Goal: Task Accomplishment & Management: Use online tool/utility

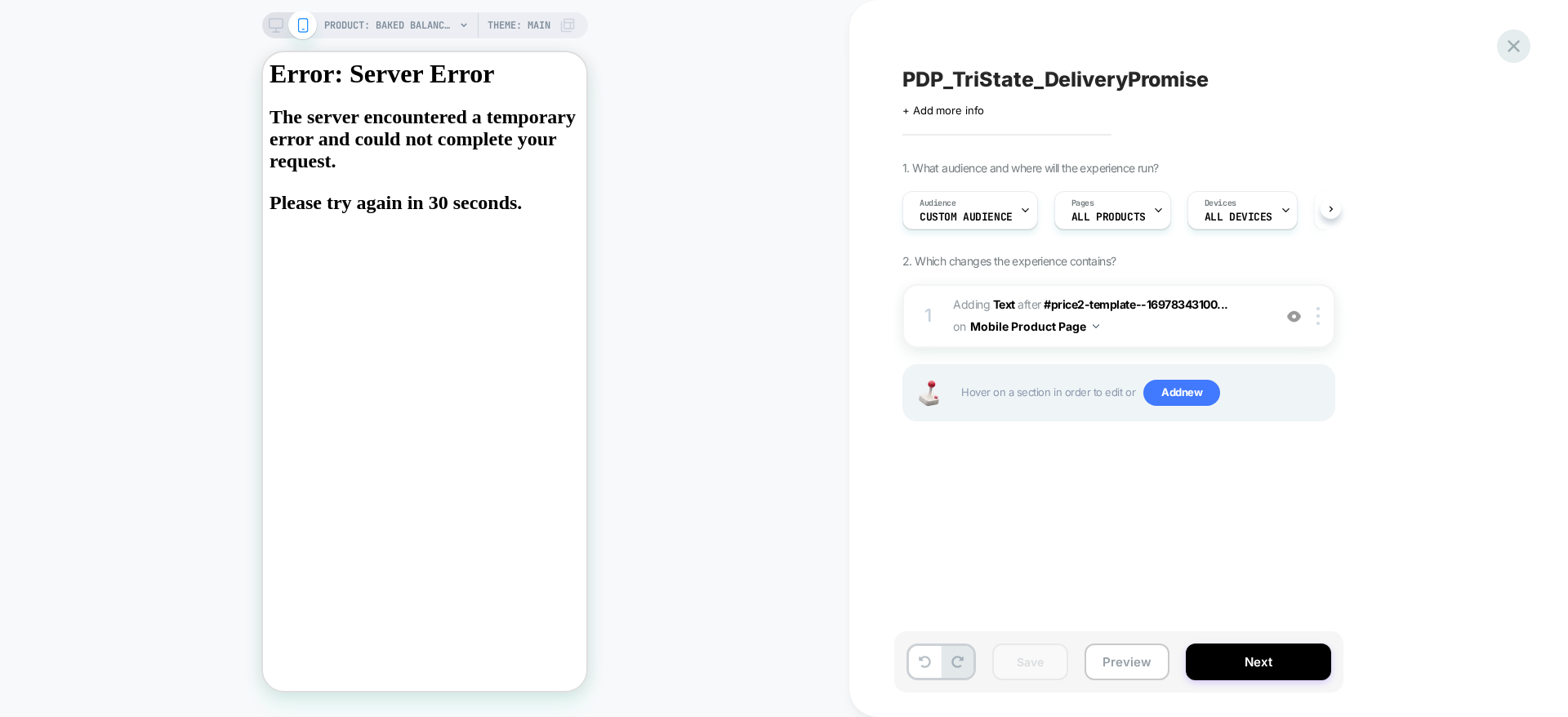
scroll to position [0, 2]
click at [1520, 51] on icon at bounding box center [1514, 46] width 22 height 22
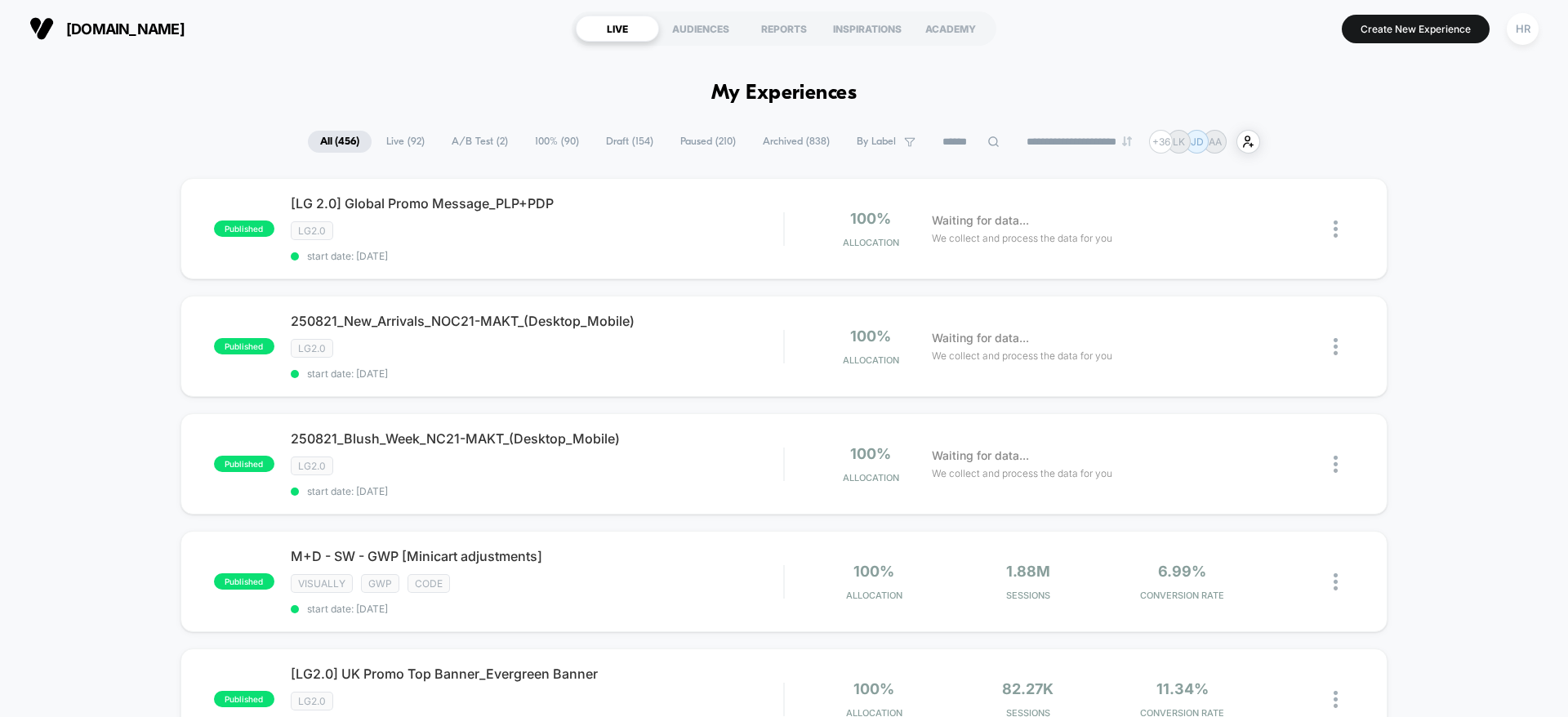
click at [471, 152] on div "**********" at bounding box center [784, 141] width 953 height 24
click at [471, 140] on span "A/B Test ( 2 )" at bounding box center [479, 141] width 81 height 22
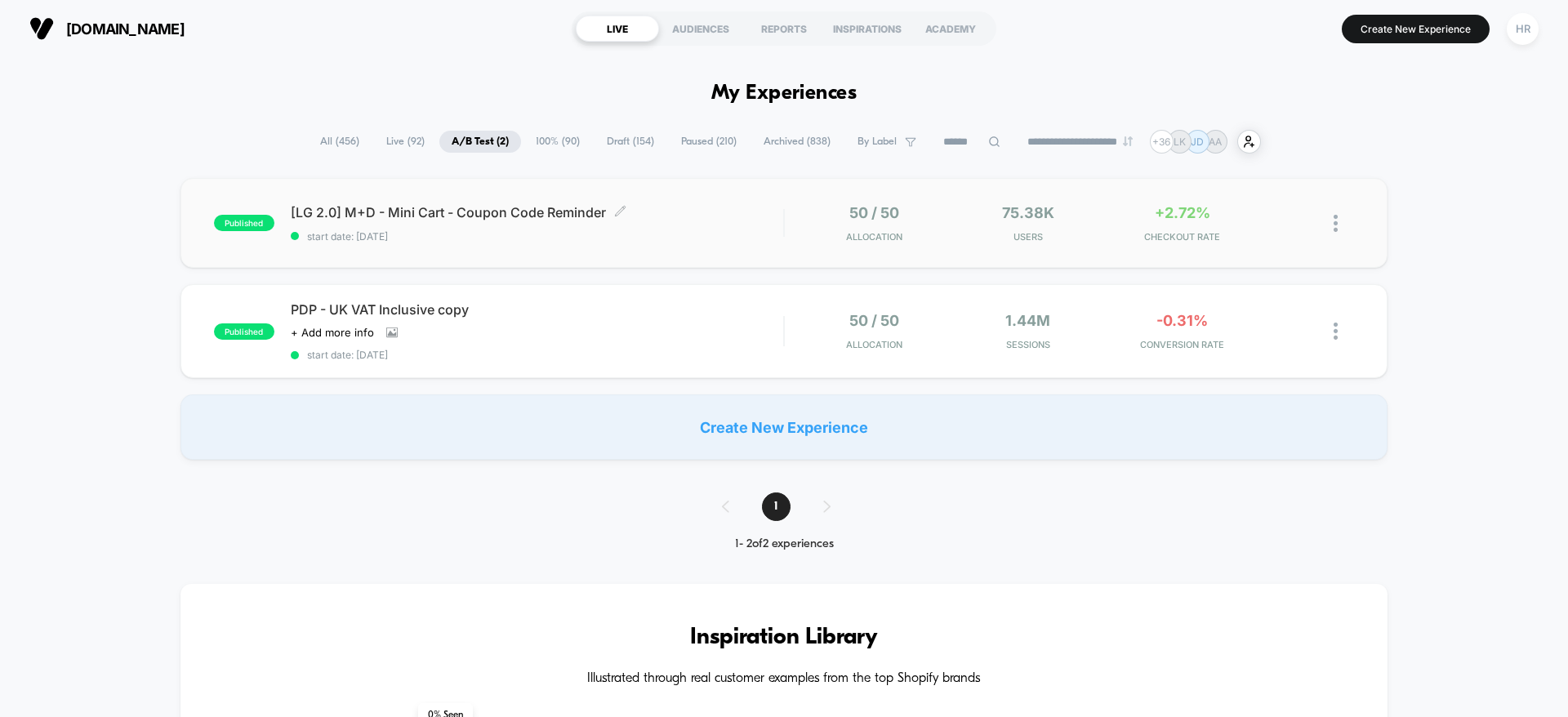
click at [768, 211] on span "[LG 2.0] M+D - Mini Cart - Coupon Code Reminder Click to edit experience details" at bounding box center [536, 211] width 493 height 16
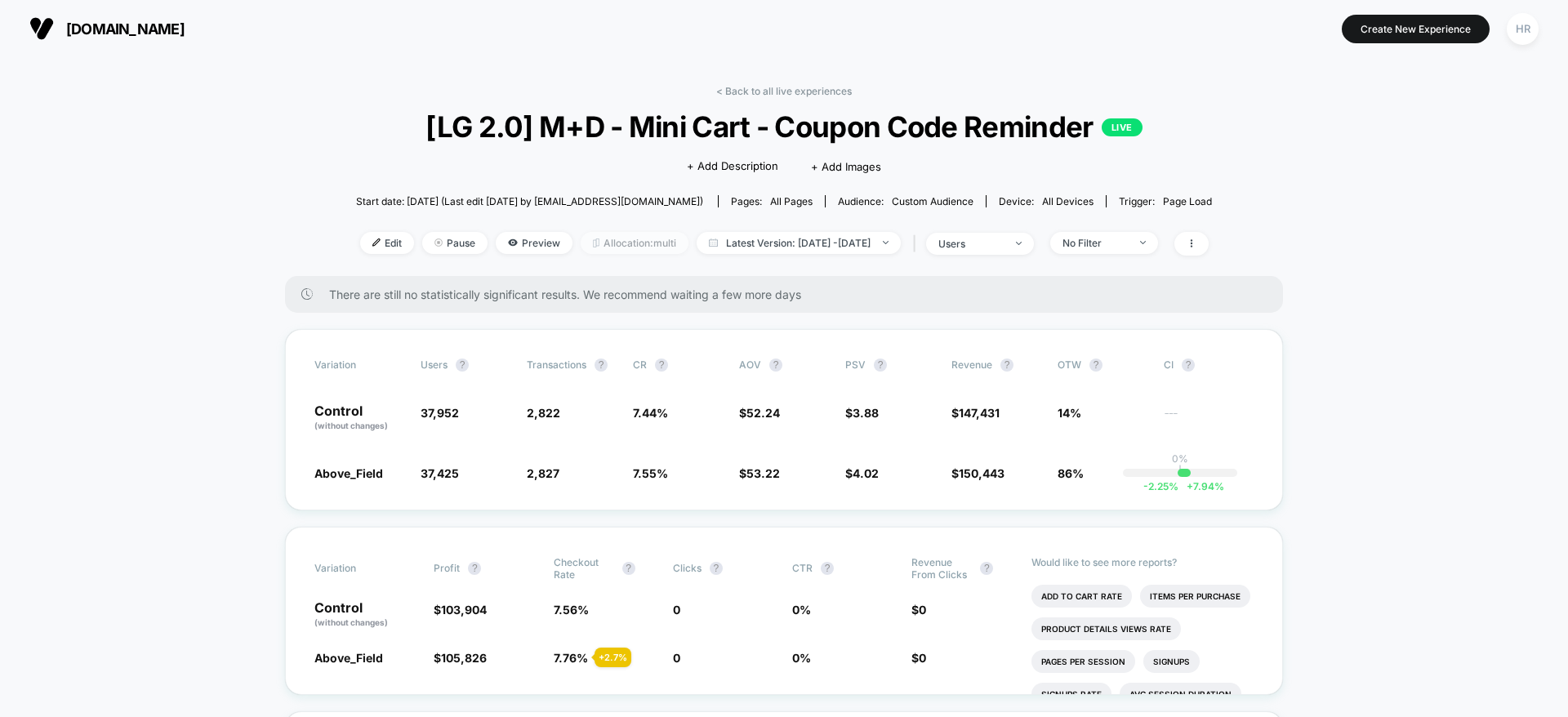
click at [605, 241] on span "Allocation: multi" at bounding box center [634, 243] width 108 height 22
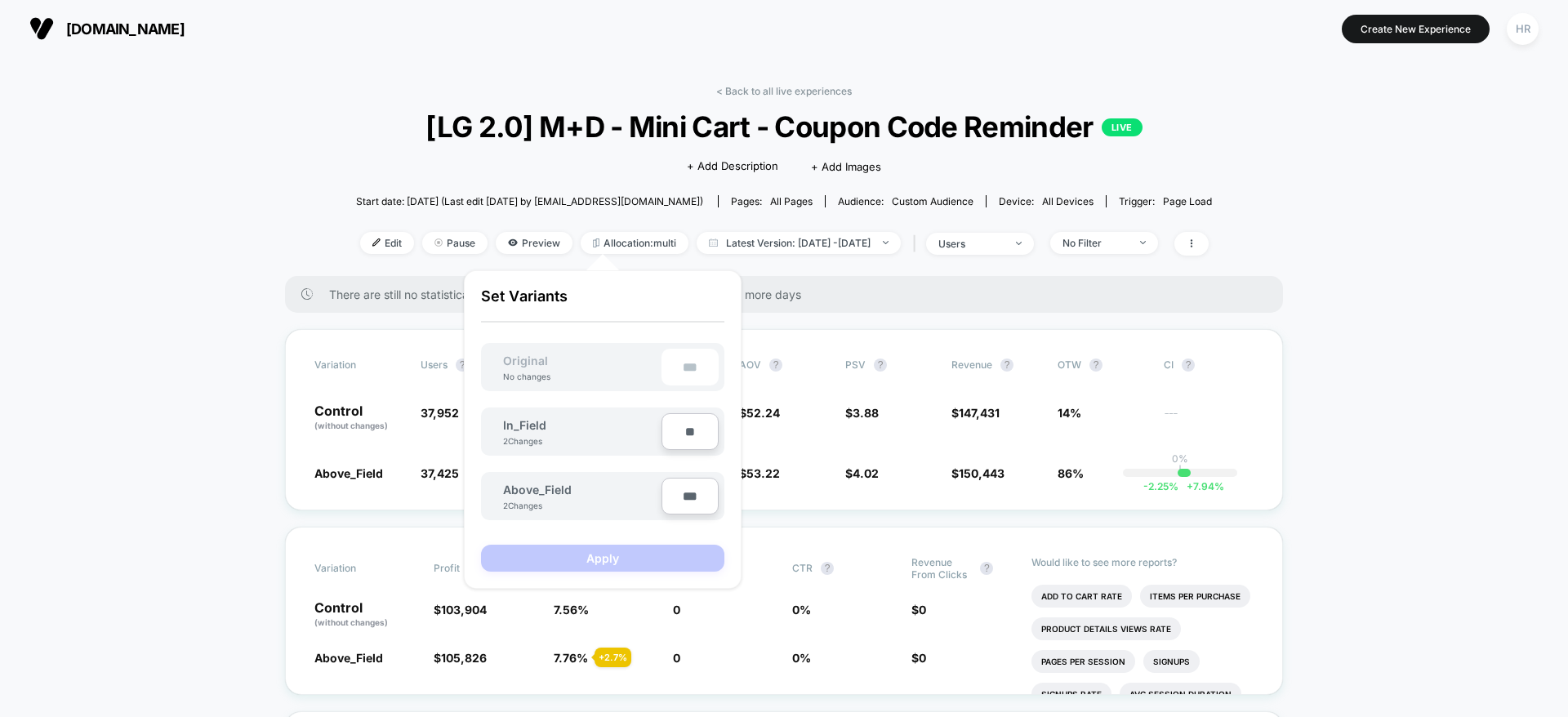
click at [688, 513] on input "***" at bounding box center [691, 496] width 57 height 37
type input "***"
type input "**"
type input "***"
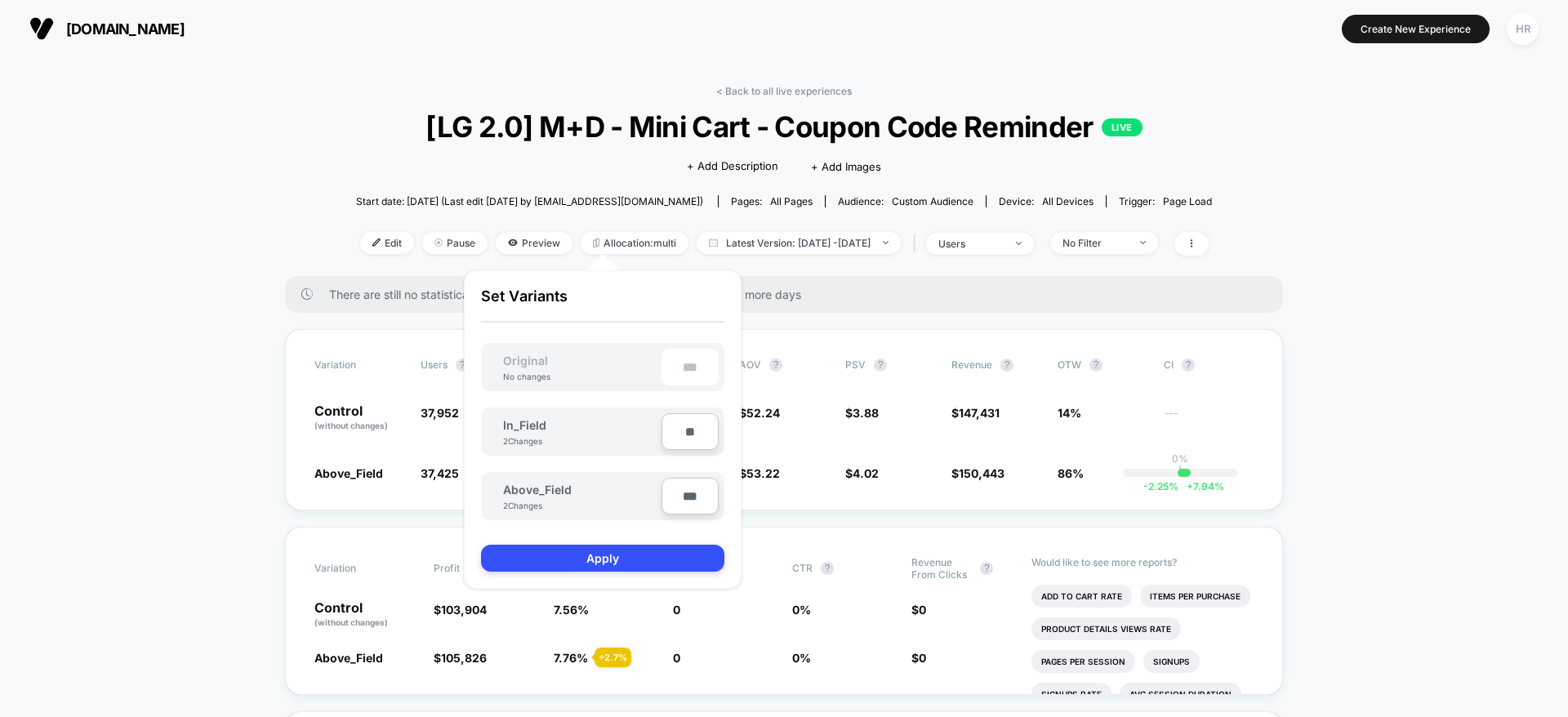
type input "**"
type input "****"
click at [606, 547] on button "Apply" at bounding box center [603, 558] width 244 height 27
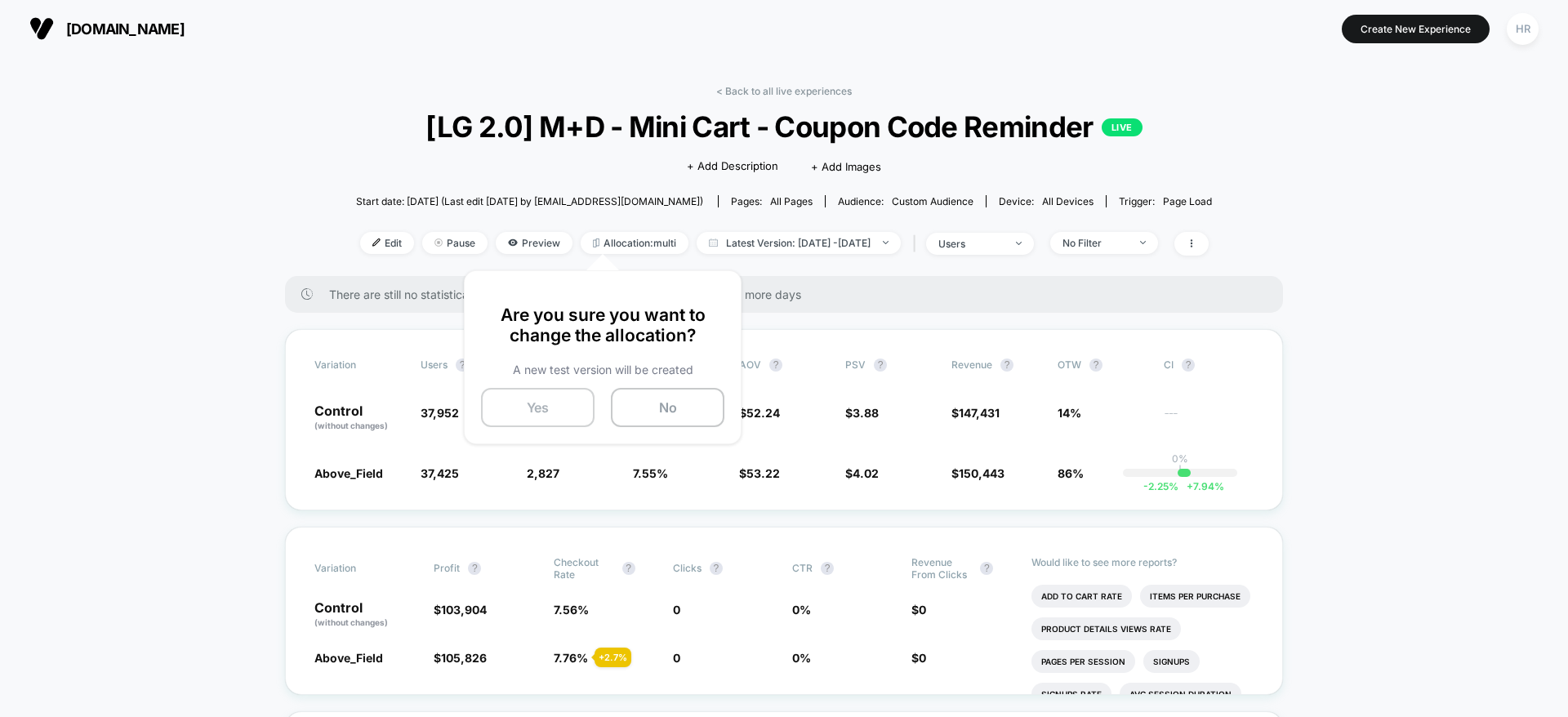
click at [530, 410] on button "Yes" at bounding box center [537, 407] width 113 height 39
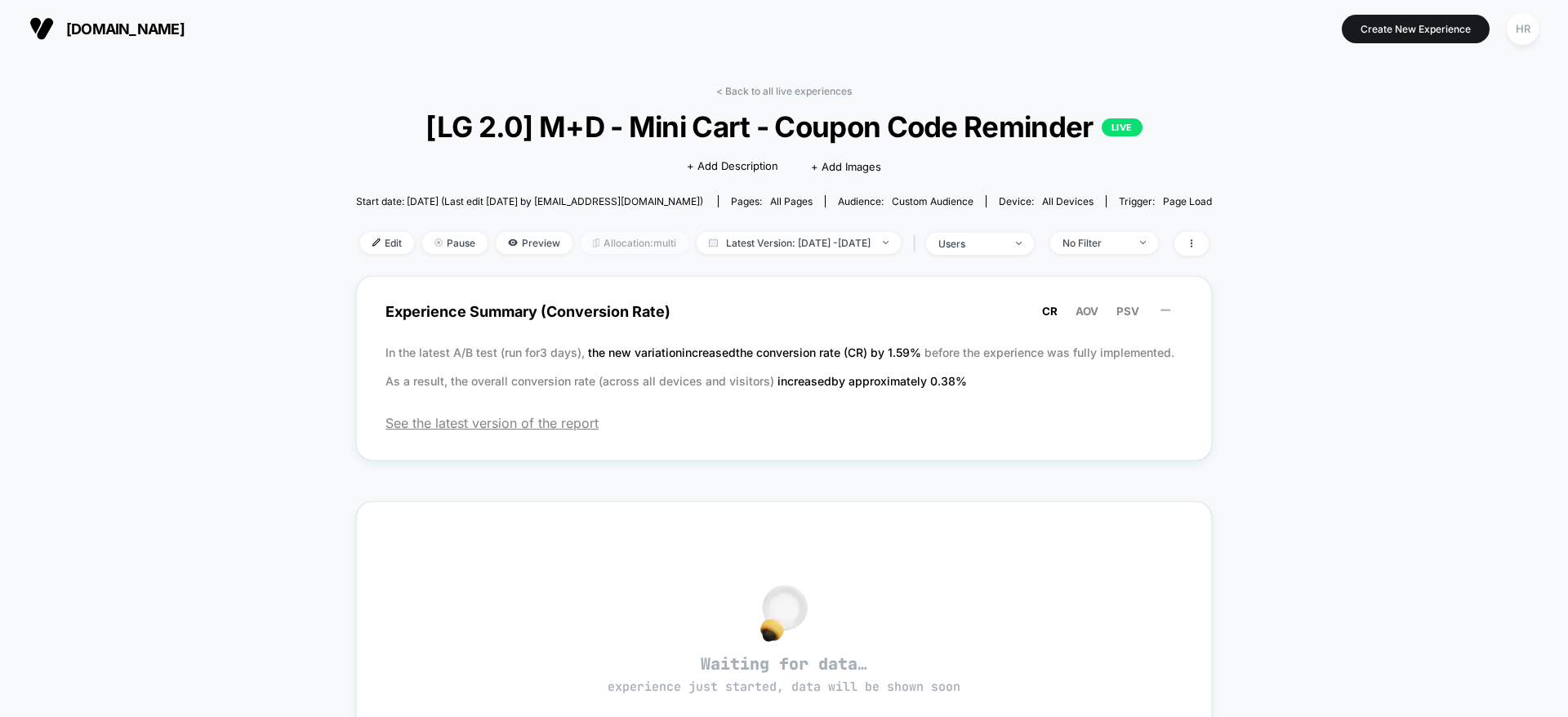
click at [581, 245] on span "Allocation: multi" at bounding box center [634, 243] width 108 height 22
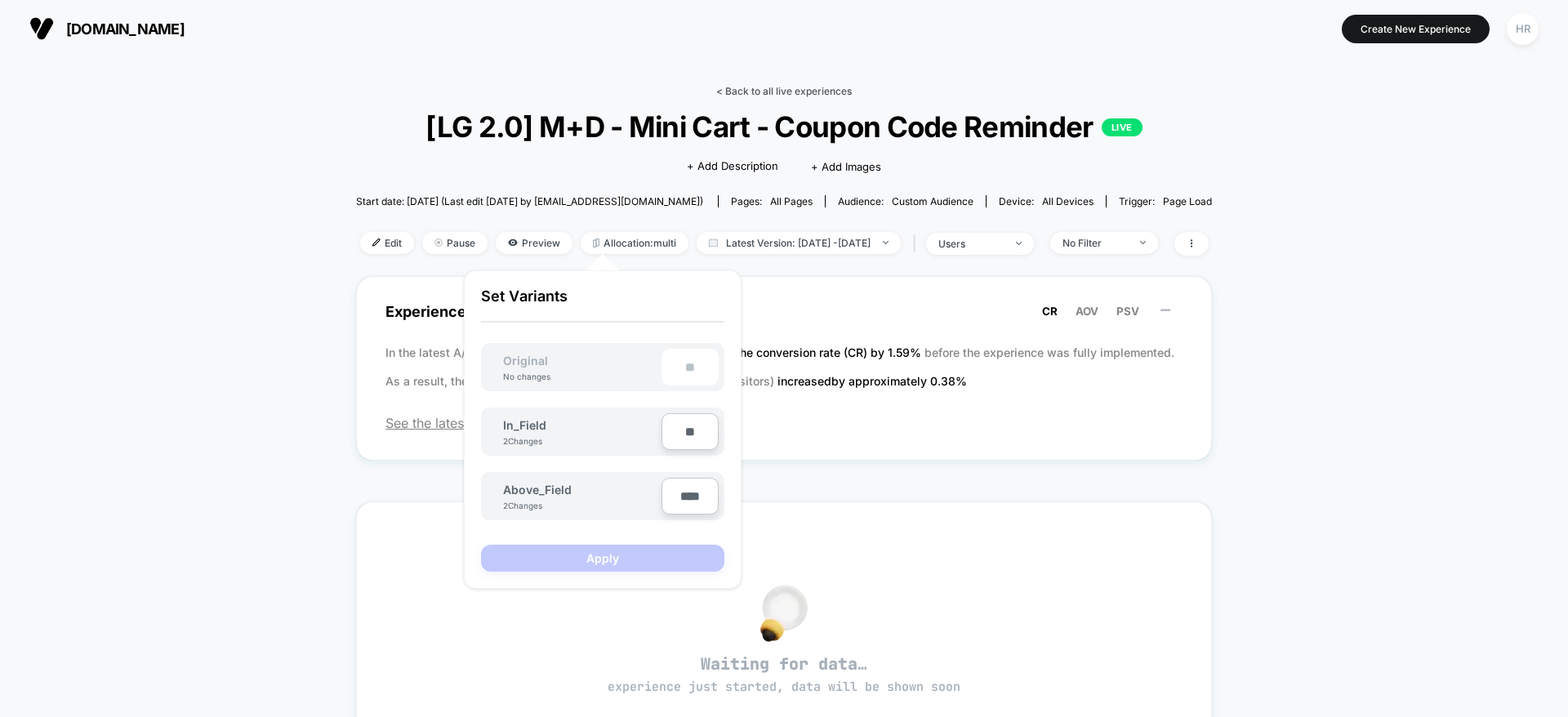
click at [758, 90] on link "< Back to all live experiences" at bounding box center [784, 90] width 135 height 12
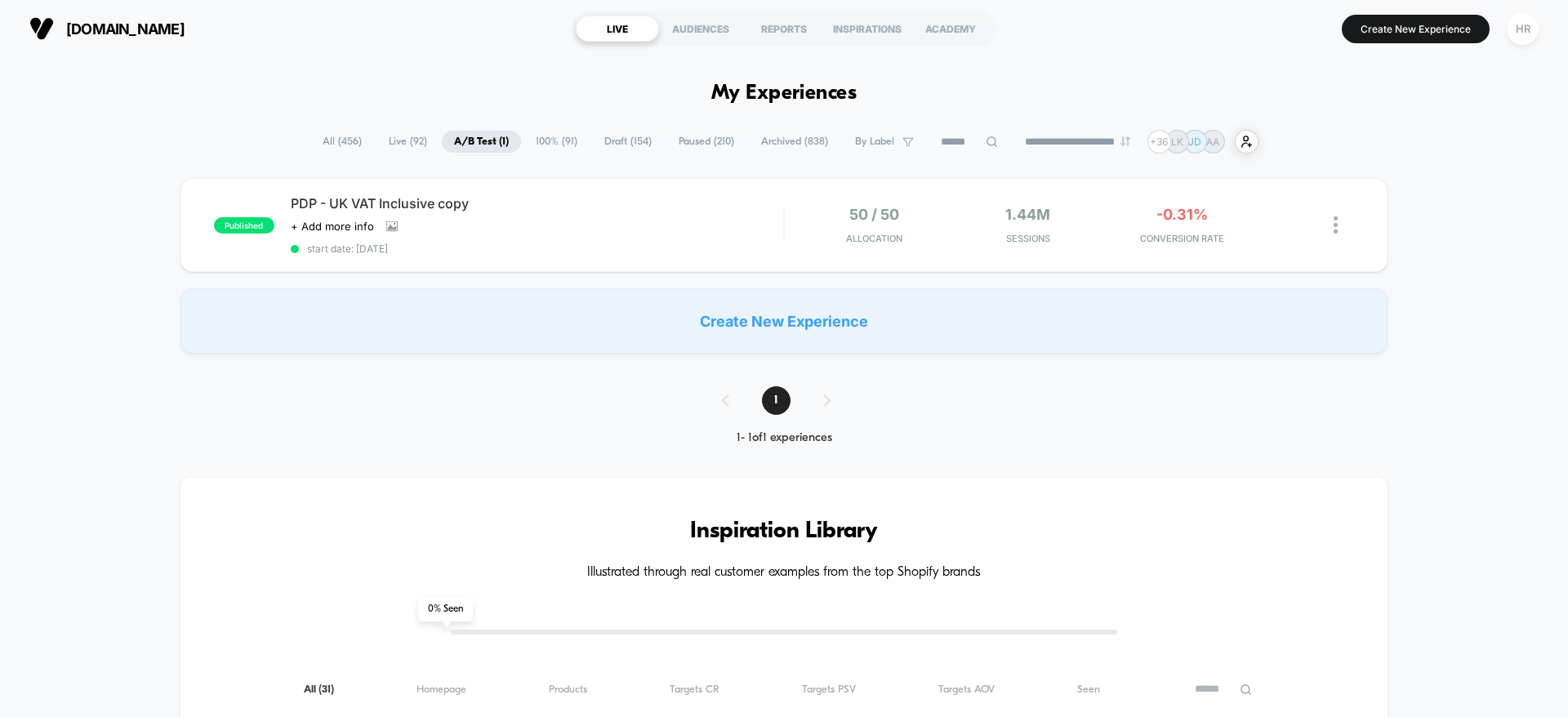
click at [540, 146] on span "100% ( 91 )" at bounding box center [556, 141] width 66 height 22
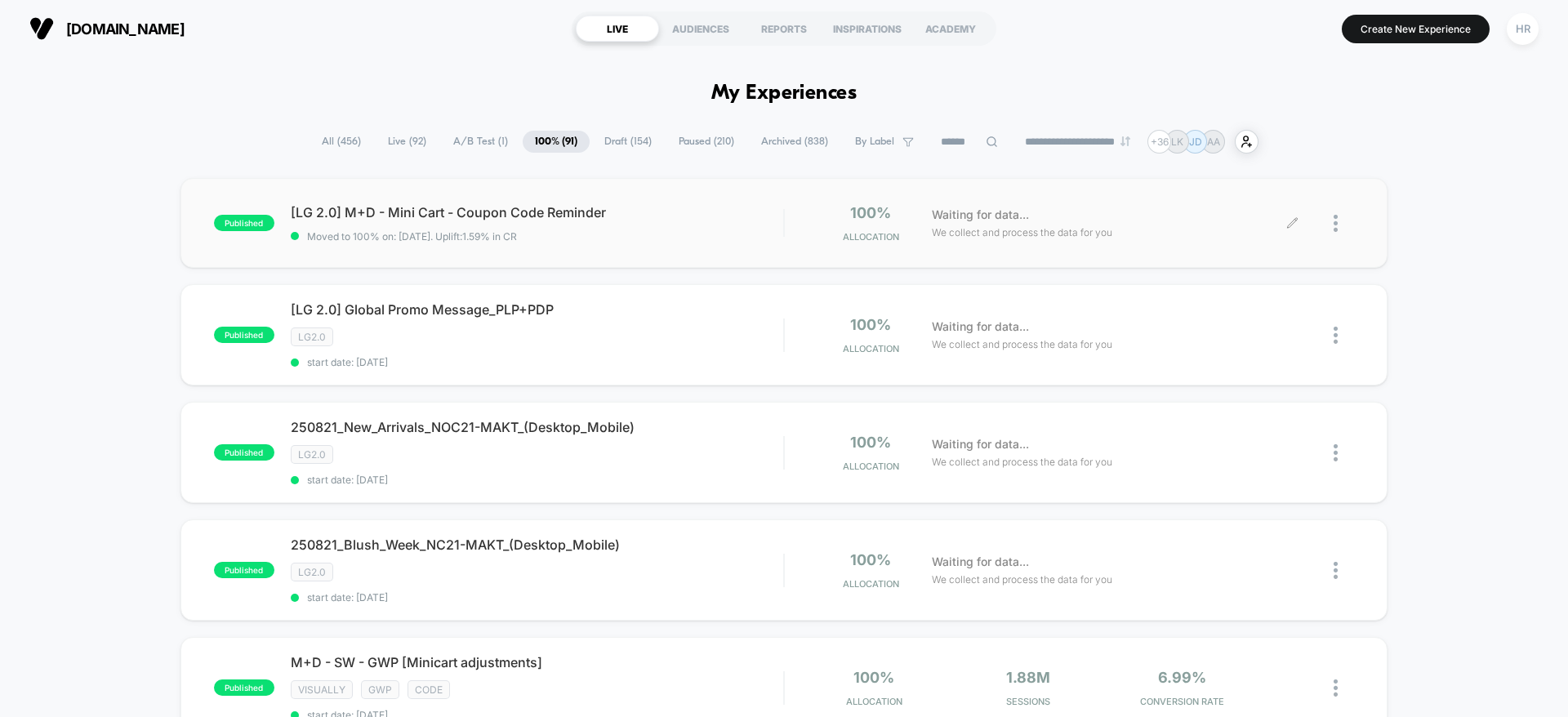
click at [1291, 221] on icon at bounding box center [1293, 223] width 12 height 12
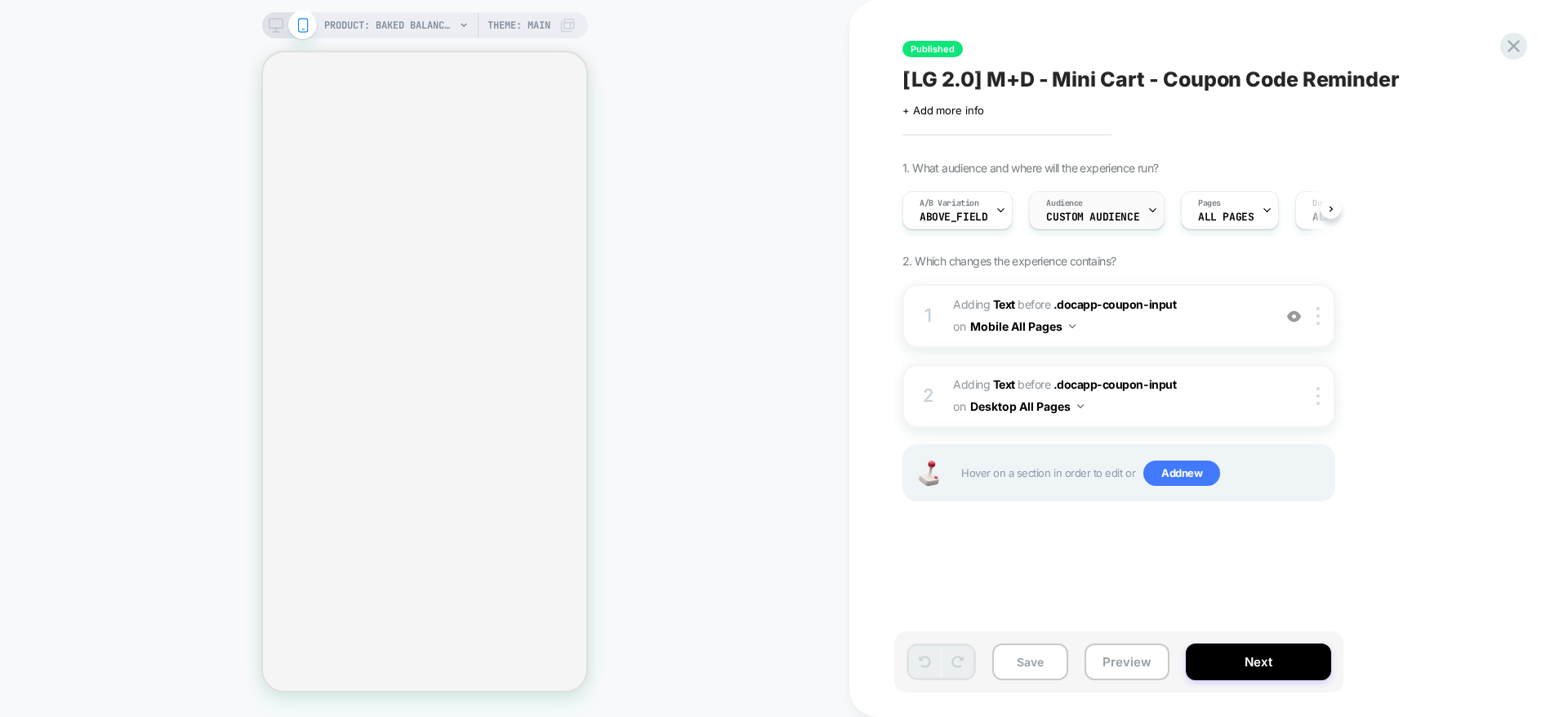
scroll to position [0, 1]
click at [1130, 218] on span "Custom Audience" at bounding box center [1093, 217] width 93 height 11
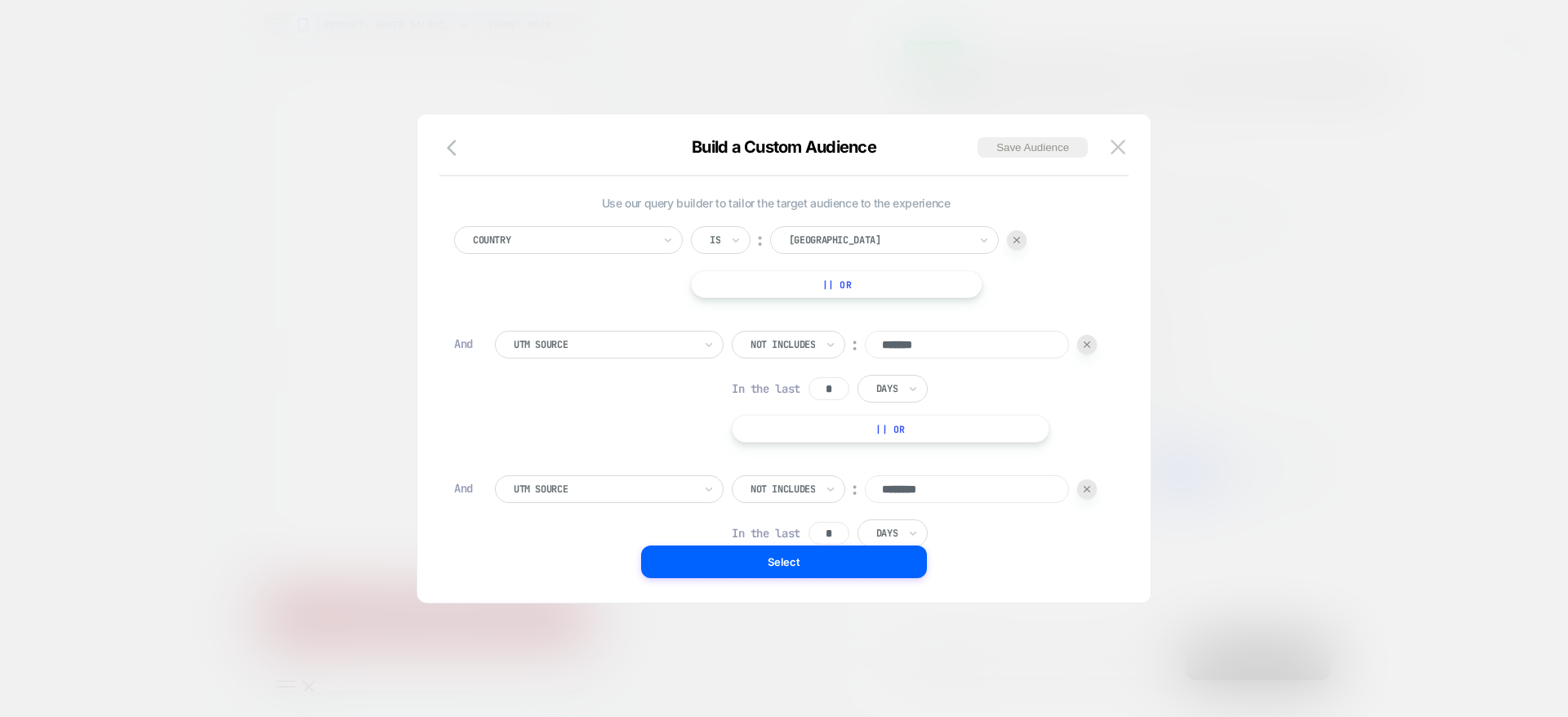
scroll to position [0, 0]
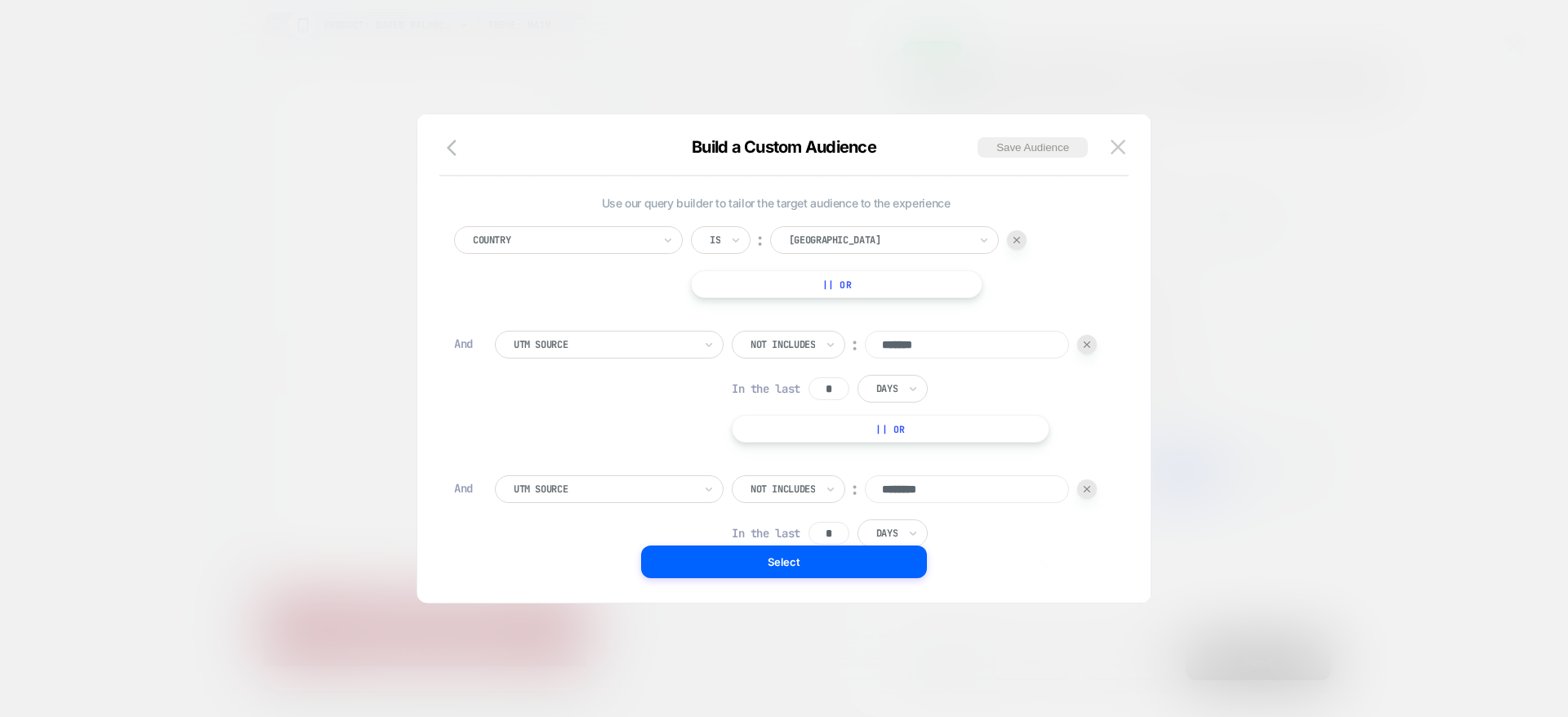
click at [1084, 486] on img at bounding box center [1087, 488] width 7 height 7
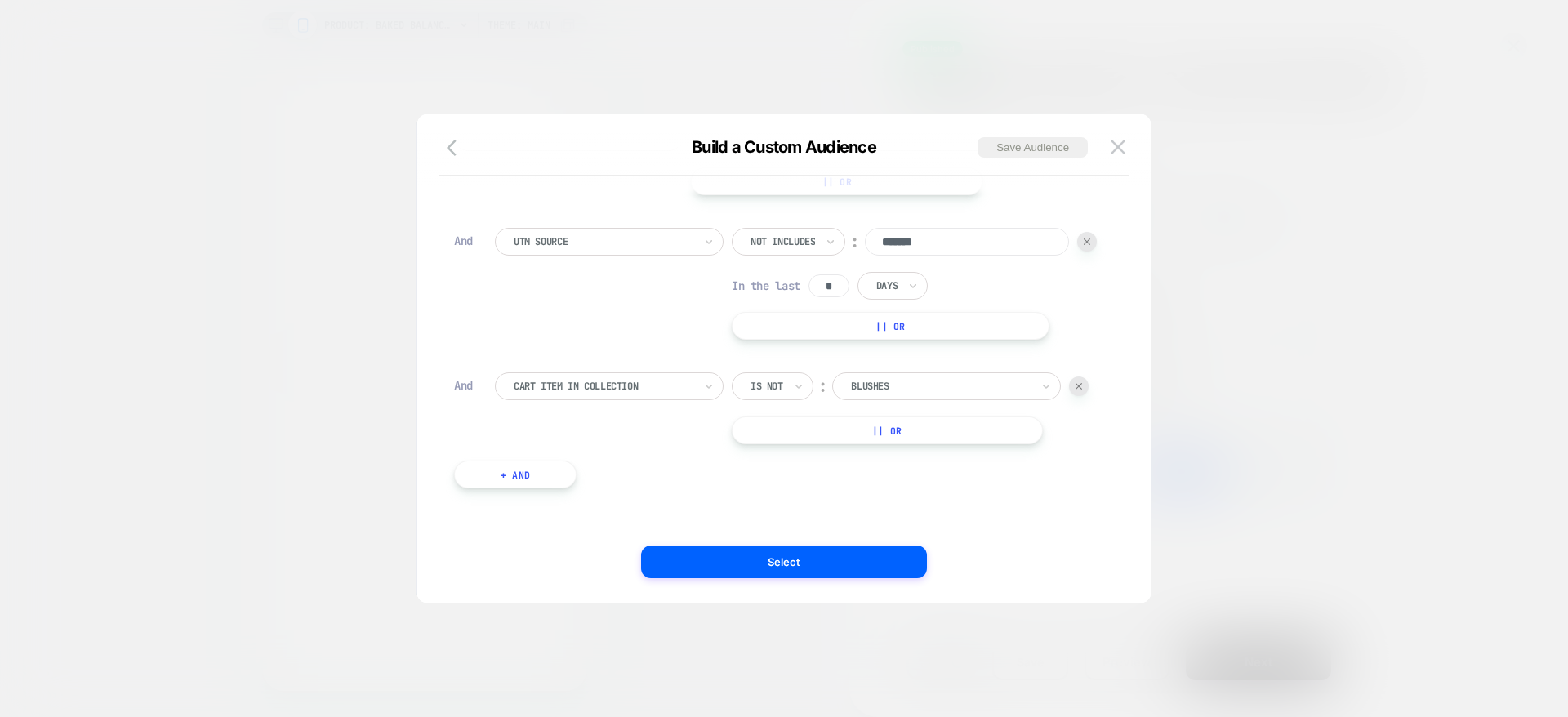
scroll to position [130, 0]
click at [764, 562] on button "Select" at bounding box center [784, 562] width 286 height 32
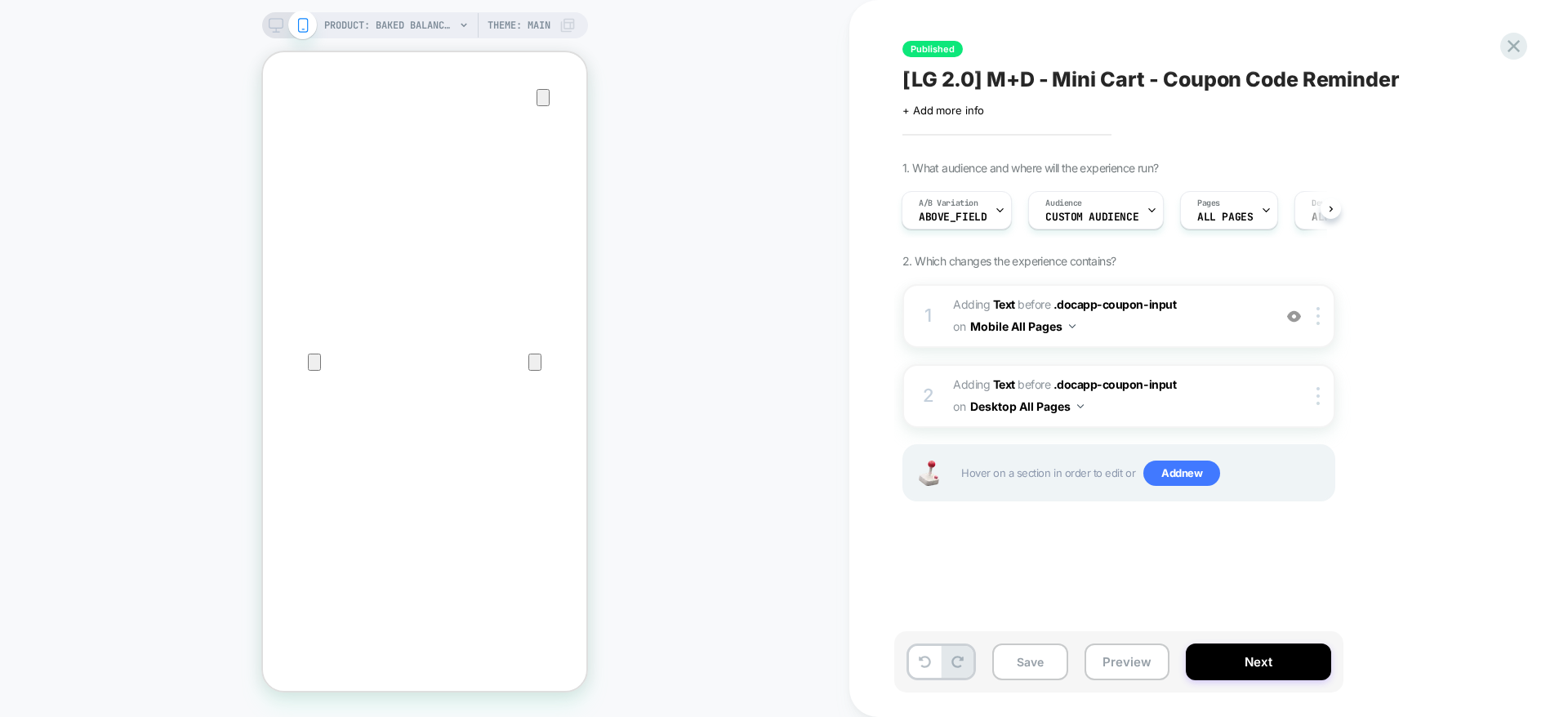
click at [1031, 669] on button "Save" at bounding box center [1031, 662] width 76 height 37
click at [1015, 667] on button "Save" at bounding box center [1031, 662] width 76 height 37
click at [1030, 664] on button "Save" at bounding box center [1031, 662] width 76 height 37
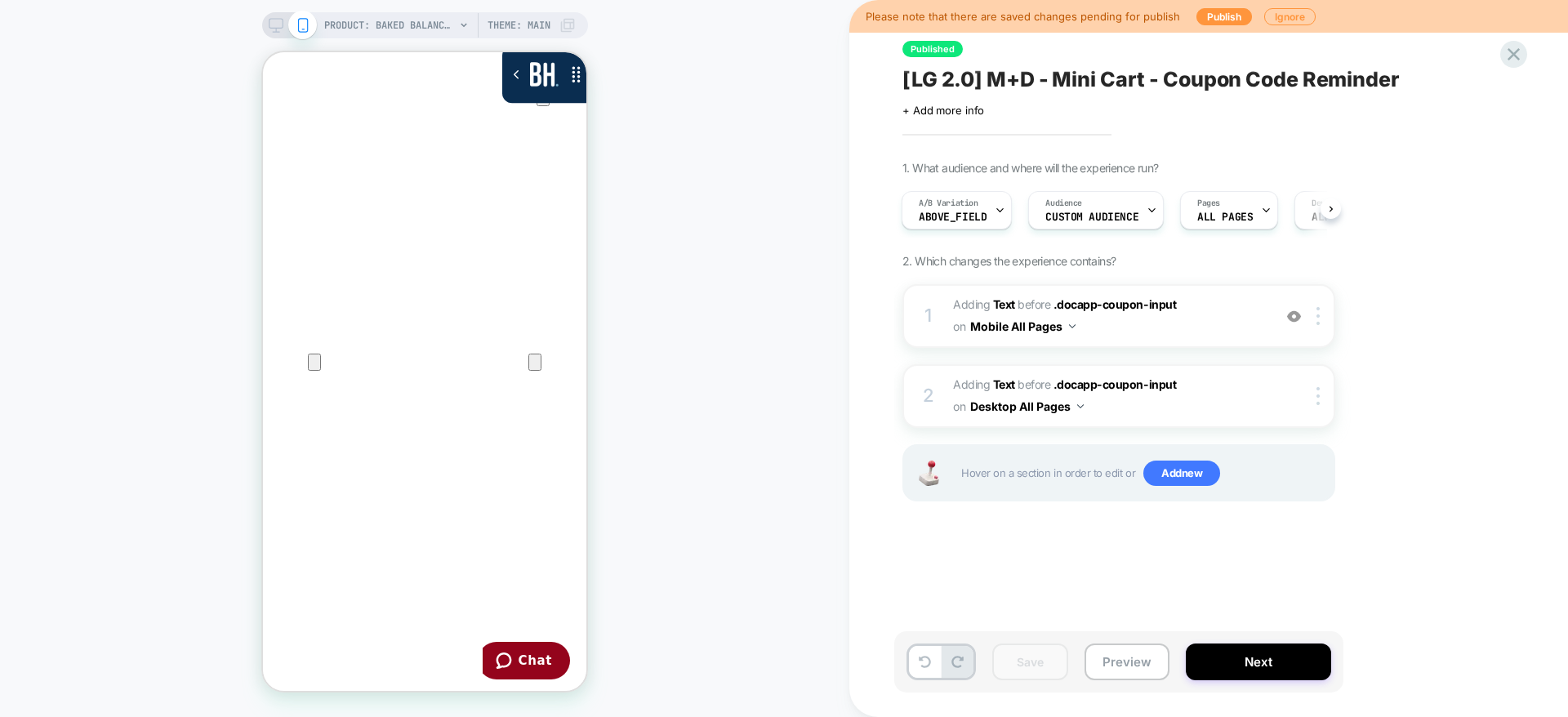
scroll to position [0, 0]
click at [1273, 657] on button "Next" at bounding box center [1258, 662] width 146 height 37
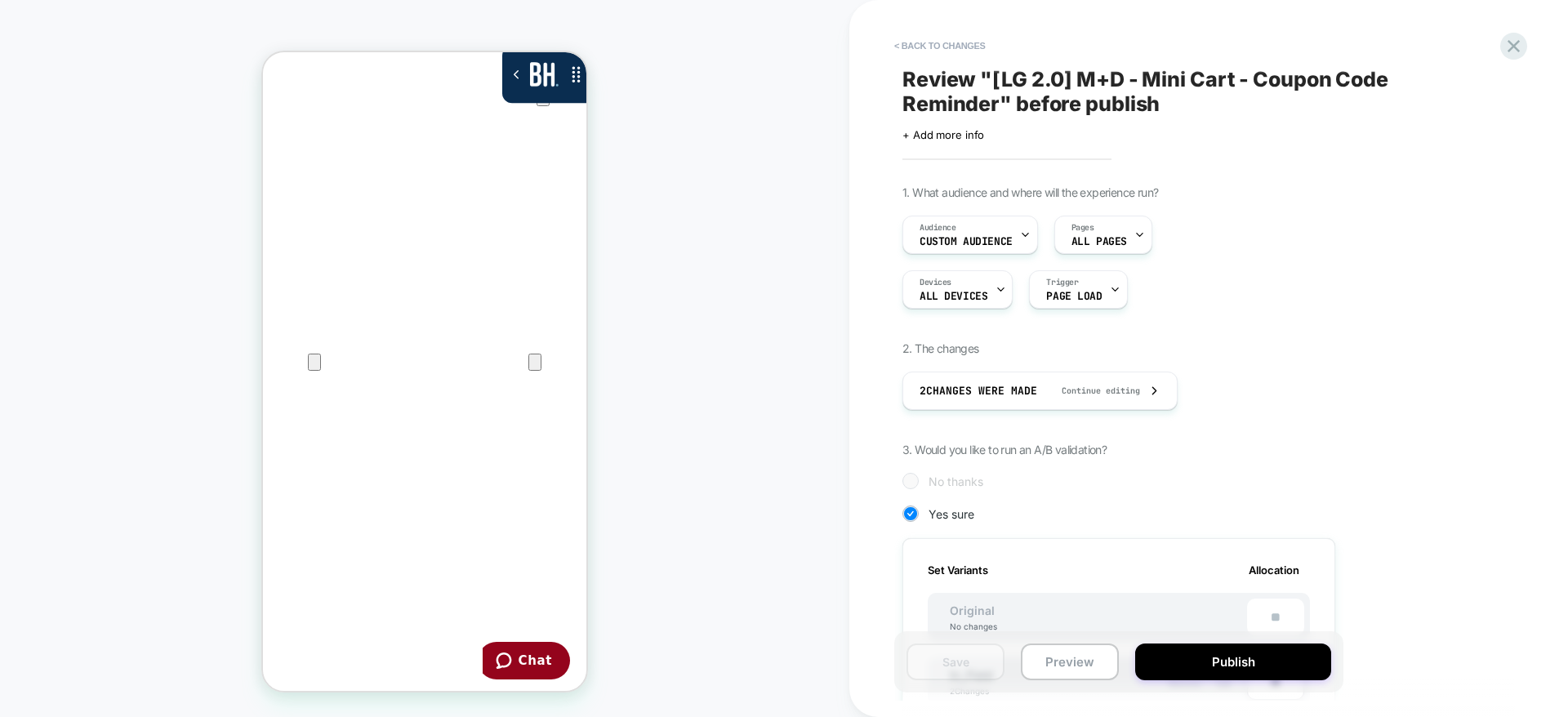
click at [1273, 657] on button "Publish" at bounding box center [1234, 662] width 196 height 37
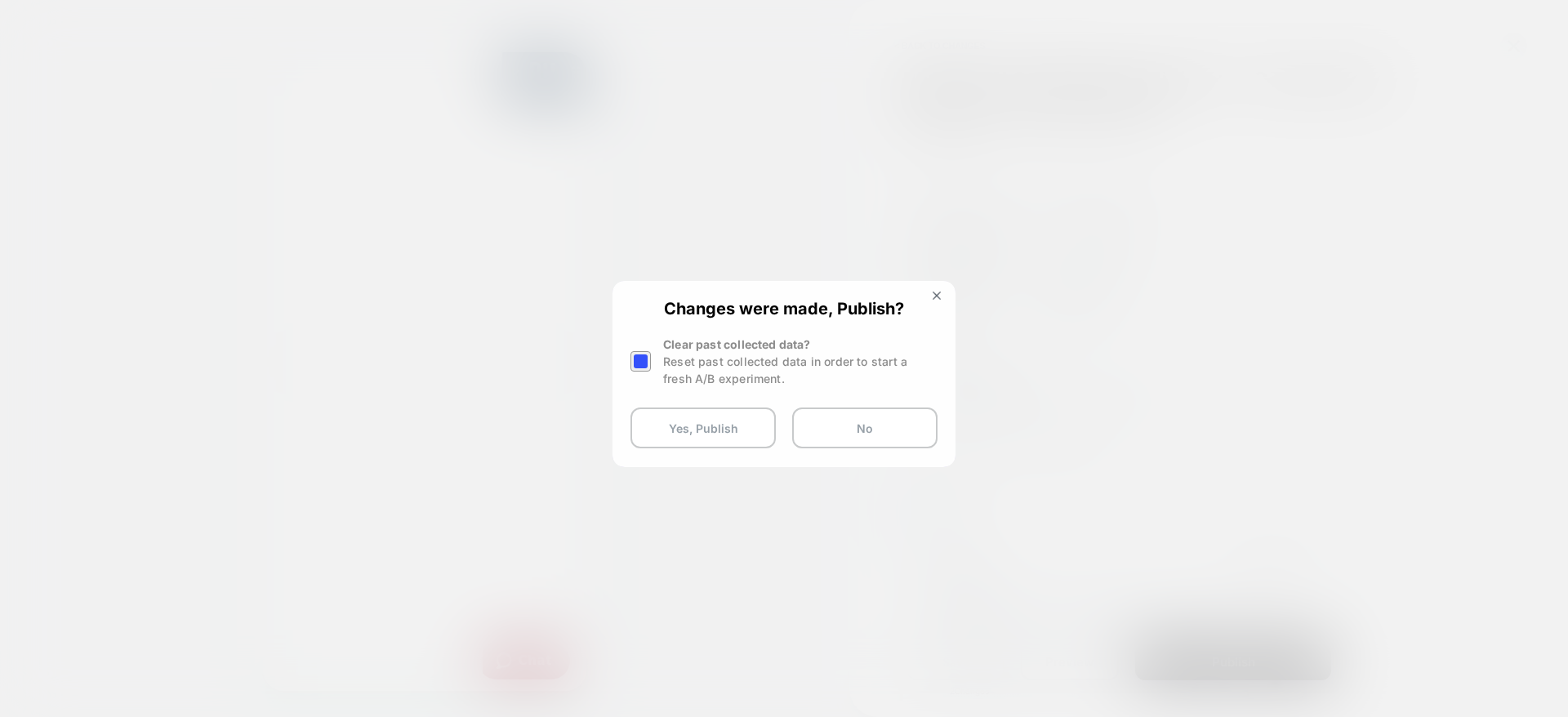
click at [1327, 223] on div at bounding box center [784, 358] width 1568 height 717
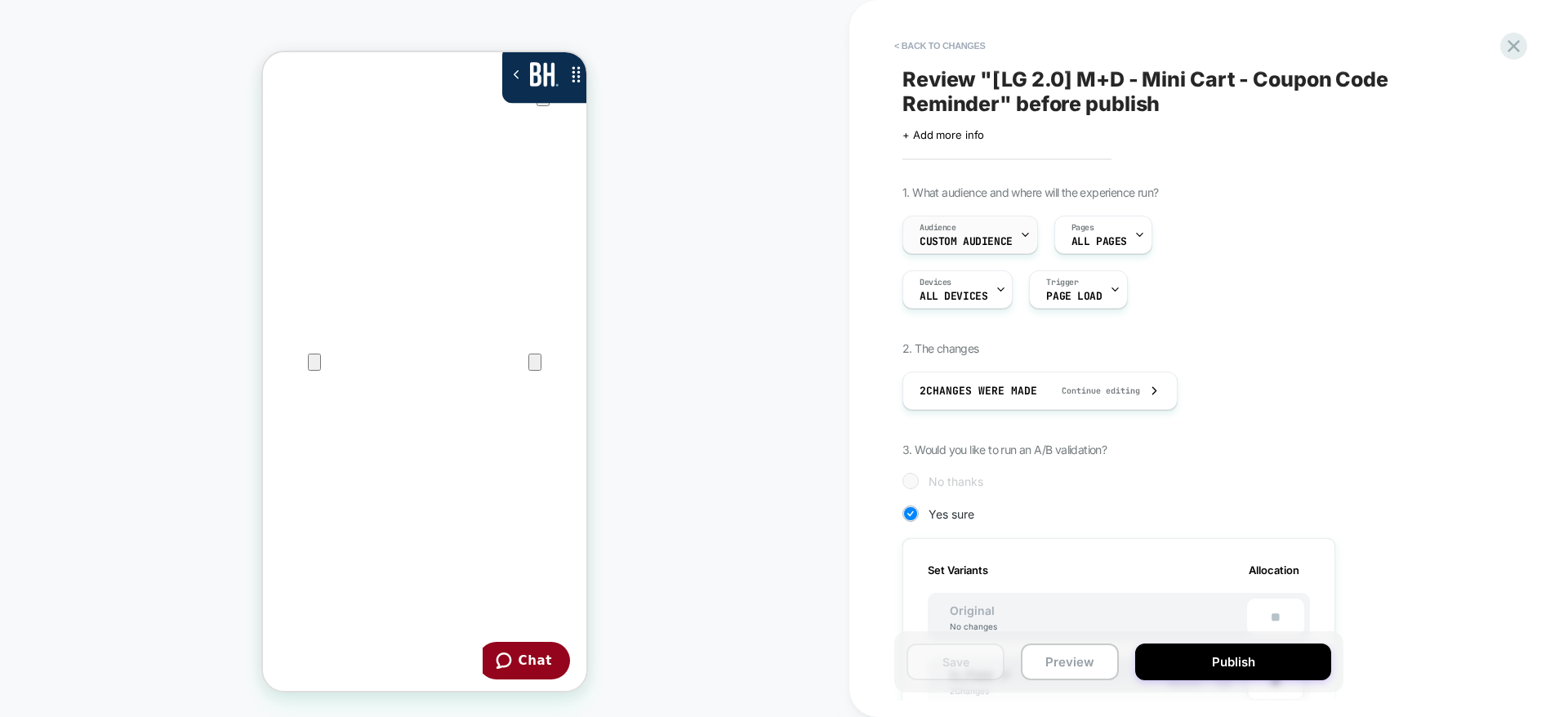
click at [1005, 238] on span "Custom Audience" at bounding box center [967, 242] width 93 height 11
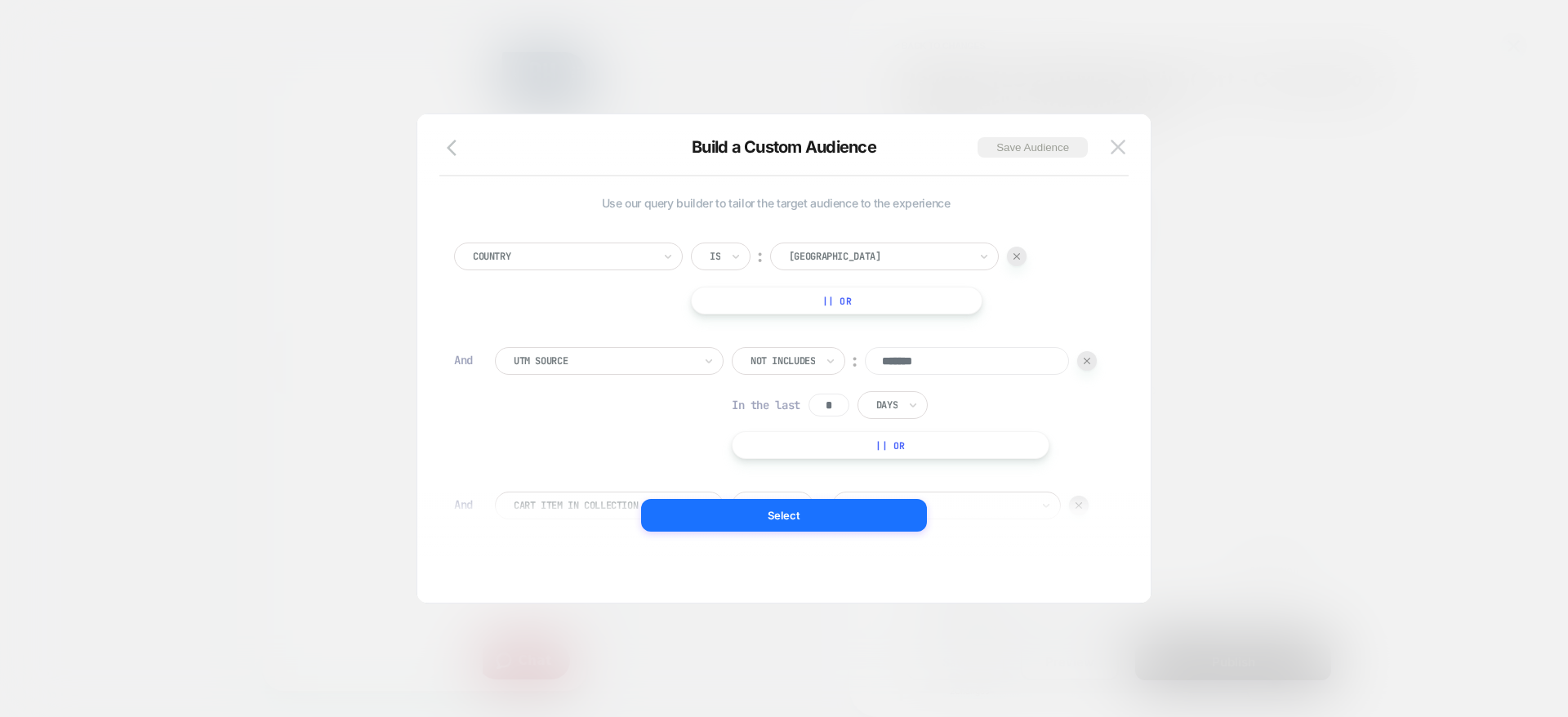
scroll to position [11, 0]
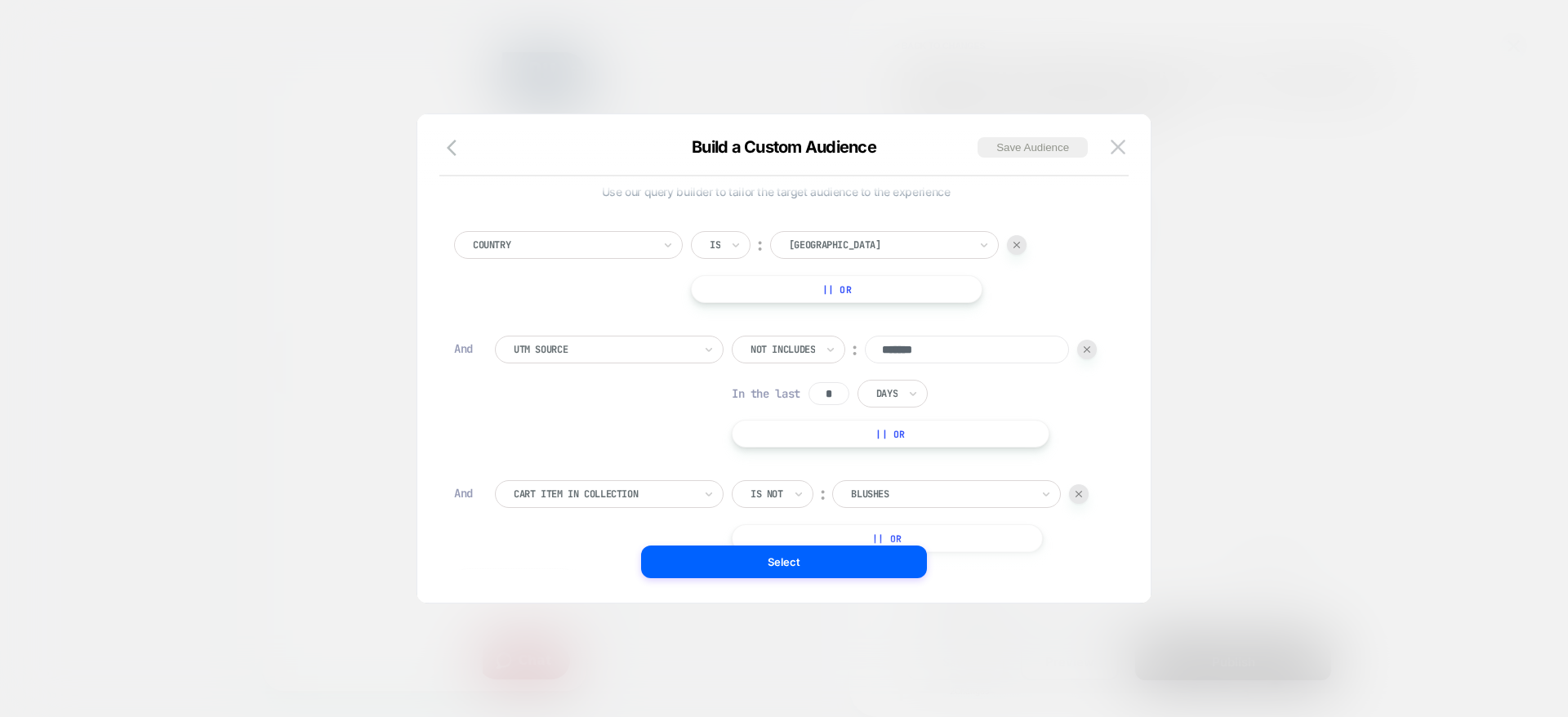
click at [1488, 429] on div at bounding box center [784, 358] width 1568 height 717
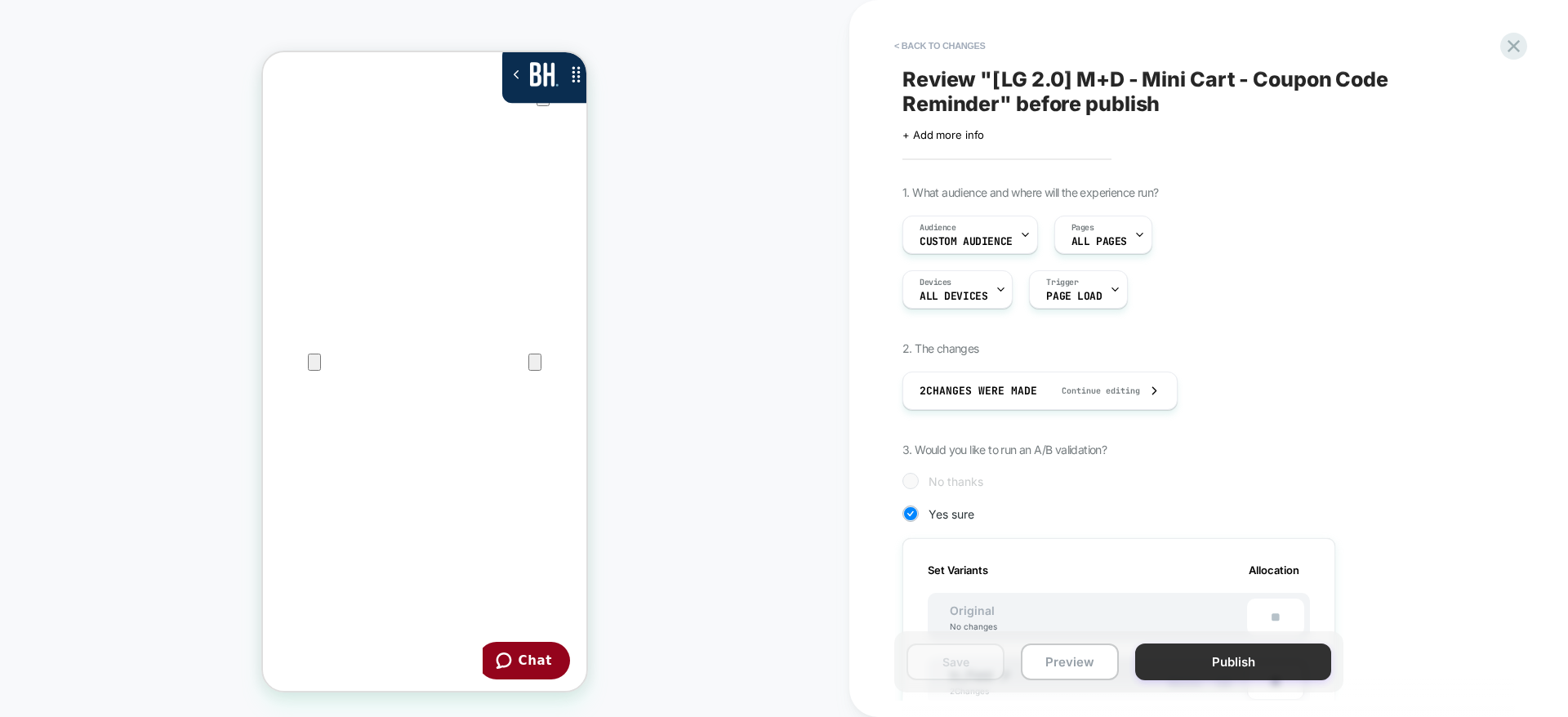
click at [1189, 665] on button "Publish" at bounding box center [1234, 662] width 196 height 37
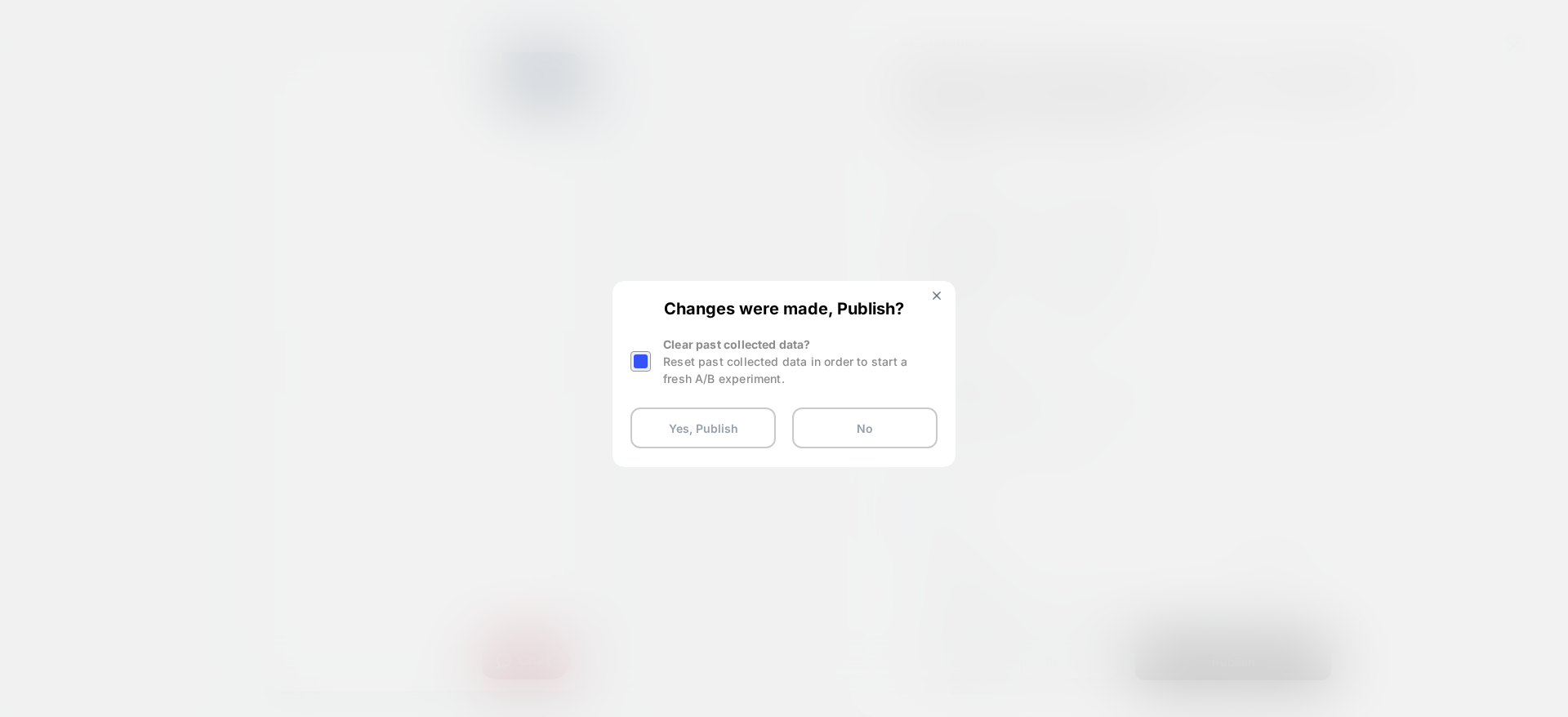
click at [644, 363] on div at bounding box center [640, 361] width 20 height 20
click at [726, 431] on button "Yes, Publish" at bounding box center [703, 428] width 146 height 41
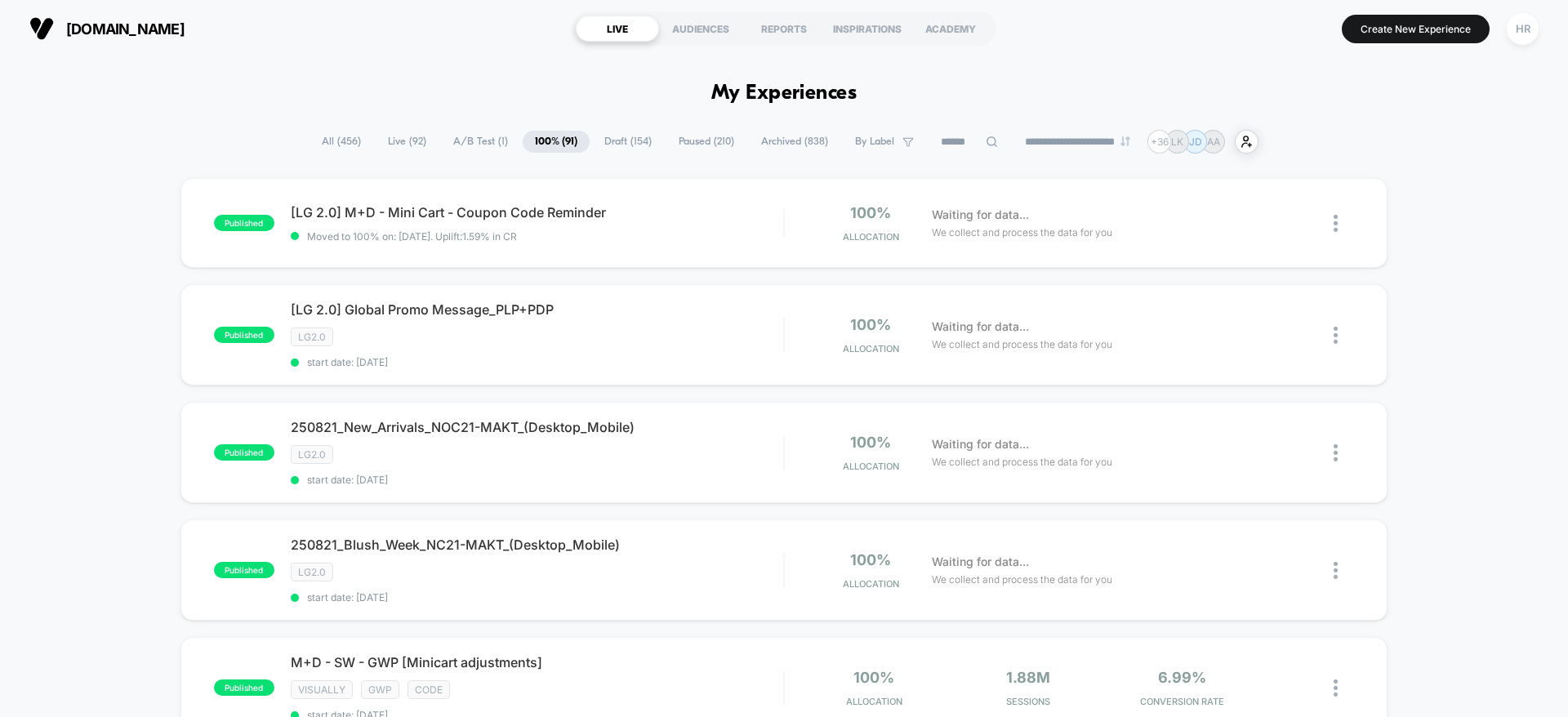
click at [630, 140] on span "Draft ( 154 )" at bounding box center [628, 141] width 71 height 22
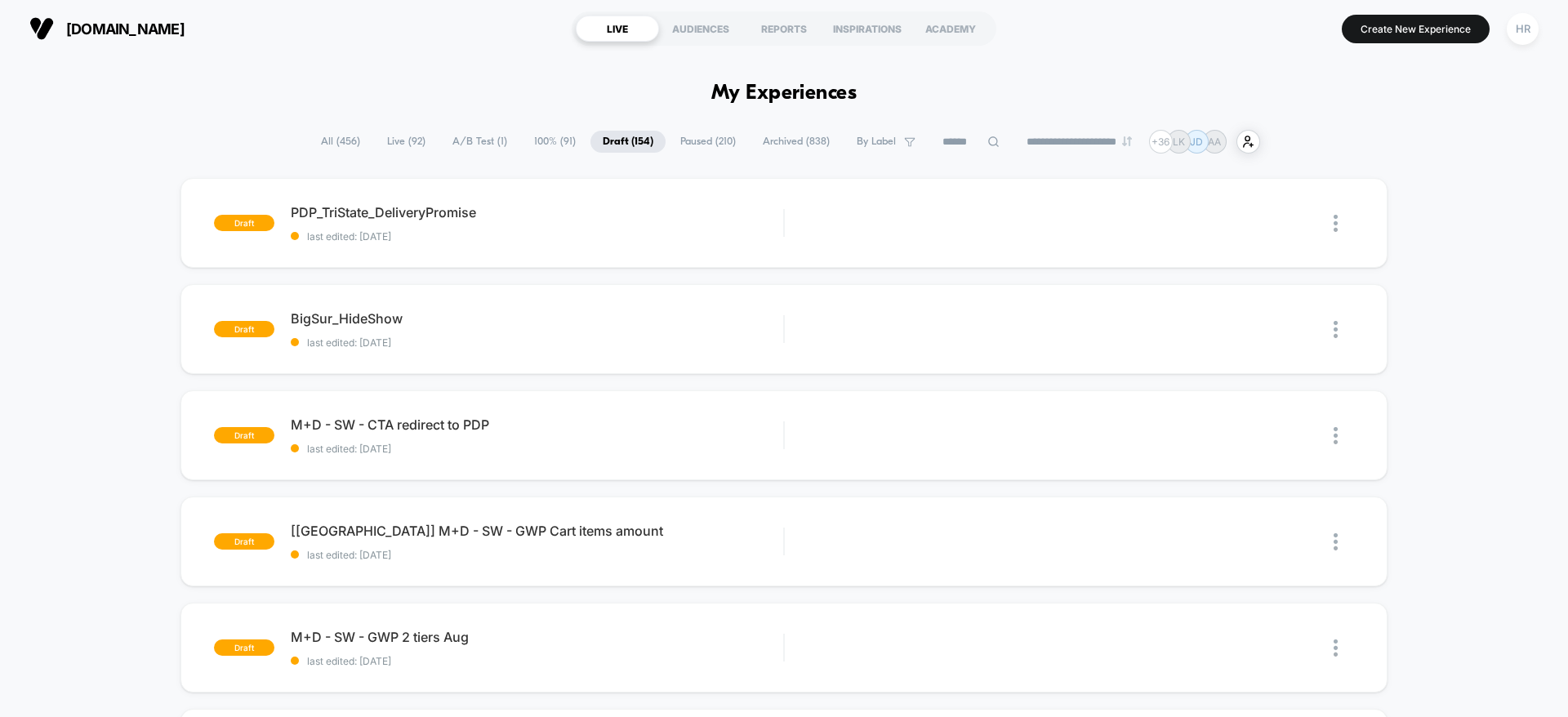
click at [562, 130] on span "100% ( 91 )" at bounding box center [554, 141] width 66 height 22
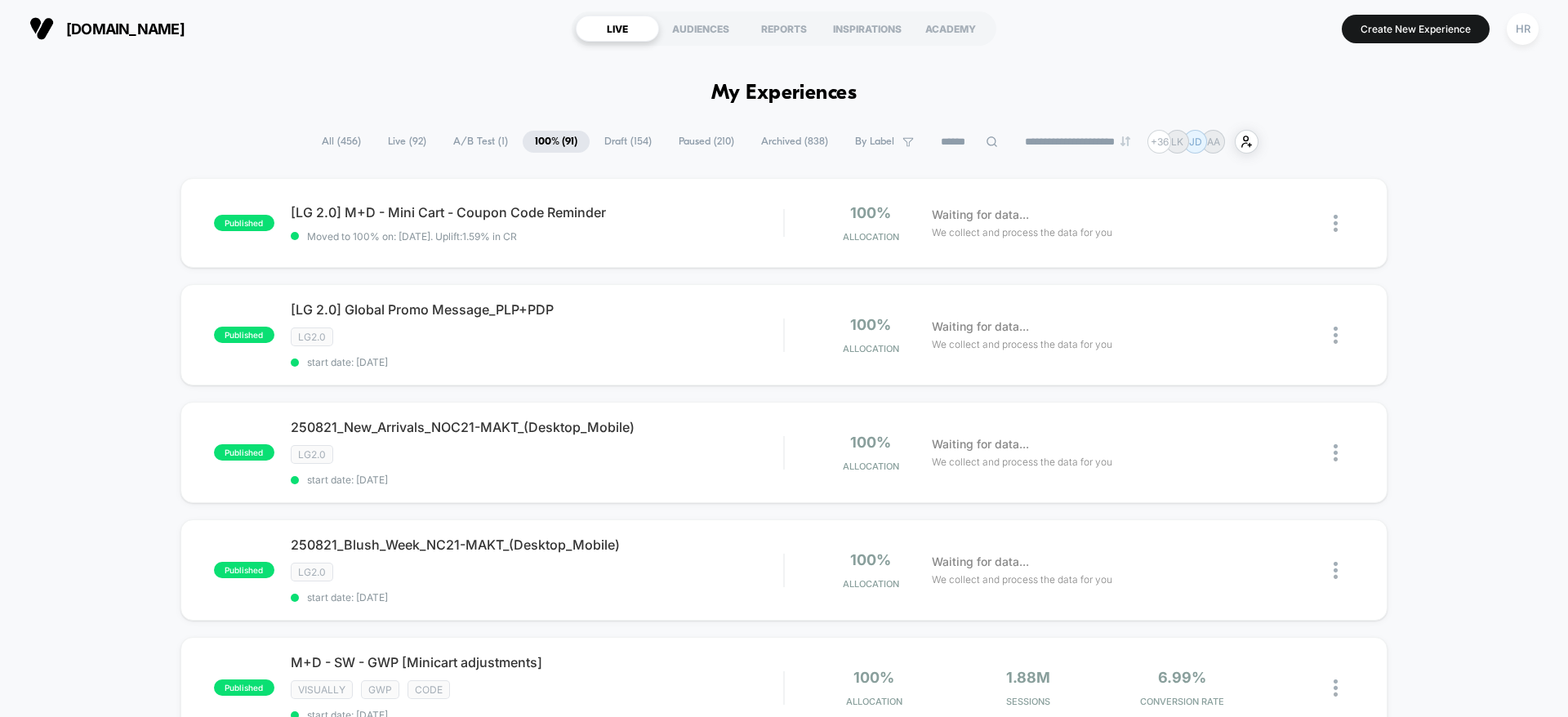
click at [960, 139] on input at bounding box center [970, 142] width 82 height 20
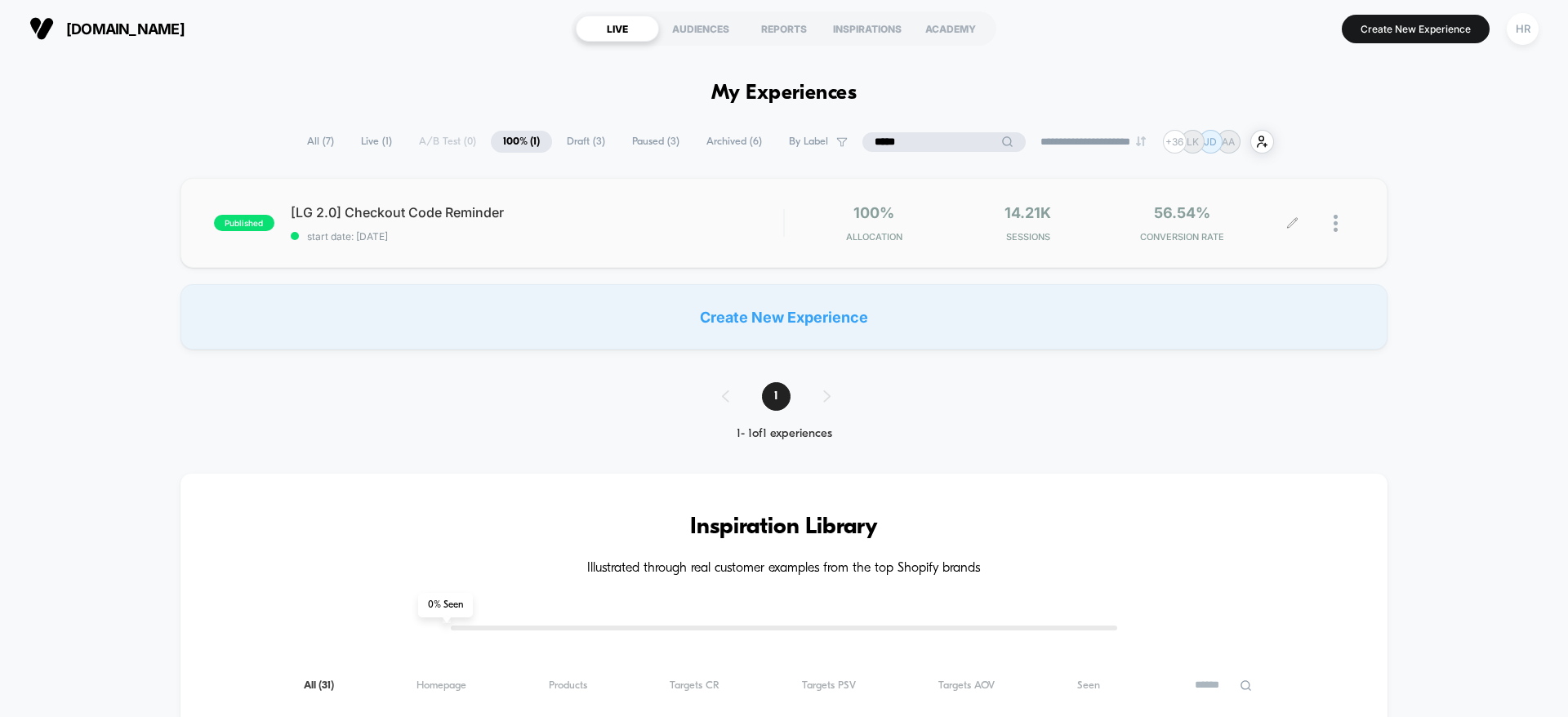
type input "*****"
click at [1293, 227] on icon at bounding box center [1293, 223] width 12 height 12
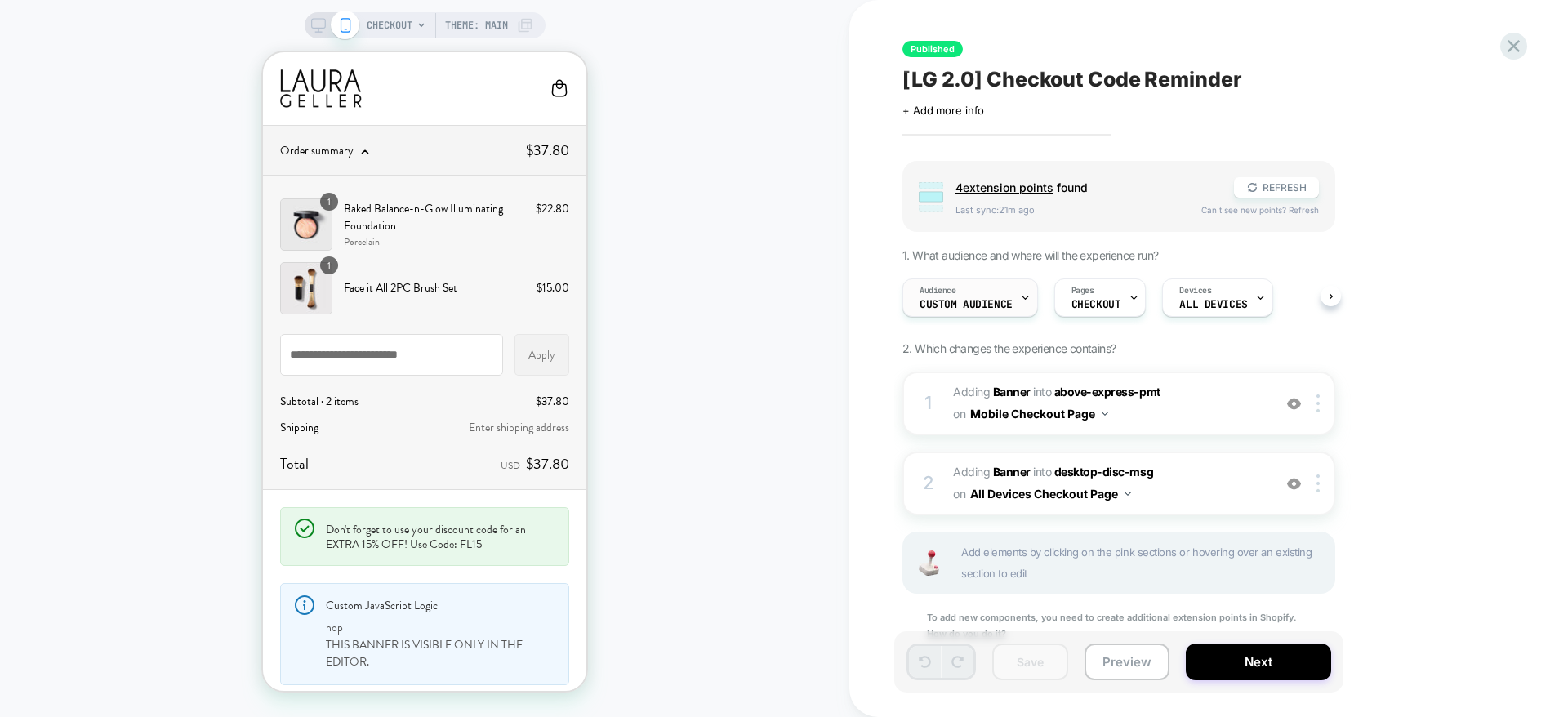
click at [1020, 305] on div at bounding box center [1025, 297] width 10 height 37
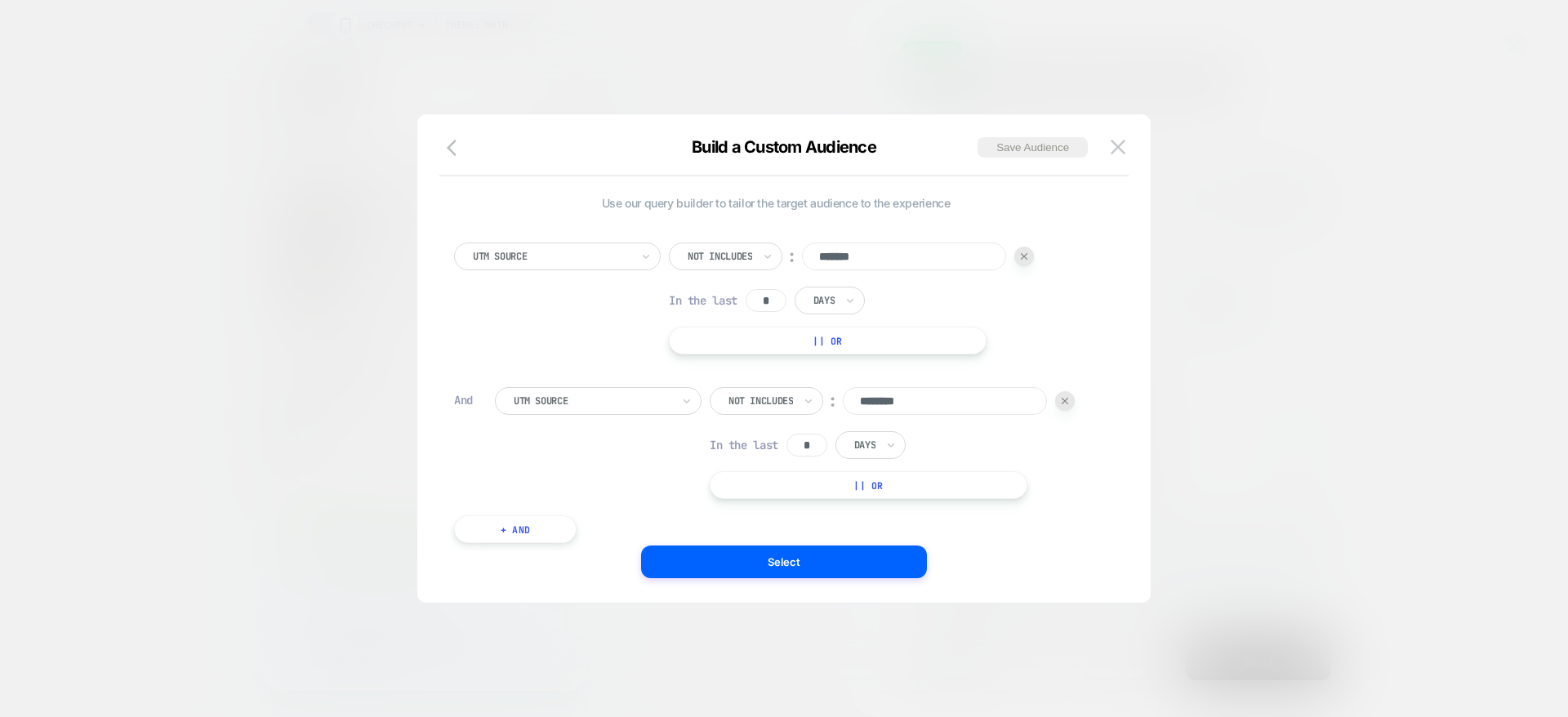
click at [1069, 404] on div at bounding box center [1065, 401] width 20 height 20
click at [532, 388] on button "+ And" at bounding box center [515, 384] width 123 height 28
click at [631, 389] on div "Predefined Audience" at bounding box center [598, 400] width 207 height 28
click at [1036, 398] on img at bounding box center [1035, 401] width 7 height 7
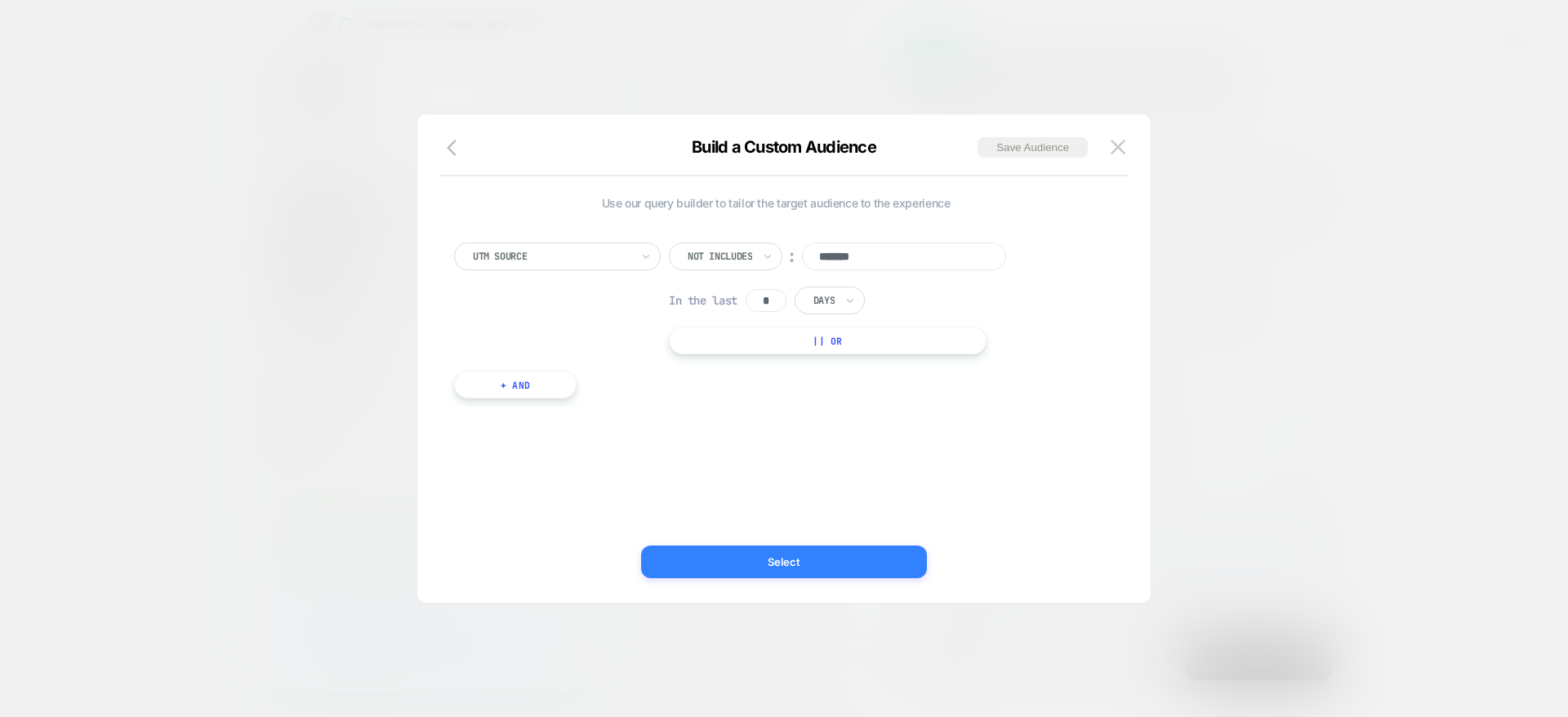
click at [694, 563] on button "Select" at bounding box center [784, 562] width 286 height 32
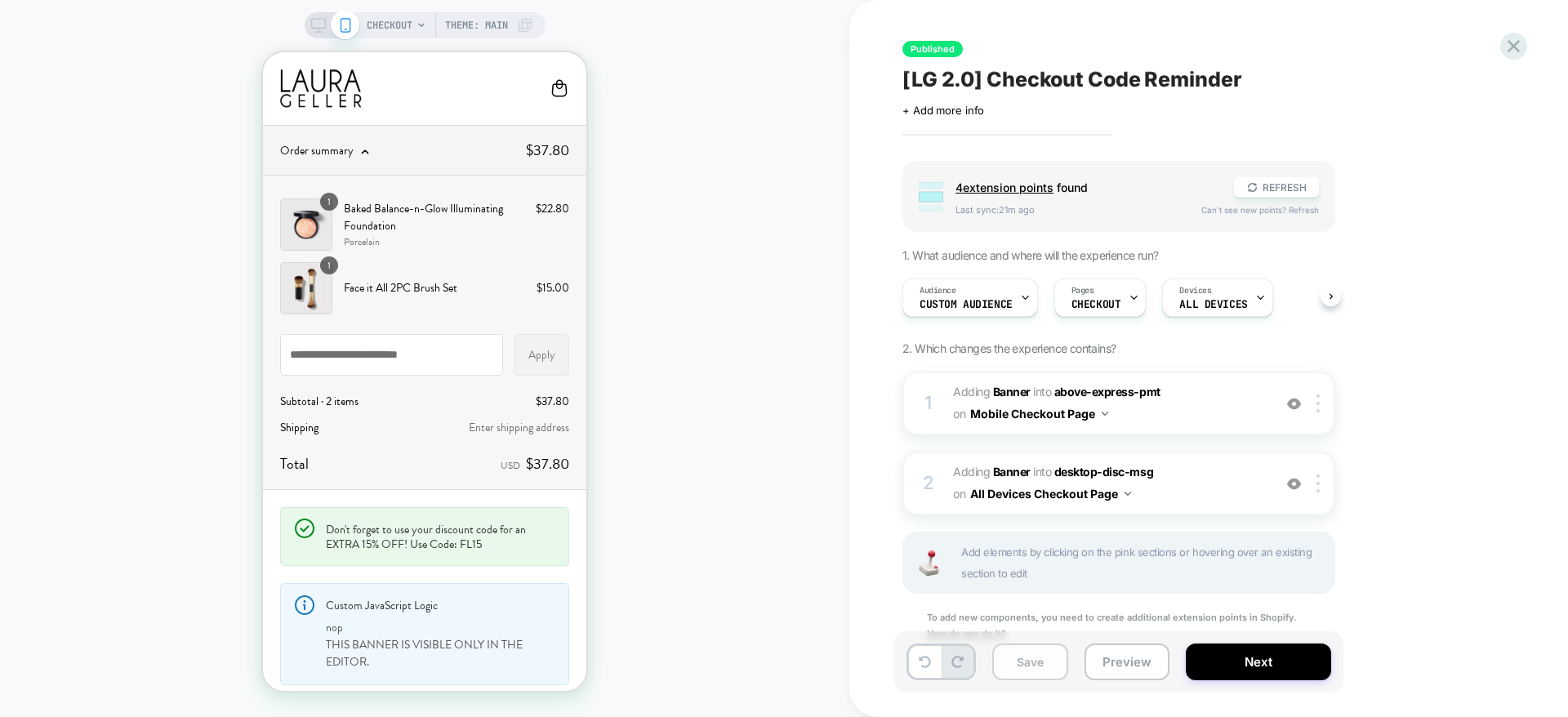
click at [1040, 664] on button "Save" at bounding box center [1031, 662] width 76 height 37
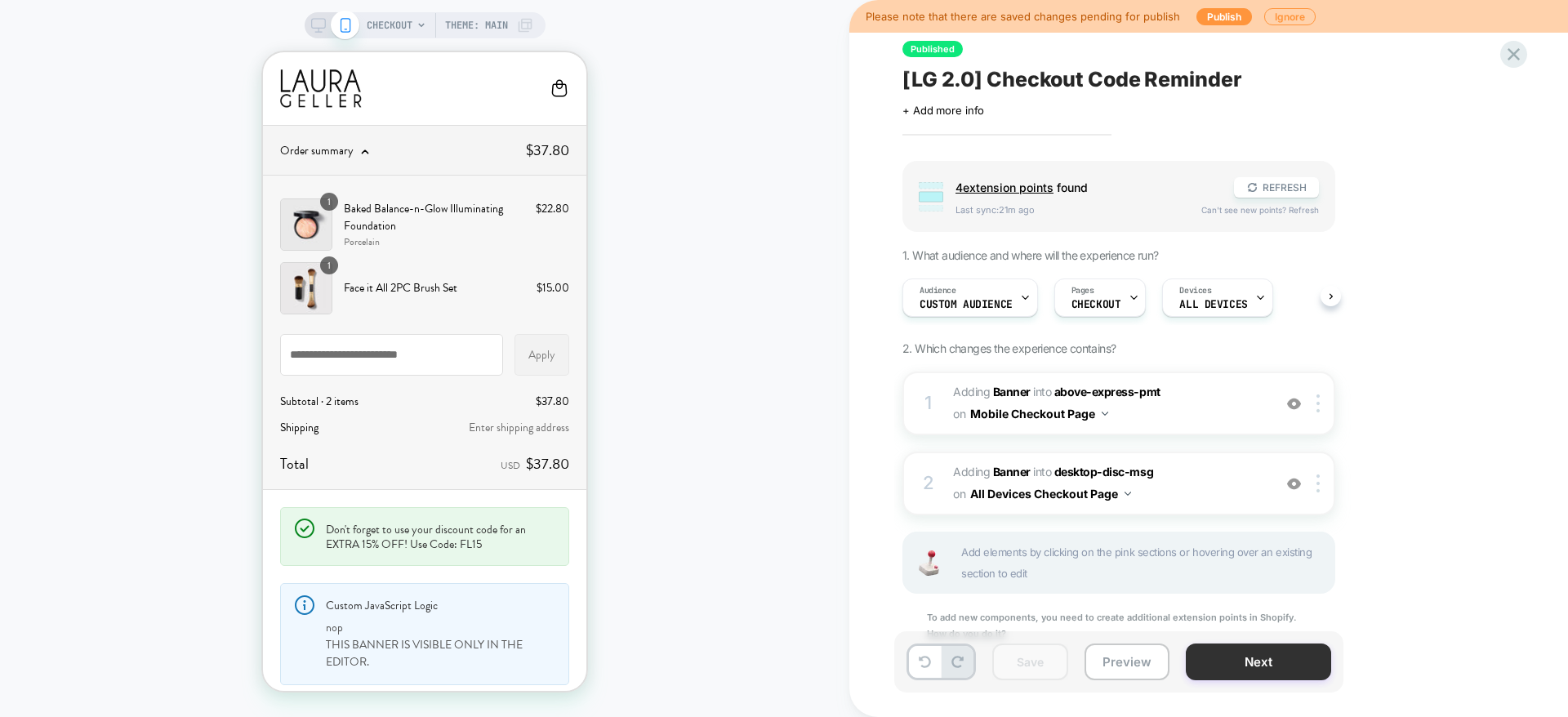
click at [1270, 651] on button "Next" at bounding box center [1258, 662] width 146 height 37
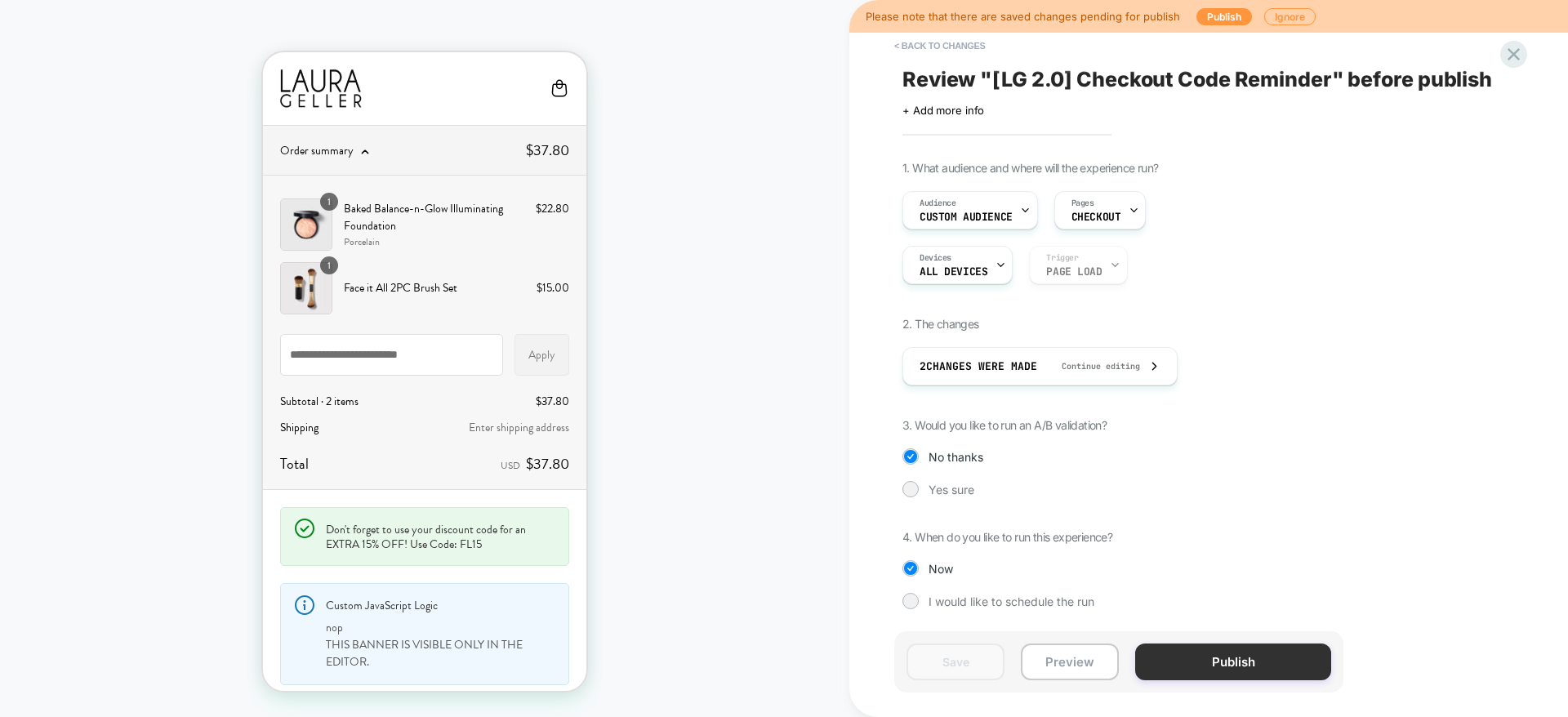
click at [1258, 660] on button "Publish" at bounding box center [1234, 662] width 196 height 37
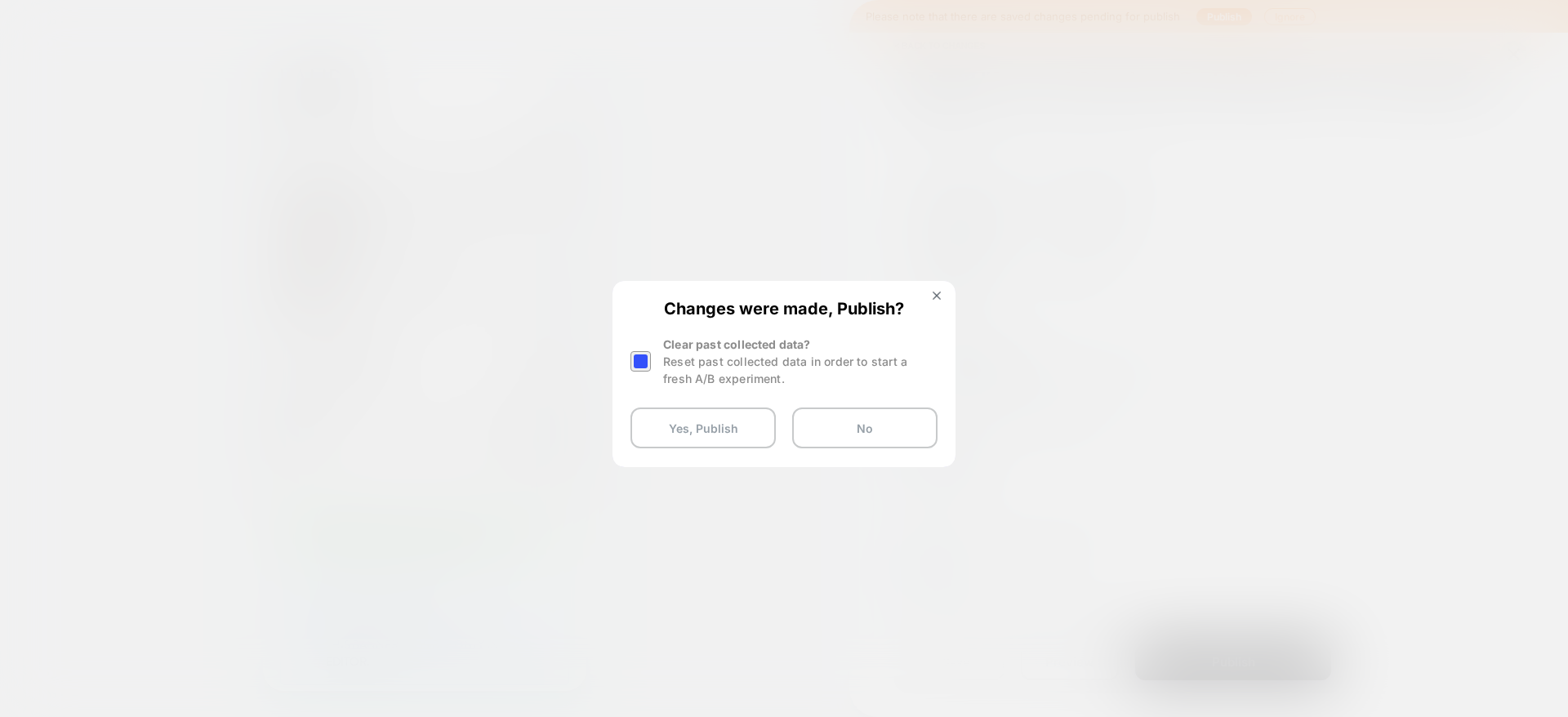
click at [645, 369] on div at bounding box center [640, 361] width 20 height 20
click at [645, 362] on div at bounding box center [640, 361] width 20 height 20
click at [692, 425] on button "Yes, Publish" at bounding box center [703, 428] width 146 height 41
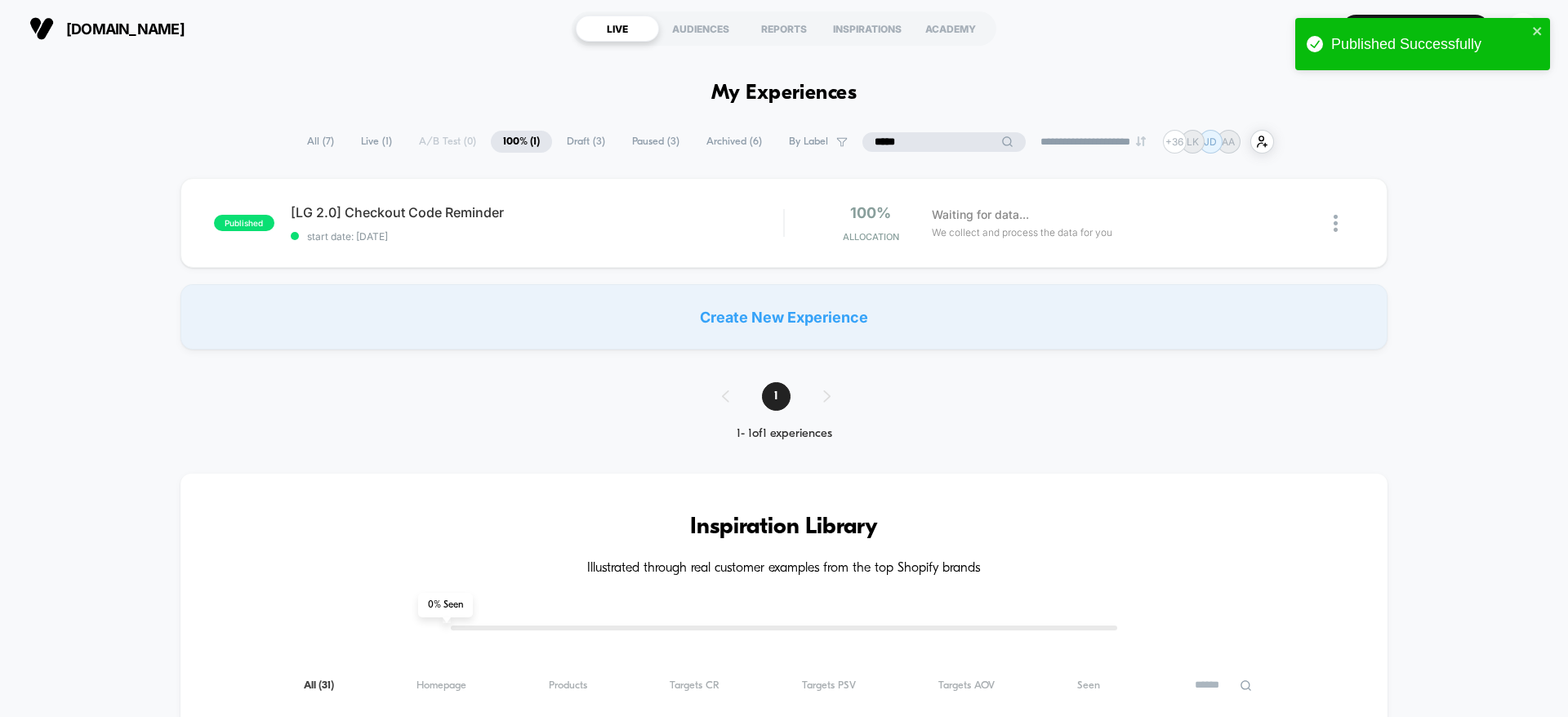
click at [918, 142] on input "*****" at bounding box center [945, 142] width 164 height 20
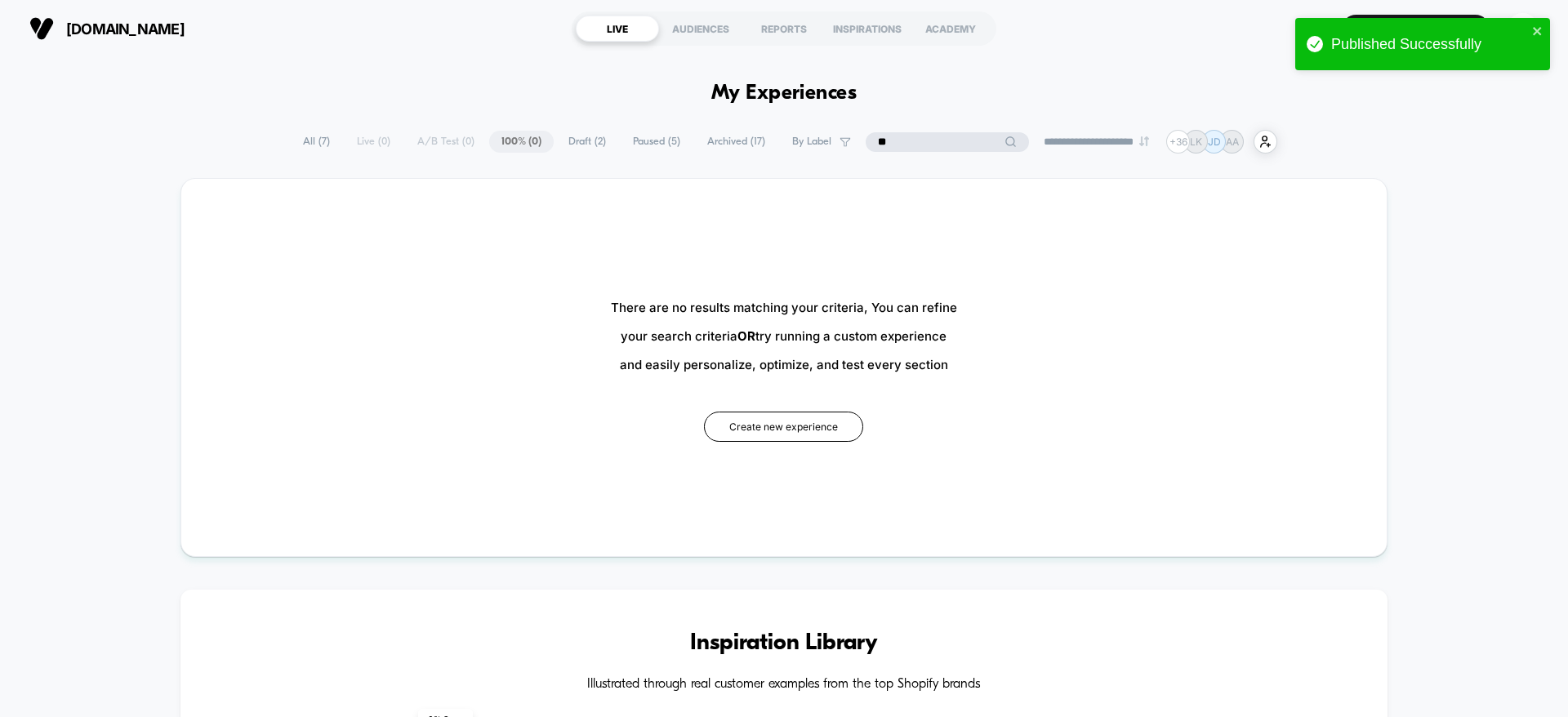
type input "*"
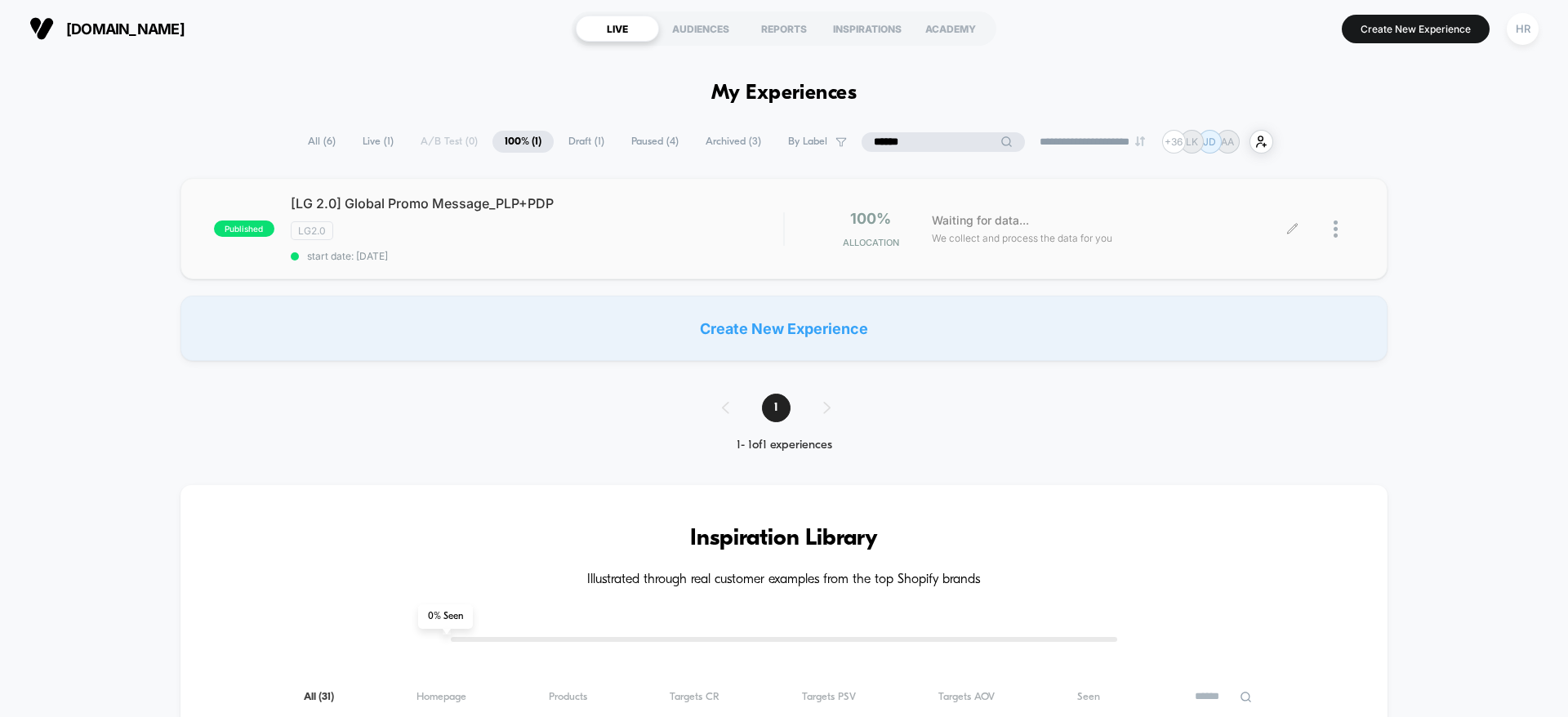
type input "******"
click at [1292, 235] on div "Waiting for data... We collect and process the data for you" at bounding box center [1109, 229] width 370 height 38
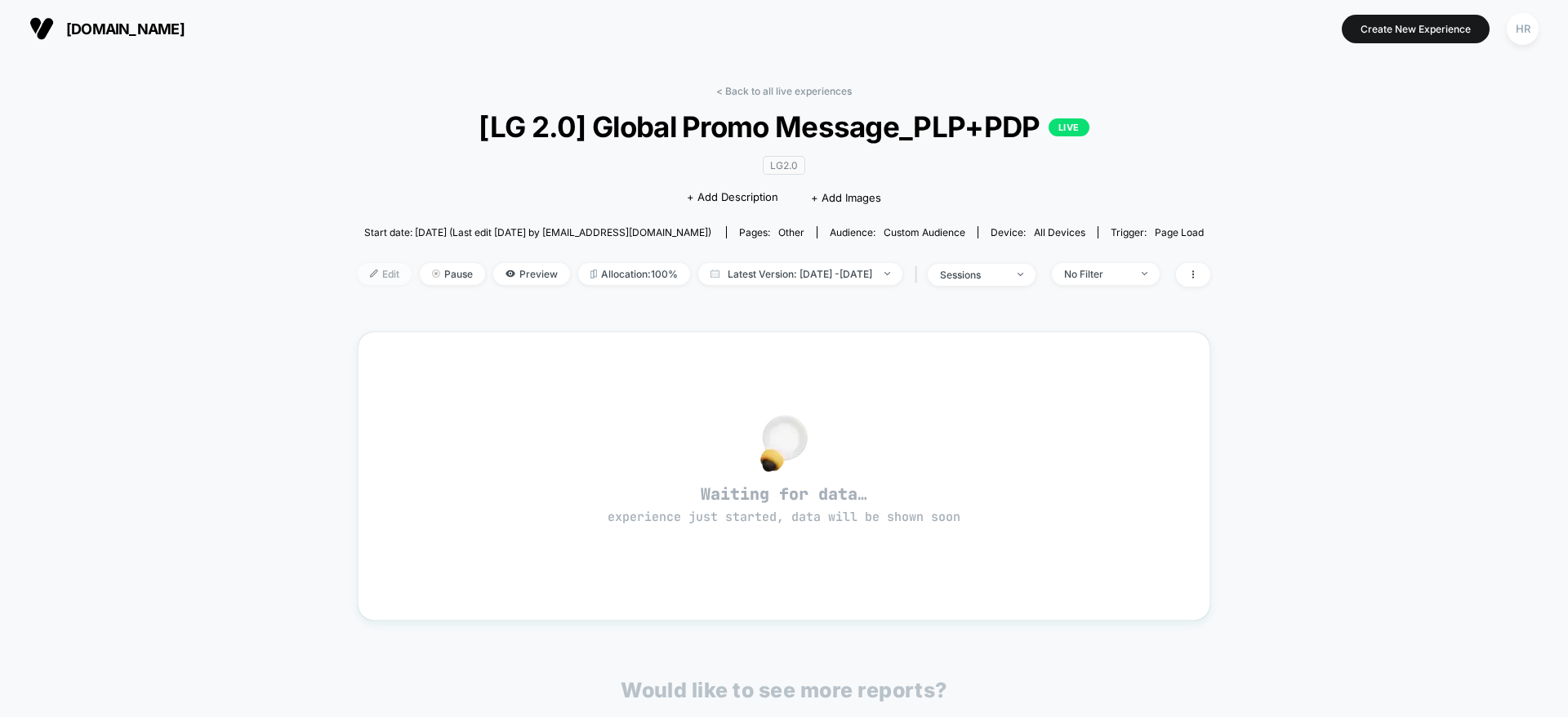
click at [358, 267] on span "Edit" at bounding box center [385, 273] width 54 height 22
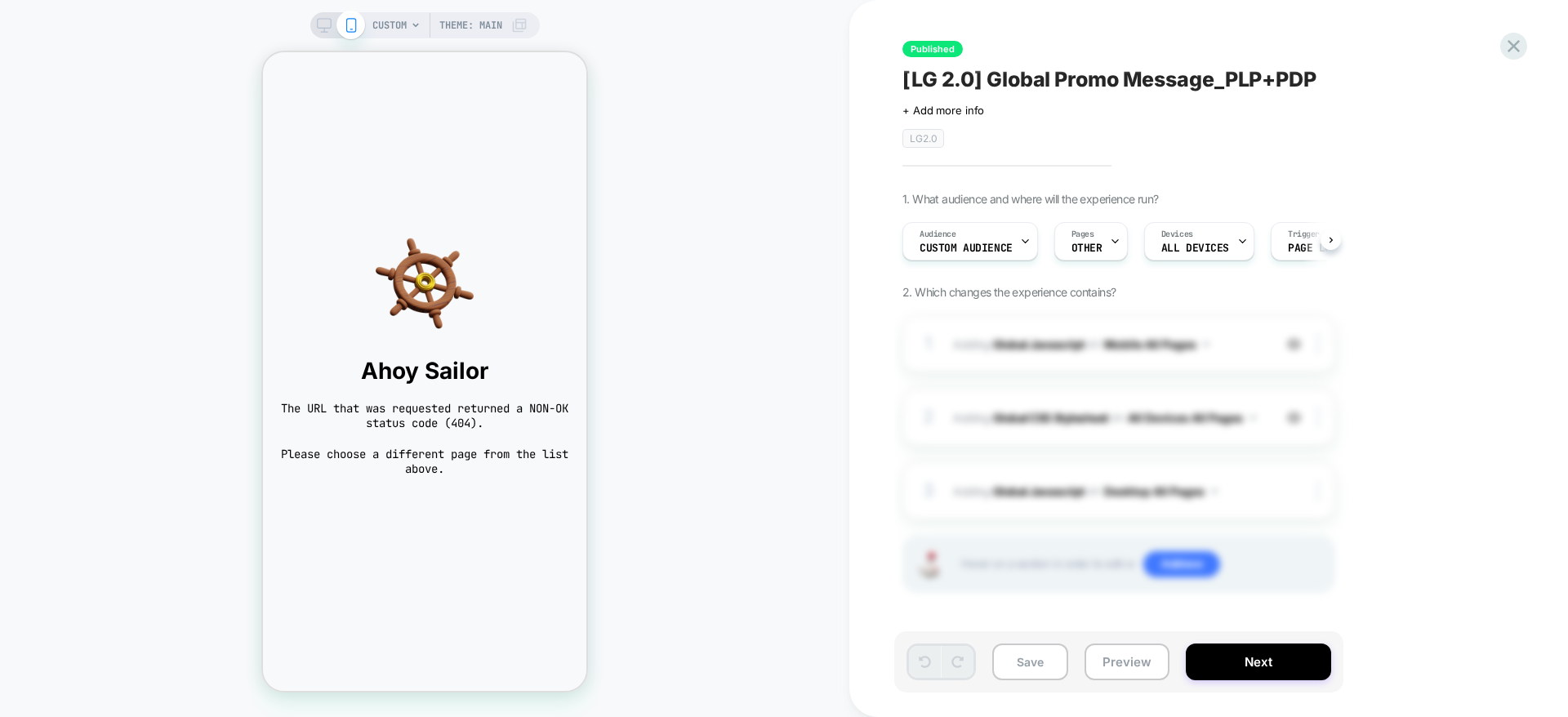
scroll to position [0, 1]
click at [1097, 250] on span "OTHER" at bounding box center [1086, 249] width 31 height 11
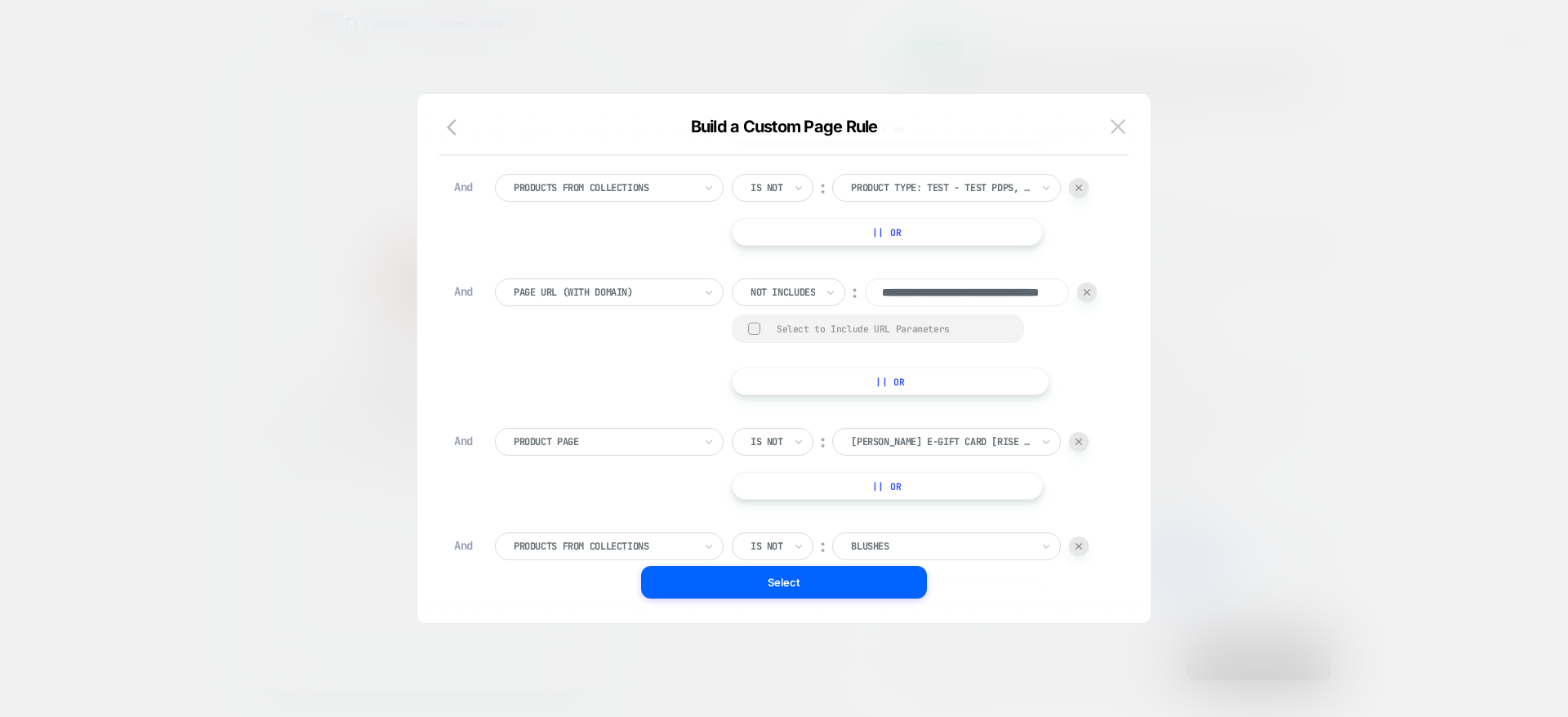
scroll to position [0, 0]
click at [1082, 191] on img at bounding box center [1078, 188] width 7 height 7
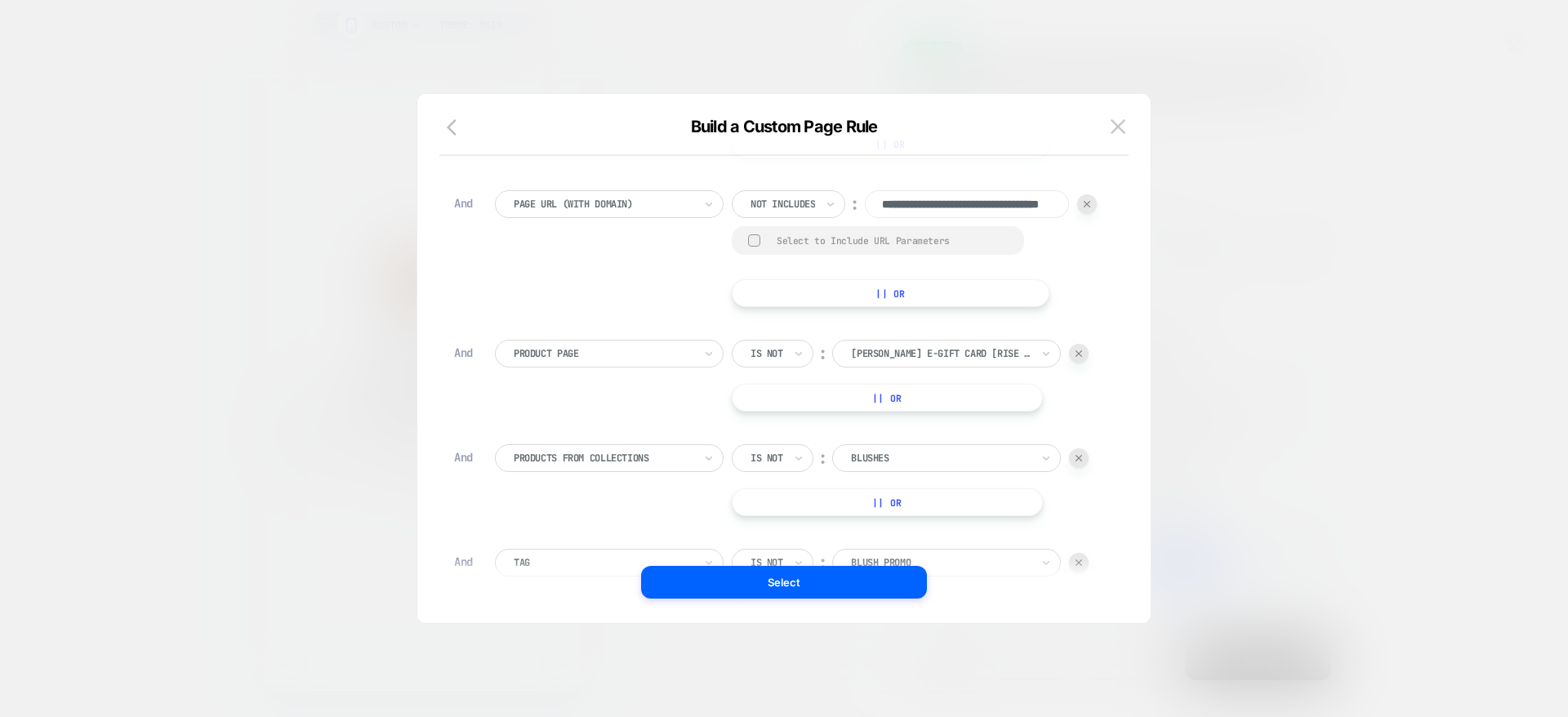
click at [1084, 208] on img at bounding box center [1087, 204] width 7 height 7
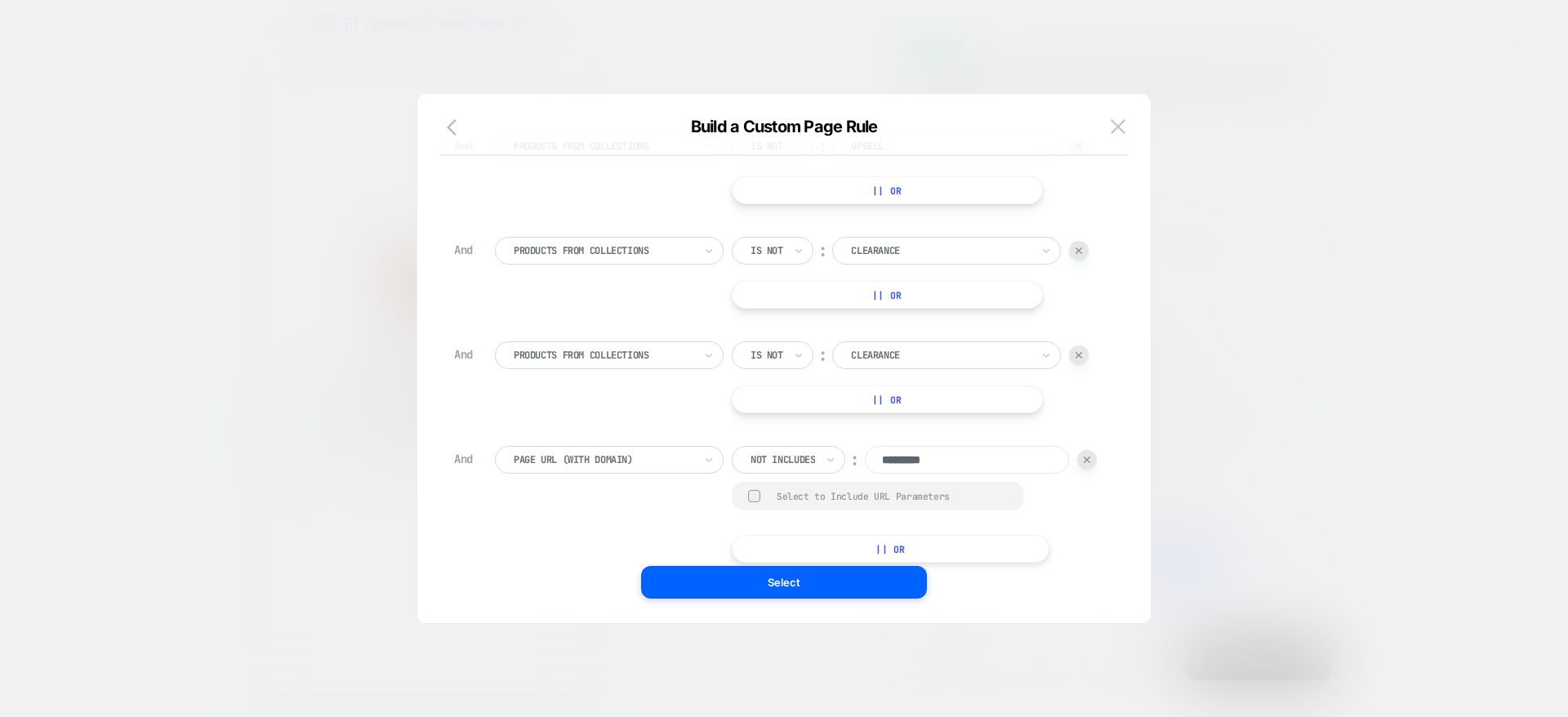
scroll to position [233, 0]
click at [1080, 258] on img at bounding box center [1078, 255] width 7 height 7
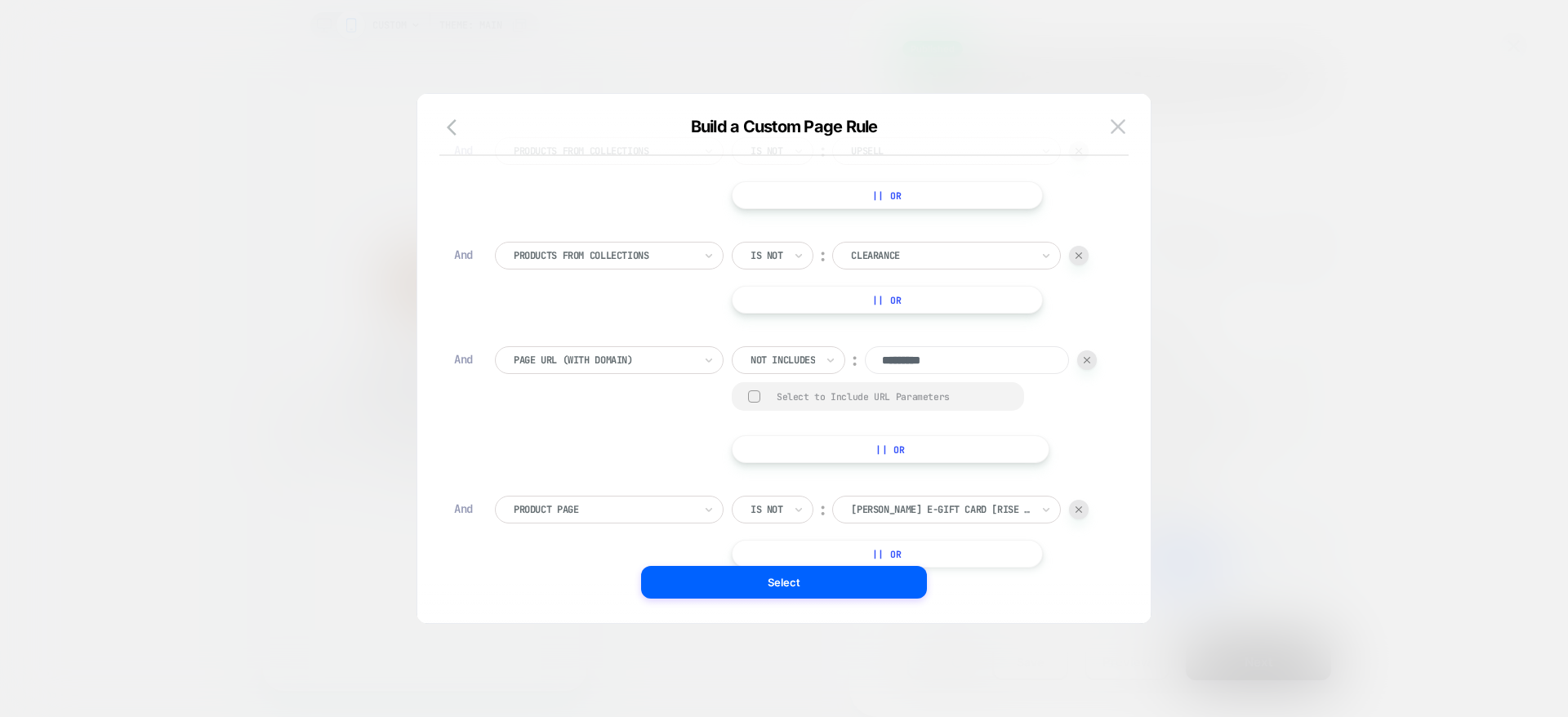
click at [1080, 258] on img at bounding box center [1078, 255] width 7 height 7
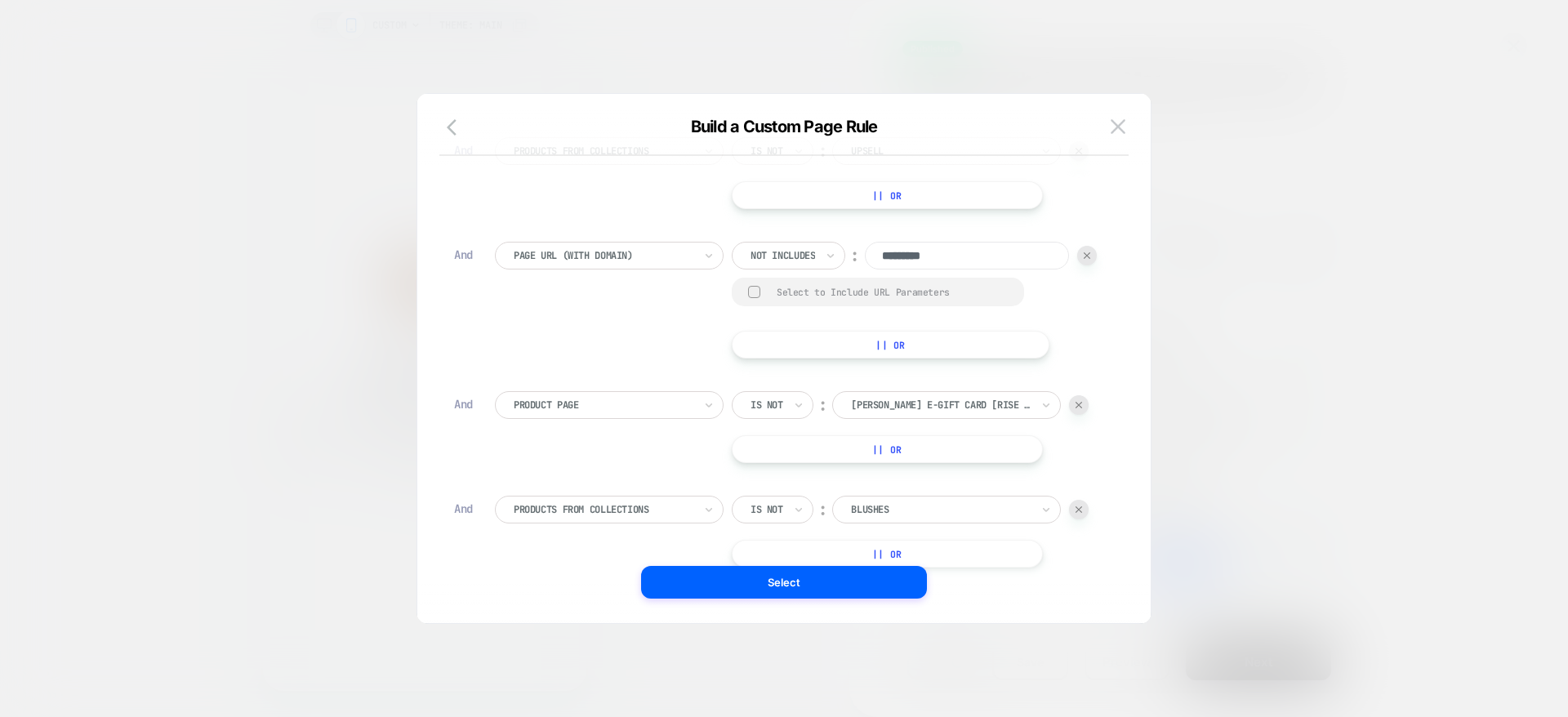
click at [1084, 259] on img at bounding box center [1087, 255] width 7 height 7
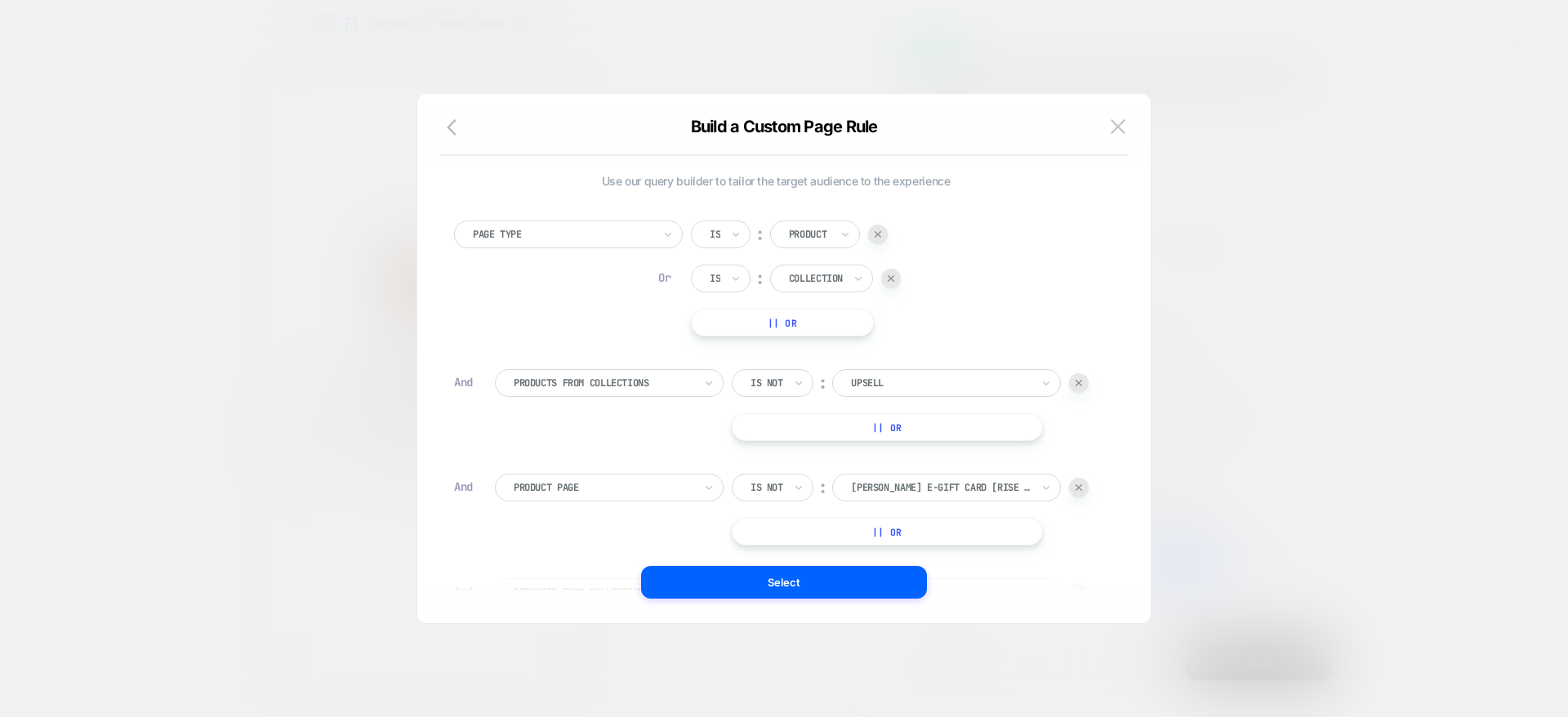
scroll to position [0, 0]
click at [748, 574] on button "Select" at bounding box center [784, 582] width 286 height 32
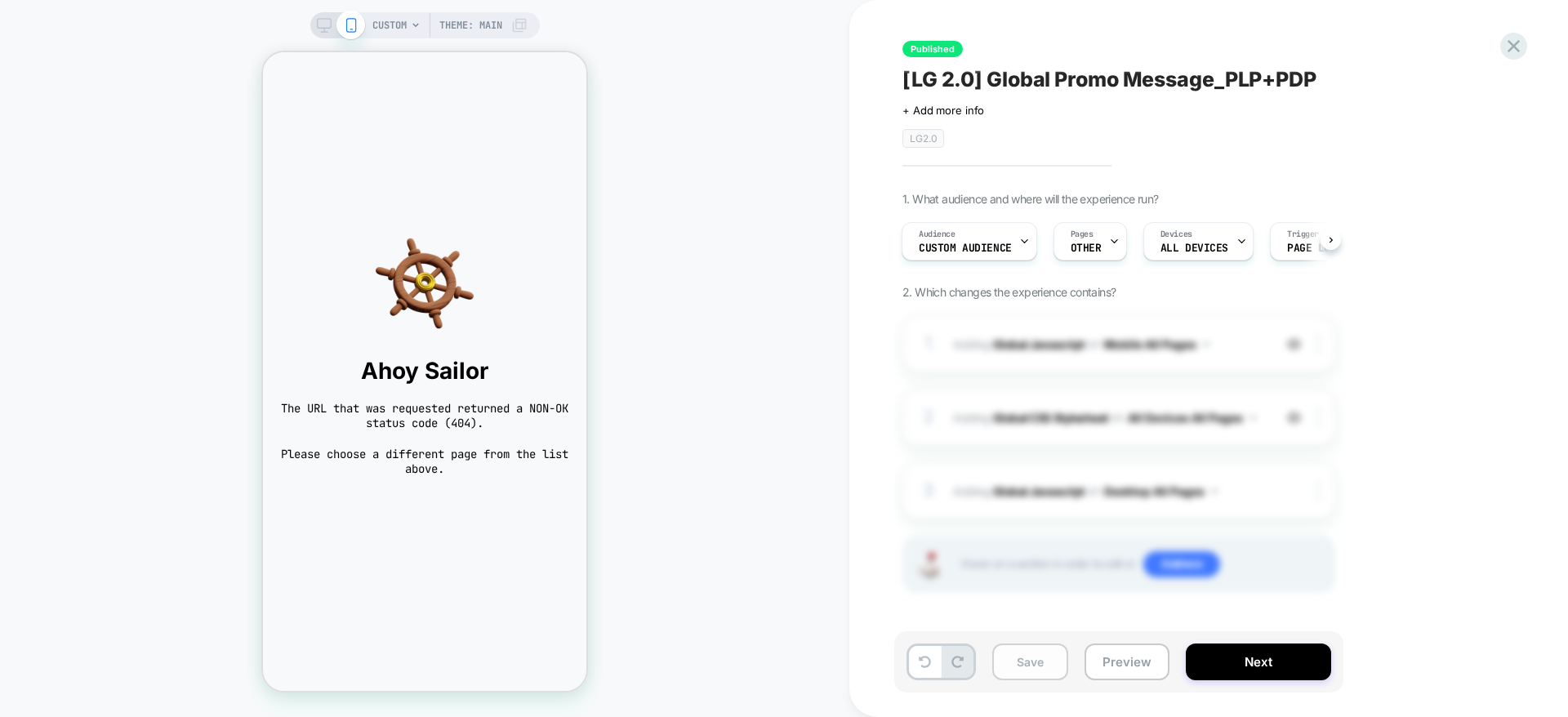
click at [1023, 666] on button "Save" at bounding box center [1031, 662] width 76 height 37
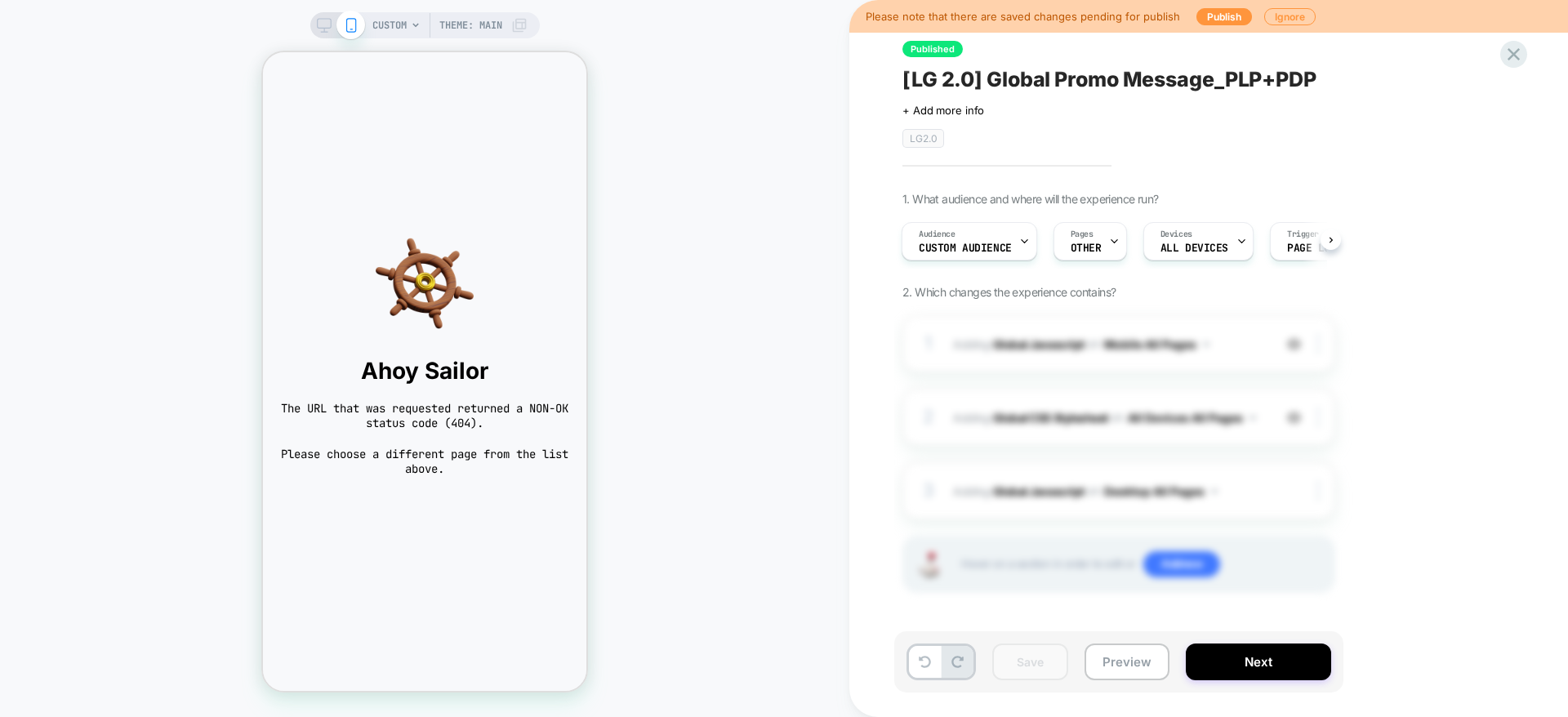
click at [405, 24] on span "CUSTOM" at bounding box center [390, 25] width 34 height 26
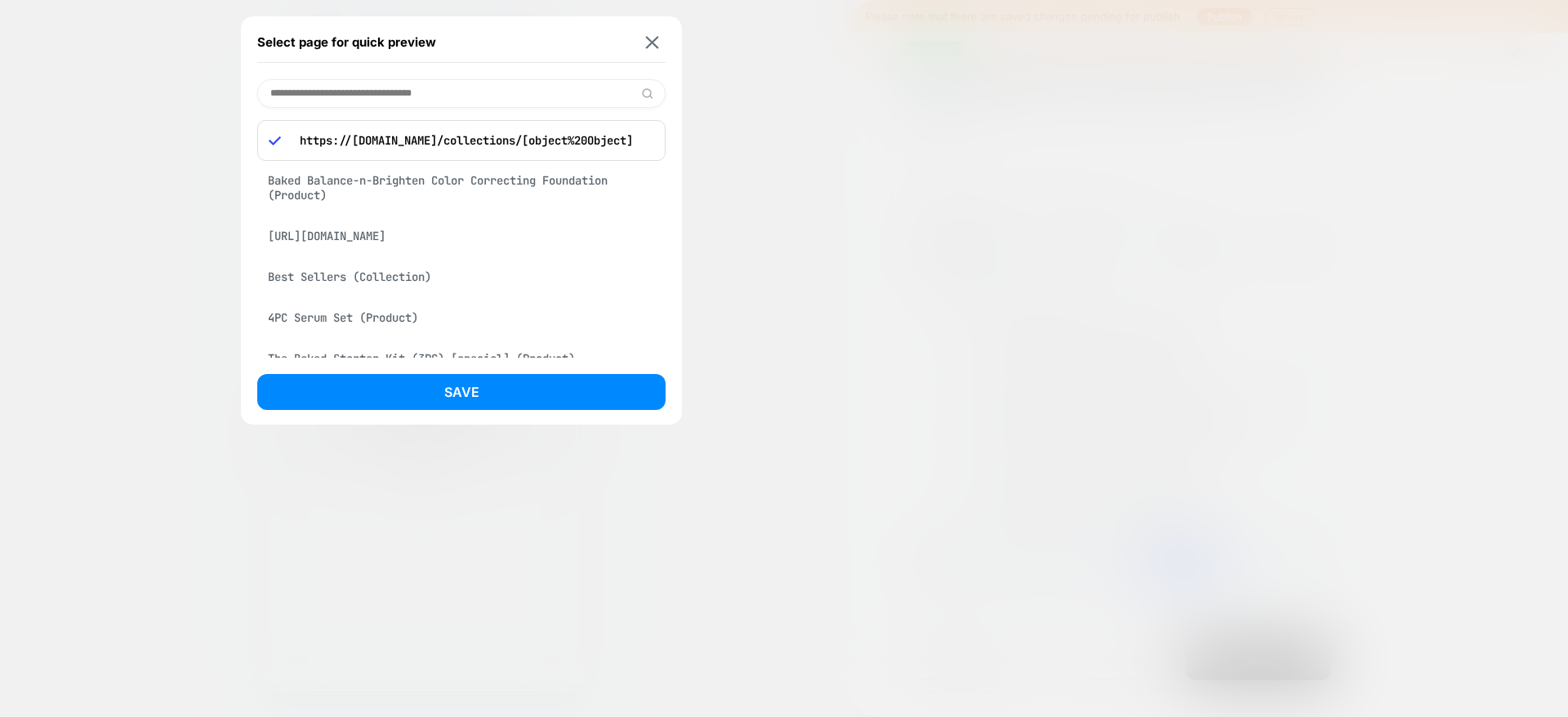
click at [392, 194] on div "Baked Balance-n-Brighten Color Correcting Foundation (Product)" at bounding box center [461, 188] width 409 height 46
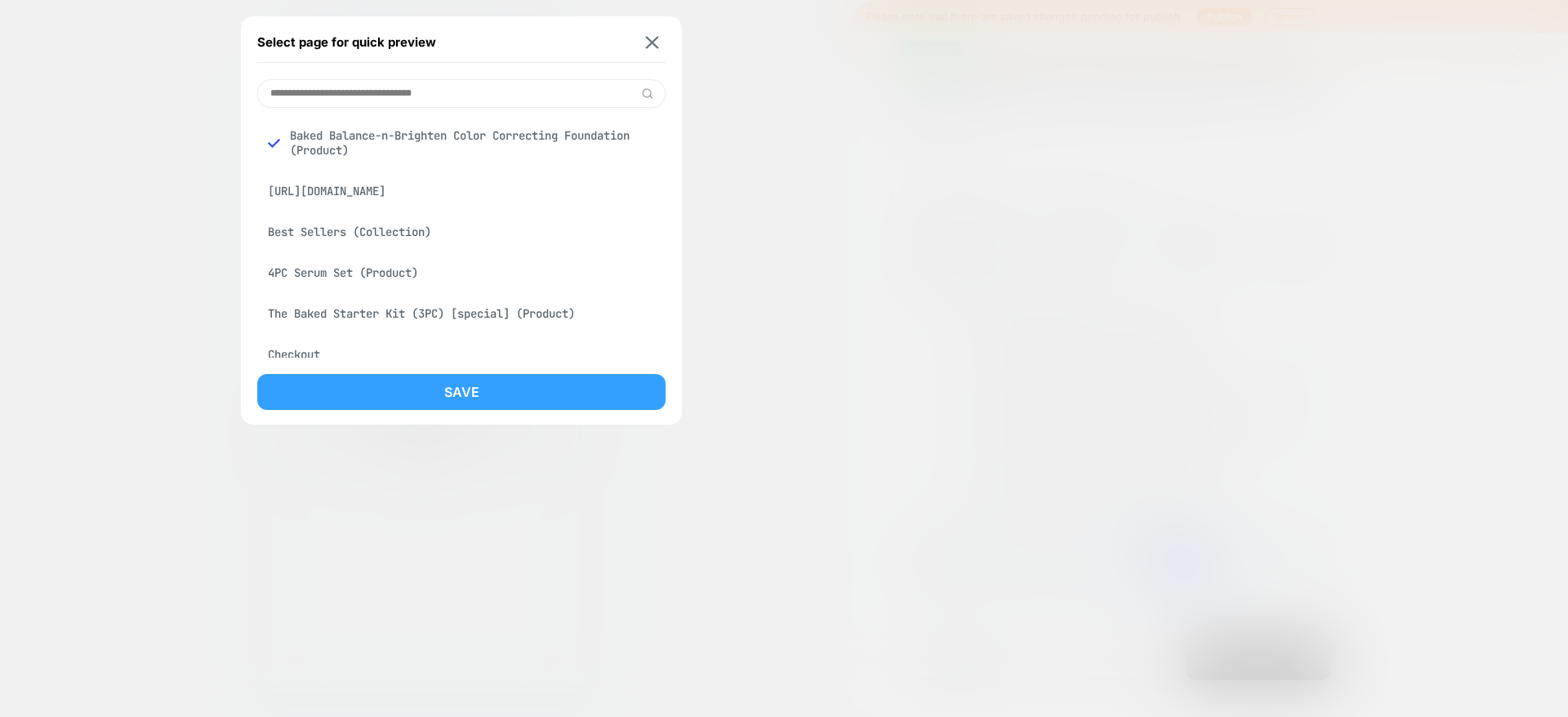
click at [444, 397] on button "Save" at bounding box center [461, 392] width 409 height 36
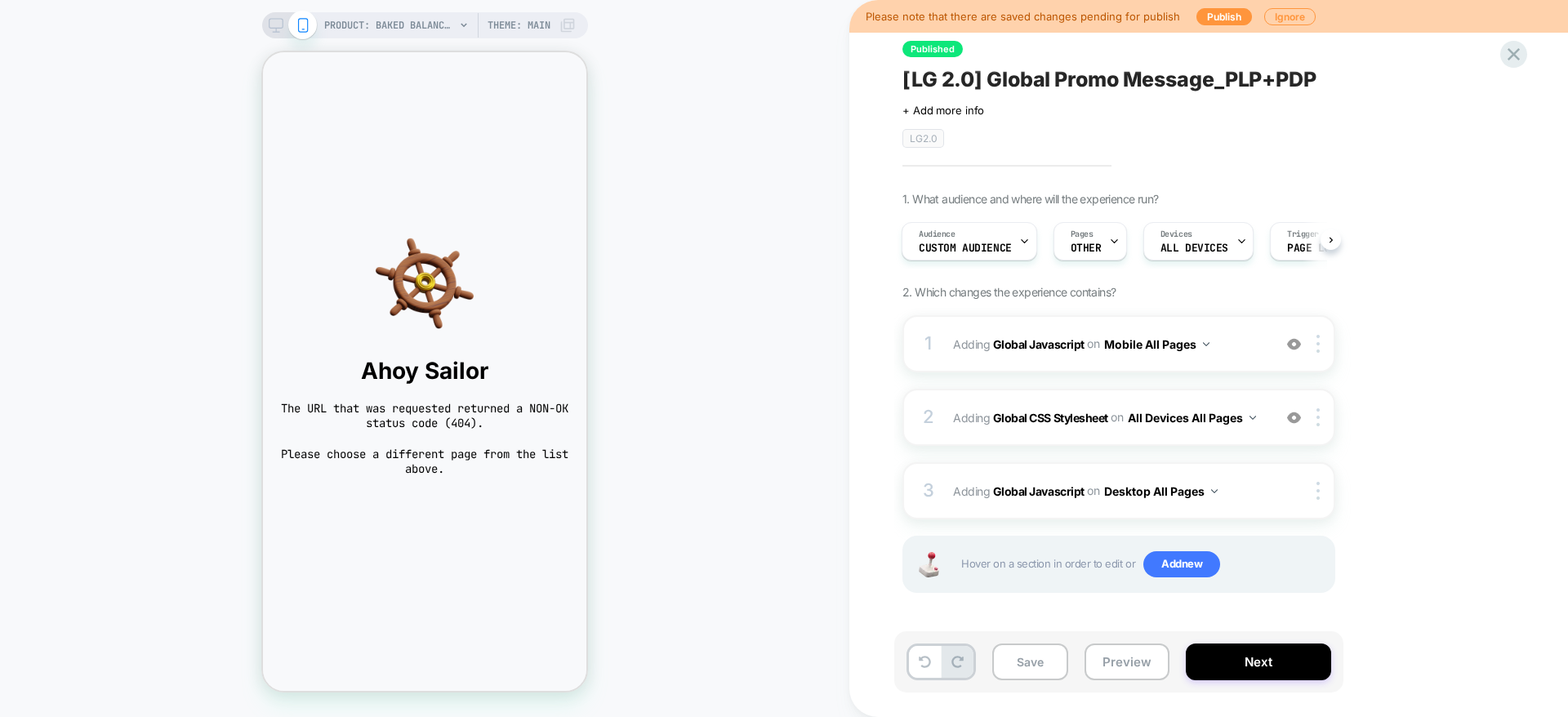
scroll to position [0, 2]
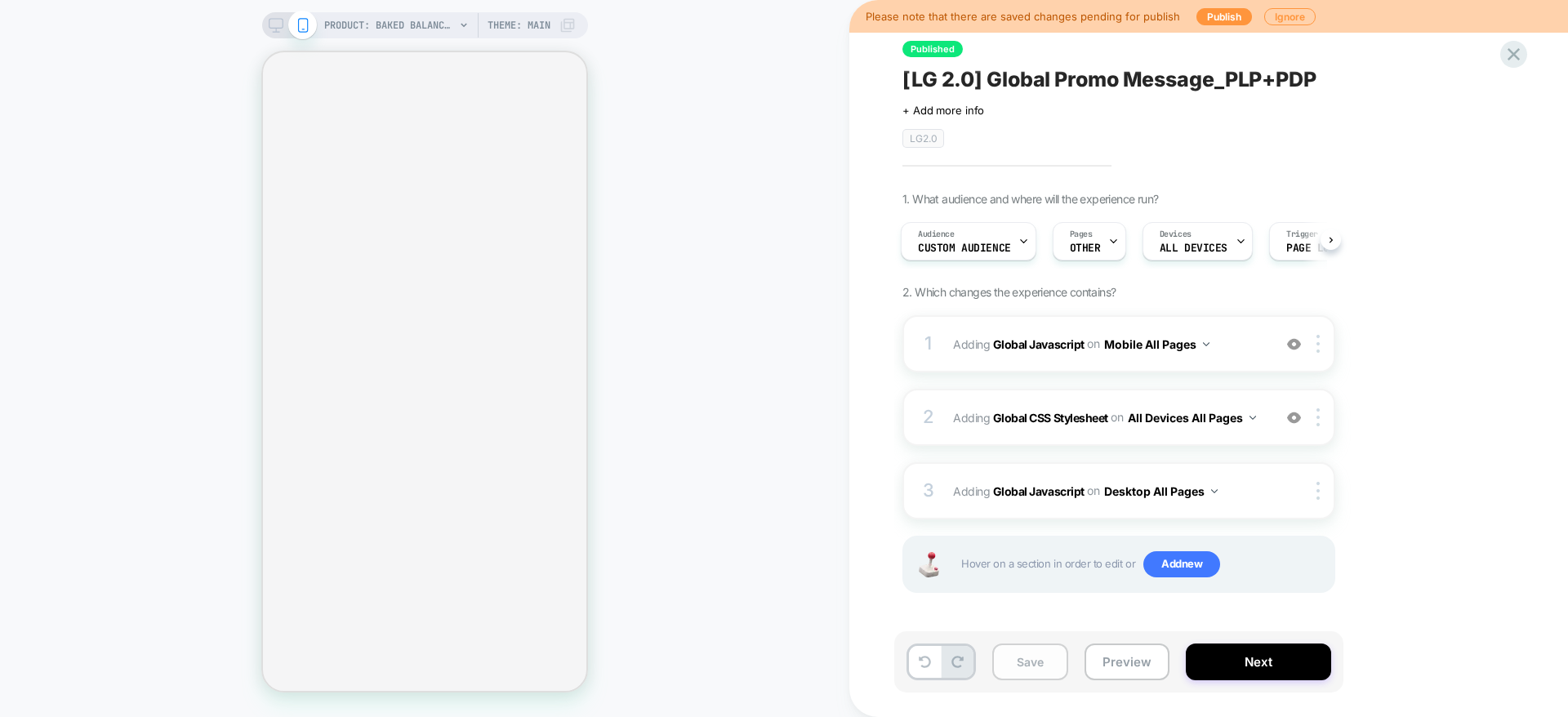
click at [1040, 666] on button "Save" at bounding box center [1031, 662] width 76 height 37
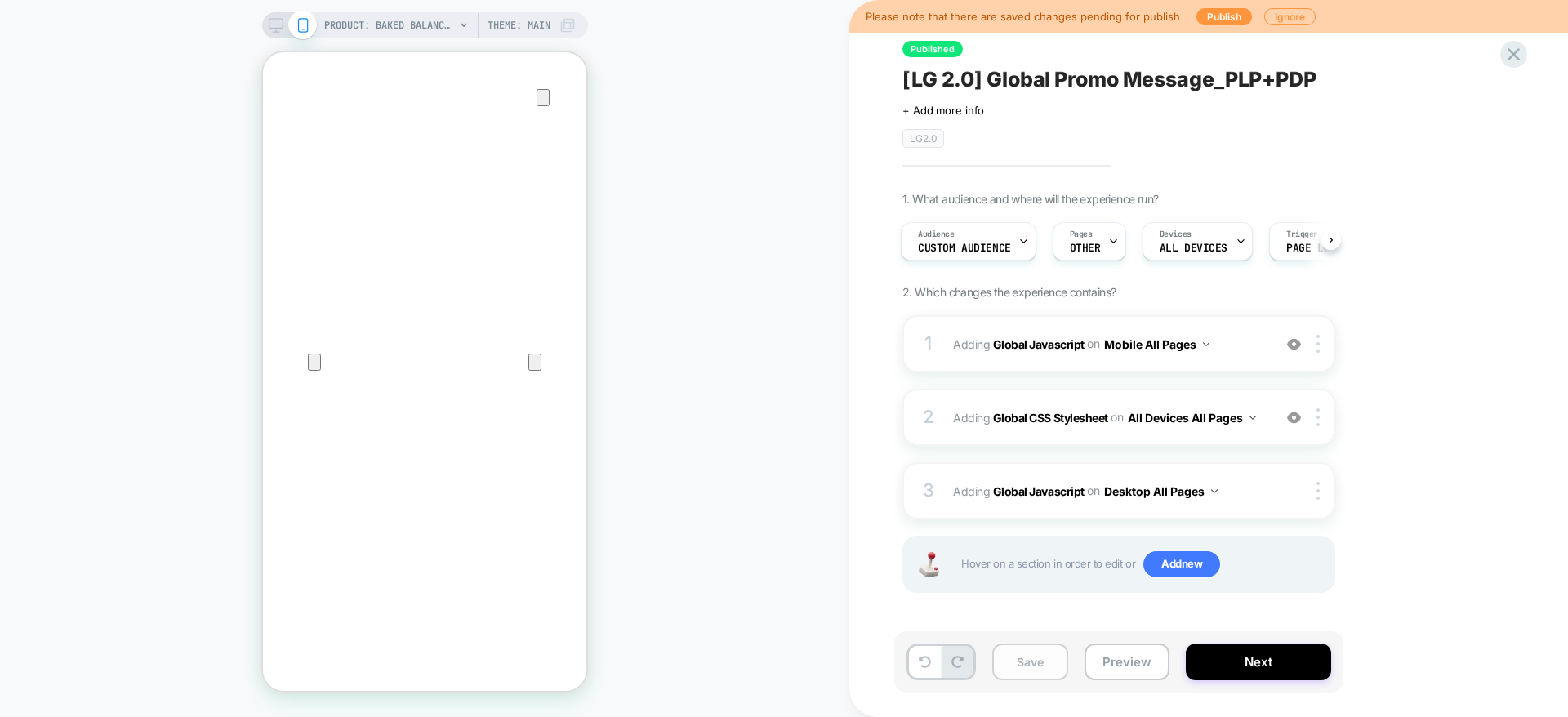
click at [1040, 666] on button "Save" at bounding box center [1031, 662] width 76 height 37
click at [1244, 353] on span "Adding Global Javascript on Mobile All Pages" at bounding box center [1109, 344] width 312 height 24
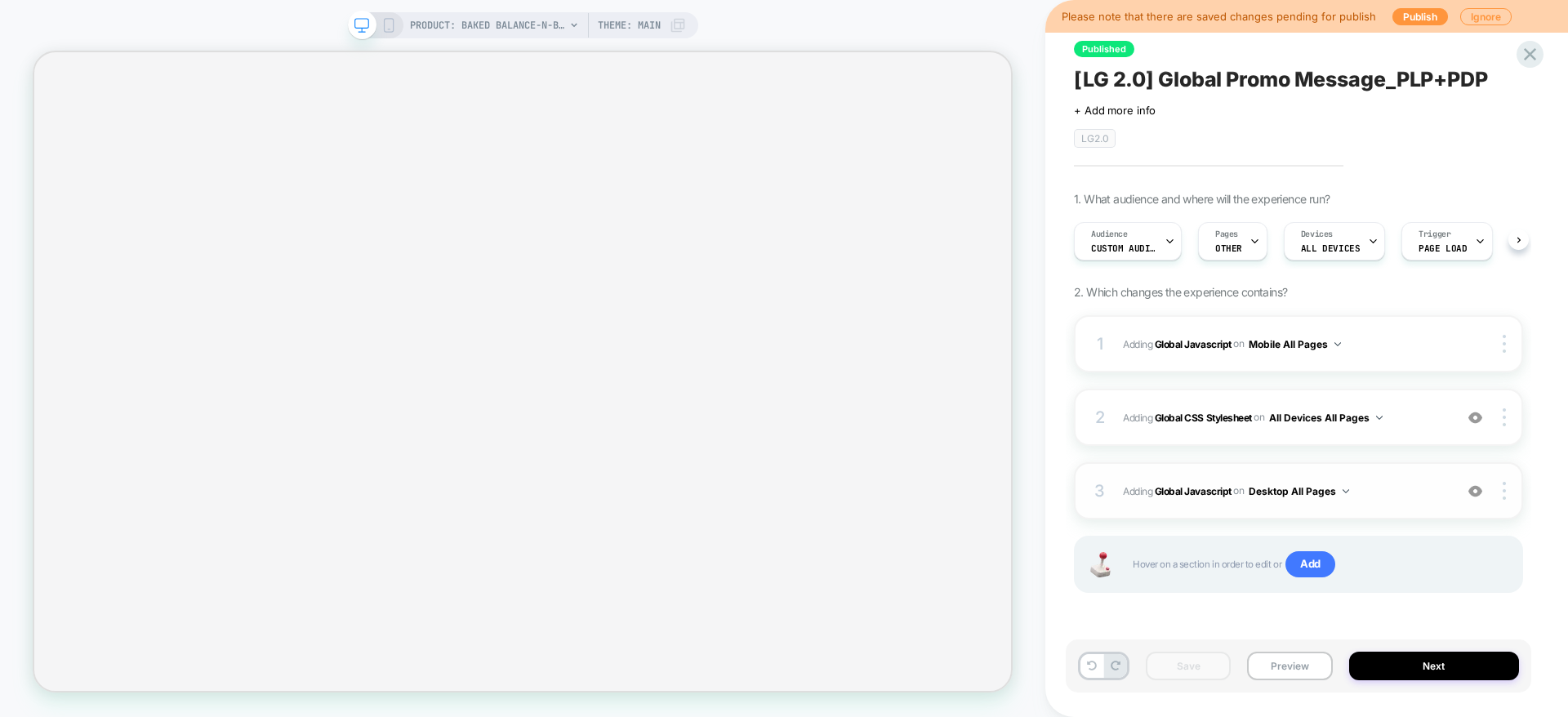
click at [1410, 485] on span "Adding Global Javascript on Desktop All Pages" at bounding box center [1284, 490] width 323 height 20
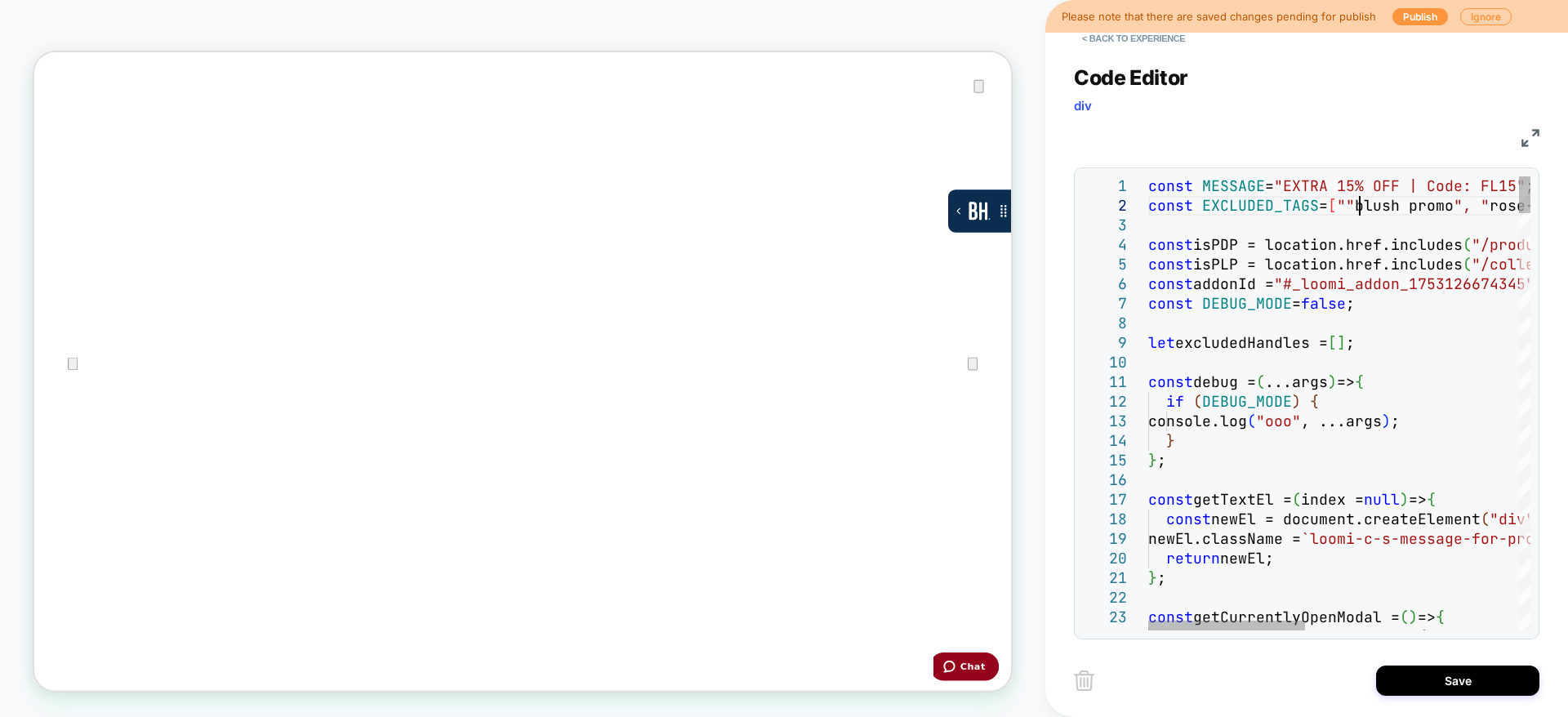
type textarea "**********"
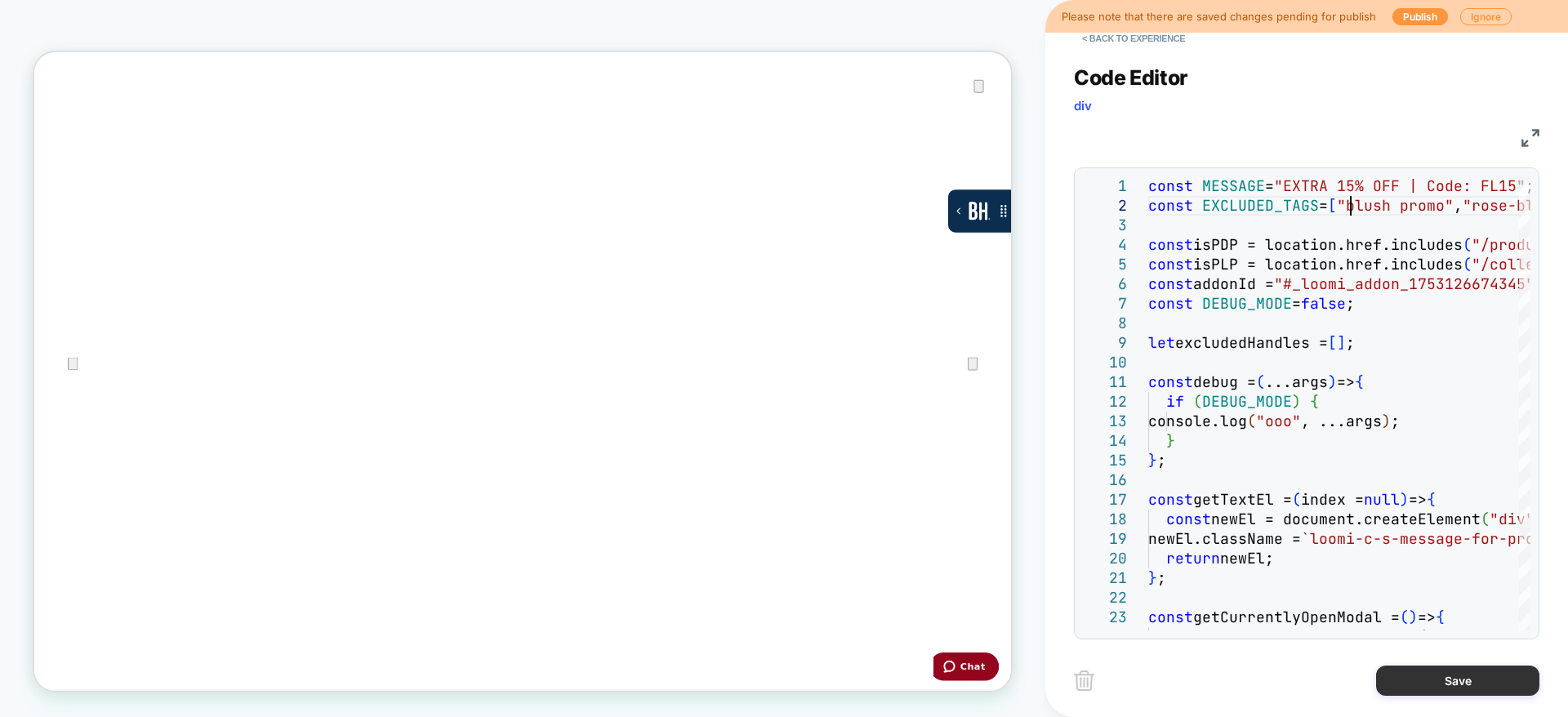
click at [1437, 687] on button "Save" at bounding box center [1458, 681] width 164 height 30
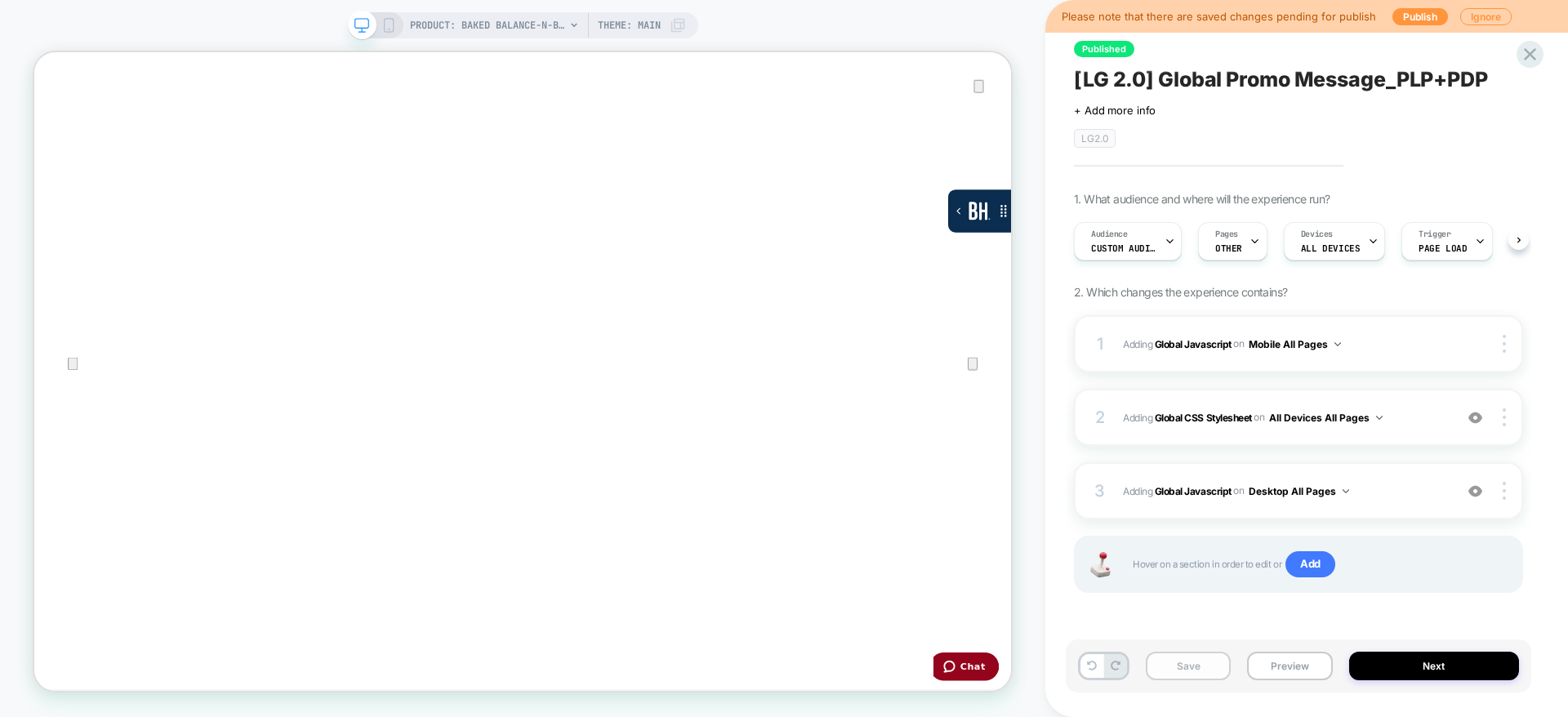
scroll to position [0, 1]
click at [1188, 670] on button "Save" at bounding box center [1188, 666] width 85 height 29
click at [1414, 669] on button "Next" at bounding box center [1435, 666] width 171 height 29
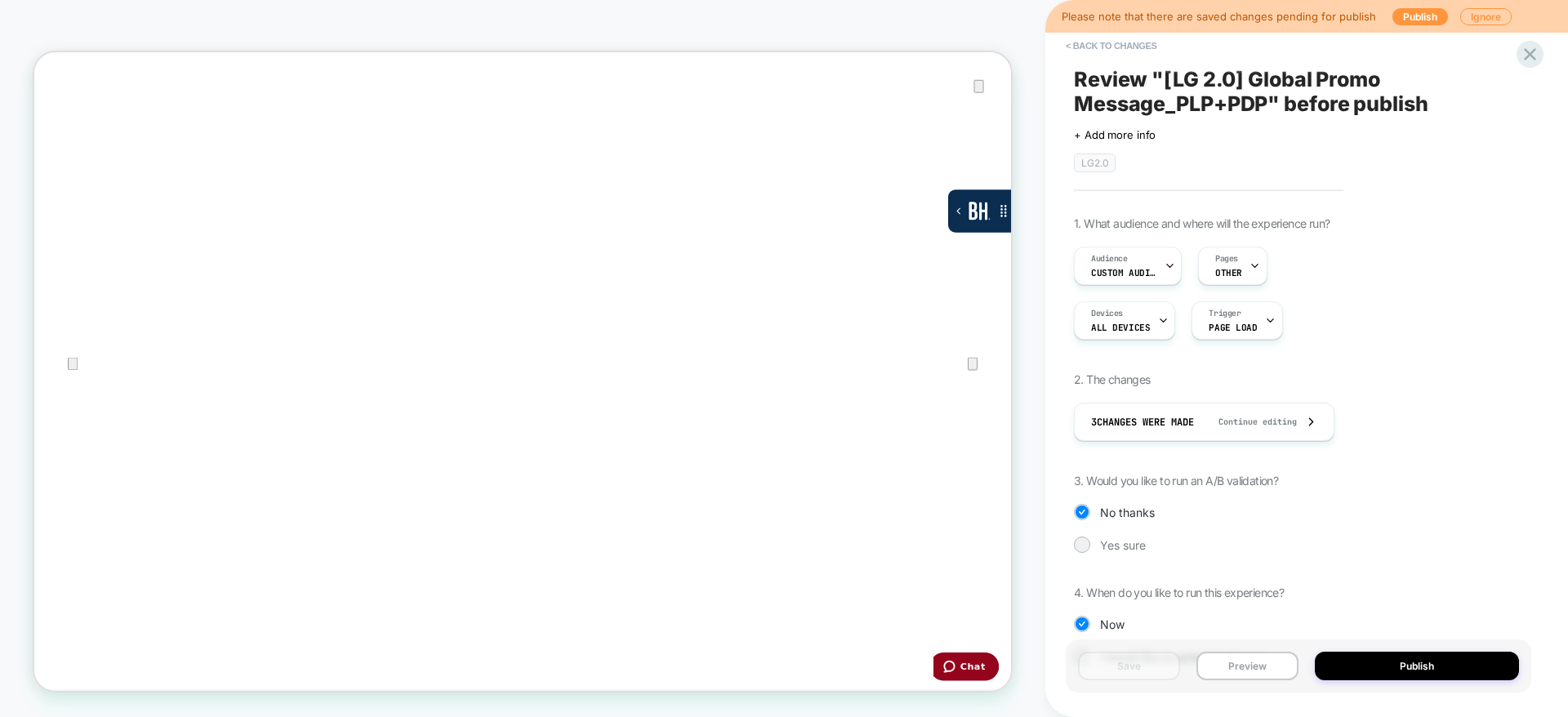
click at [1414, 669] on button "Publish" at bounding box center [1417, 666] width 204 height 29
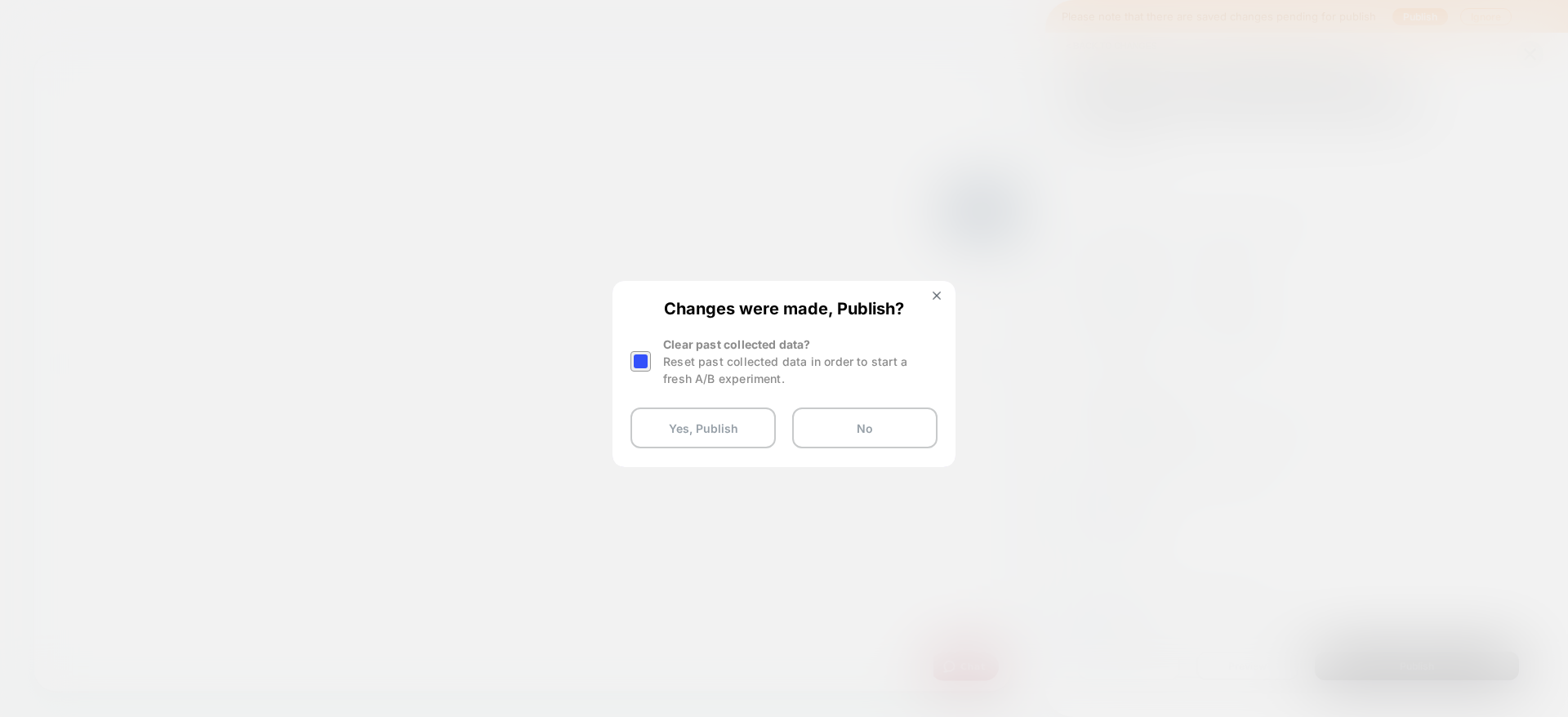
click at [630, 356] on div "Changes were made, Publish? Clear past collected data? Reset past collected dat…" at bounding box center [784, 373] width 340 height 182
click at [646, 363] on div at bounding box center [640, 361] width 20 height 20
click at [719, 439] on button "Yes, Publish" at bounding box center [703, 428] width 146 height 41
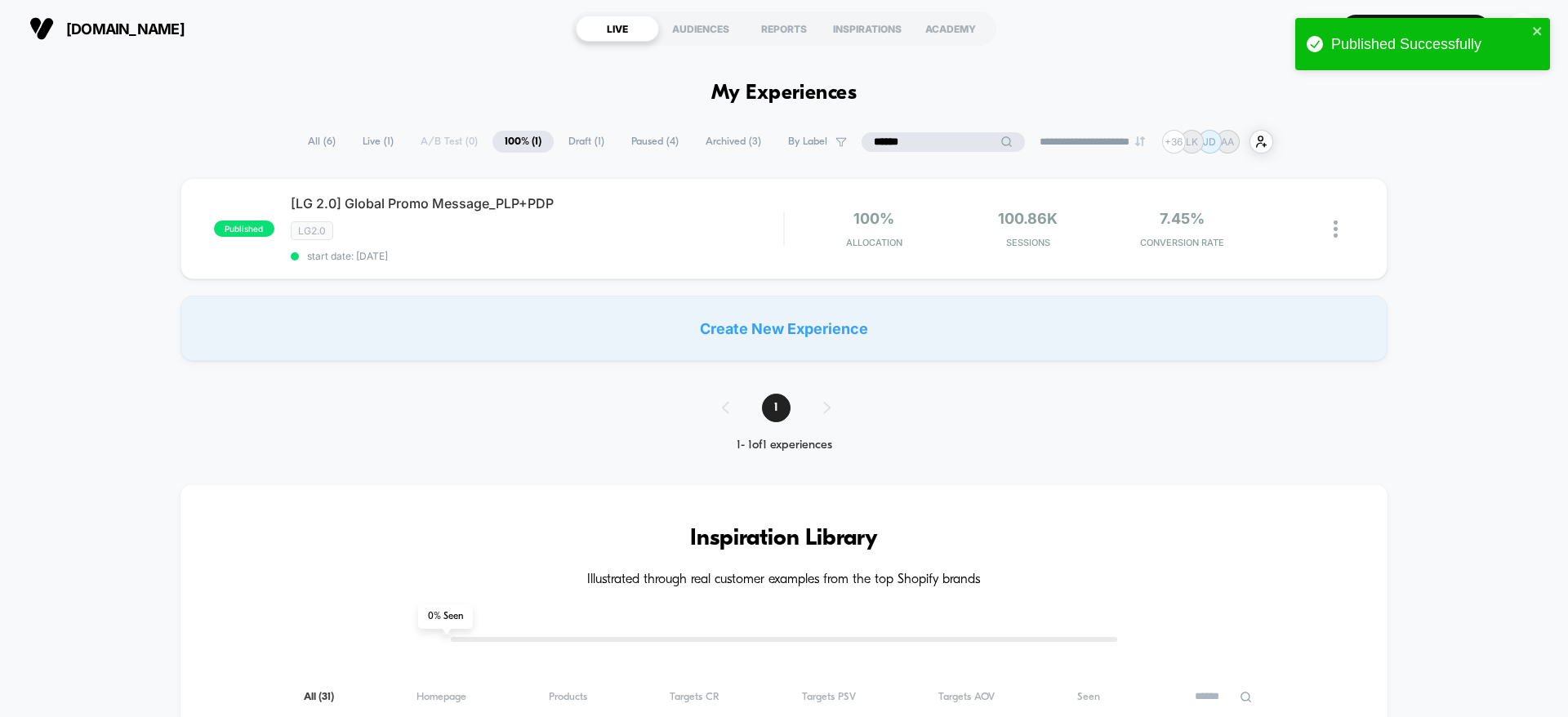
click at [915, 146] on input "******" at bounding box center [944, 142] width 164 height 20
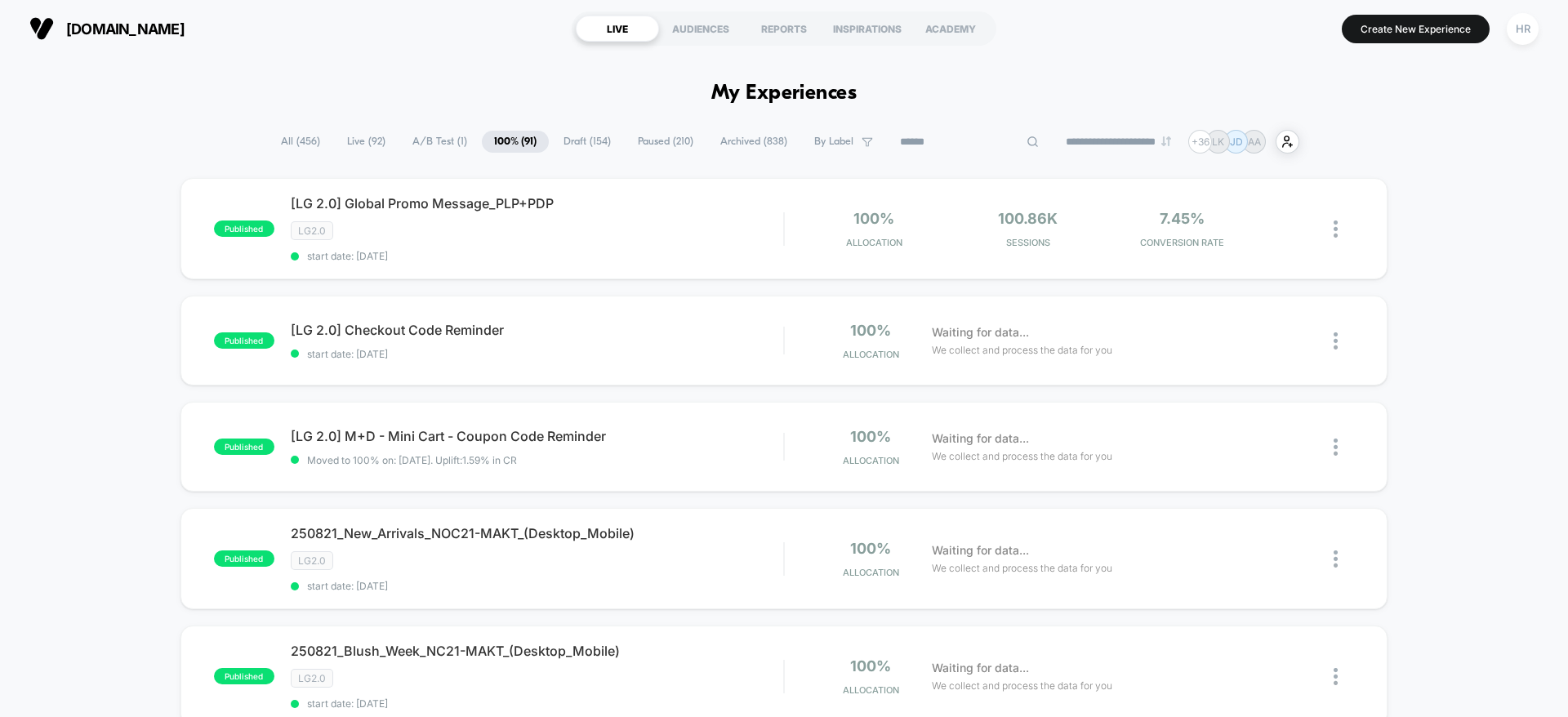
click at [573, 136] on span "Draft ( 154 )" at bounding box center [587, 141] width 71 height 22
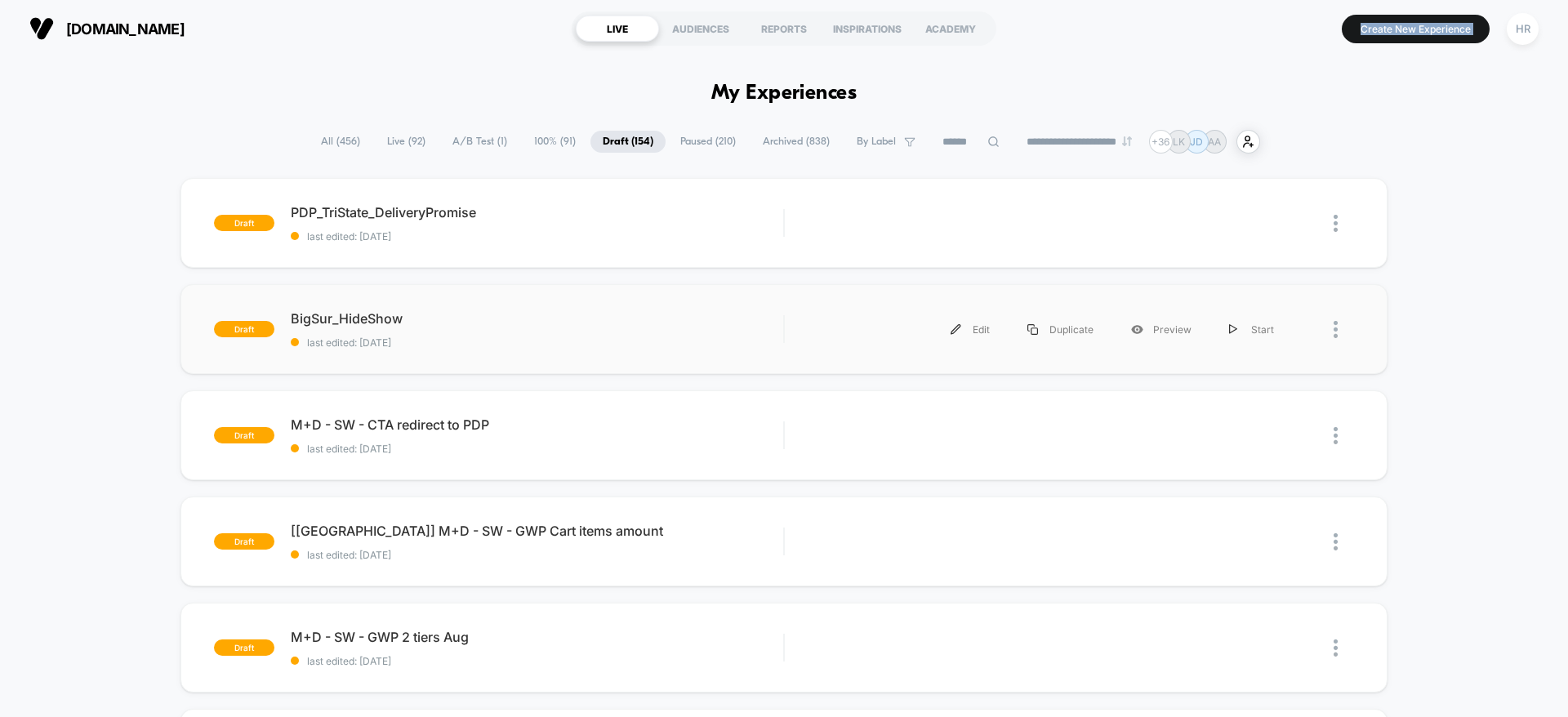
drag, startPoint x: 1196, startPoint y: 10, endPoint x: 1156, endPoint y: 358, distance: 350.3
click at [1156, 358] on div "**********" at bounding box center [784, 358] width 1568 height 717
click at [983, 330] on div "Edit" at bounding box center [970, 329] width 77 height 37
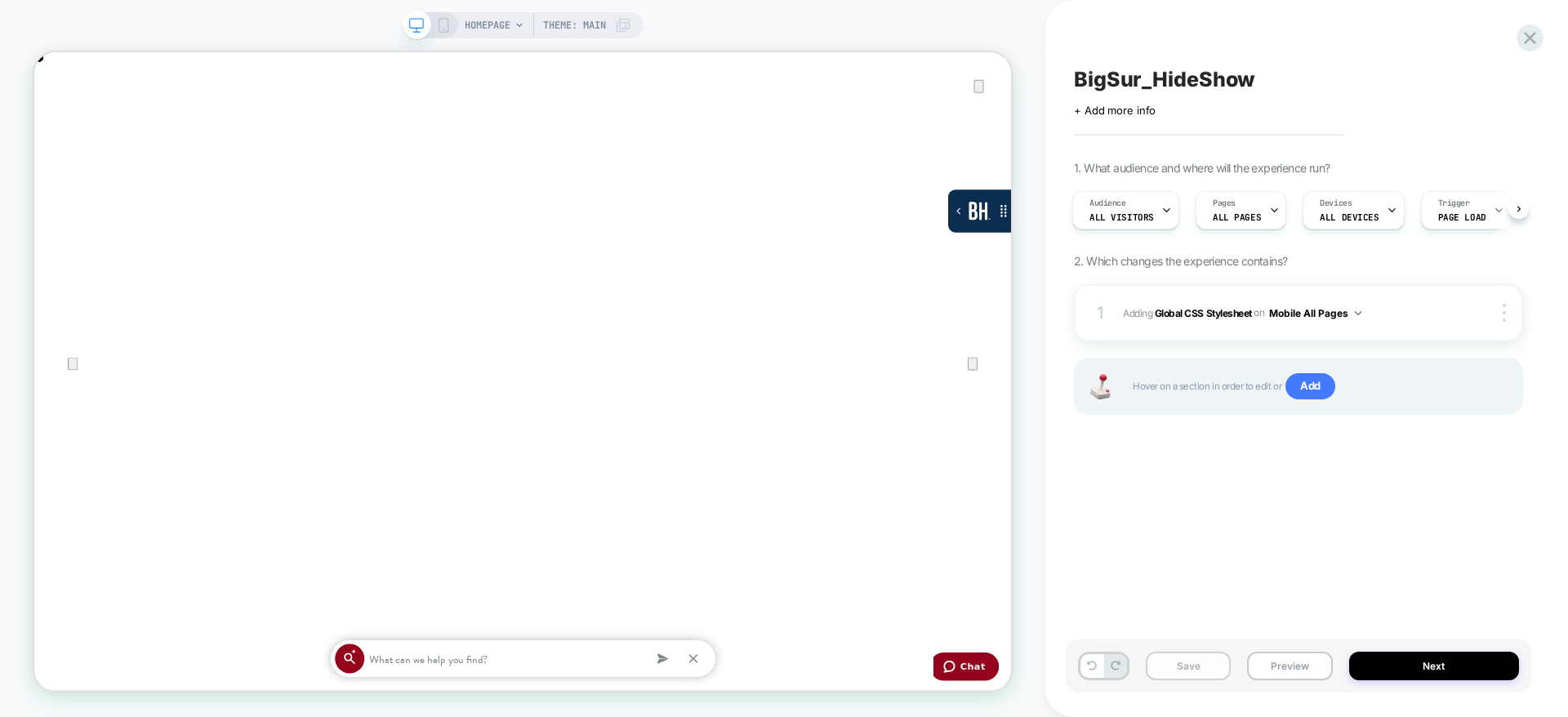
click at [1171, 656] on button "Save" at bounding box center [1188, 666] width 85 height 29
click at [1503, 312] on img at bounding box center [1504, 312] width 3 height 18
click at [1460, 308] on div "Target All Devices" at bounding box center [1407, 311] width 146 height 45
click at [1410, 508] on div "BigSur_HideShow Click to edit experience details + Add more info 1. What audien…" at bounding box center [1298, 358] width 466 height 685
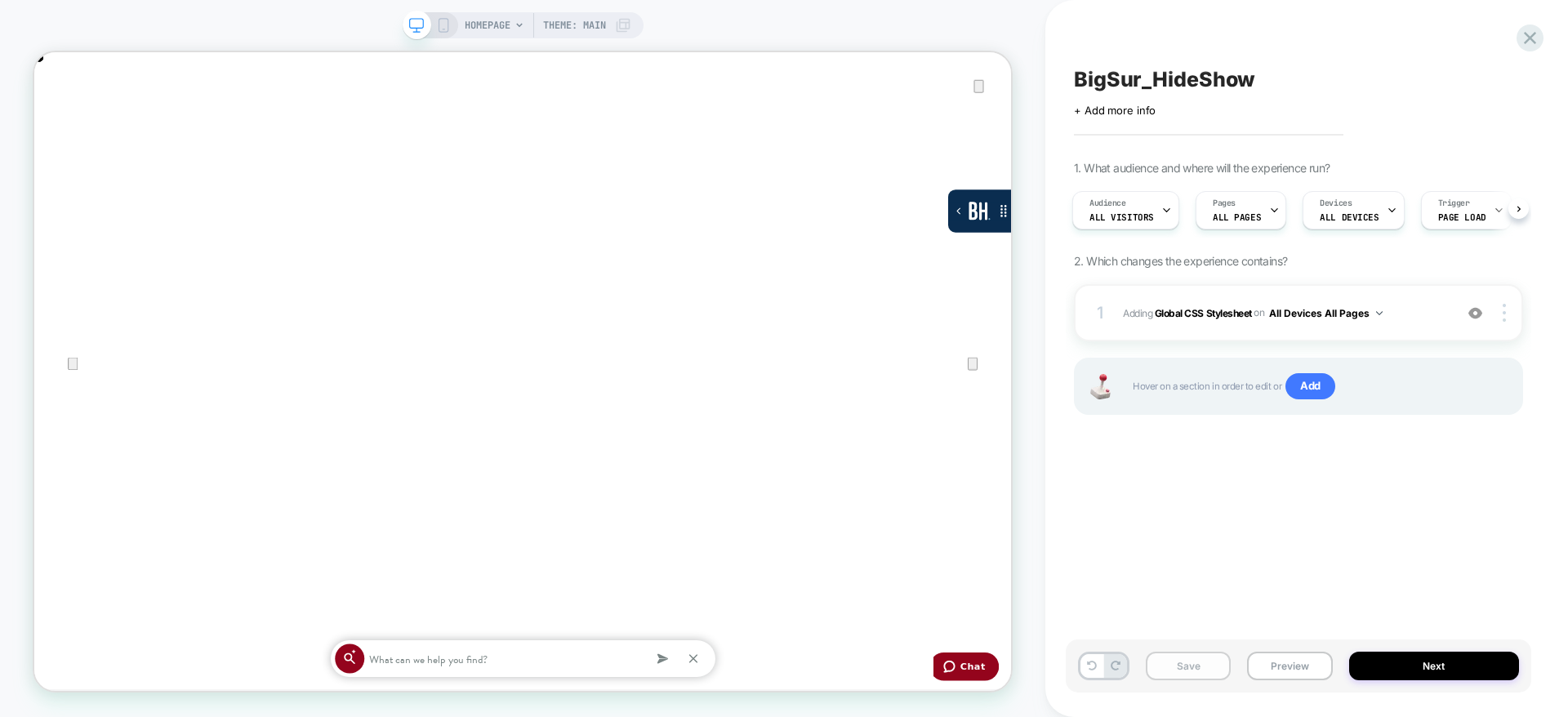
click at [1180, 668] on button "Save" at bounding box center [1188, 666] width 85 height 29
click at [1390, 670] on button "Next" at bounding box center [1435, 666] width 171 height 29
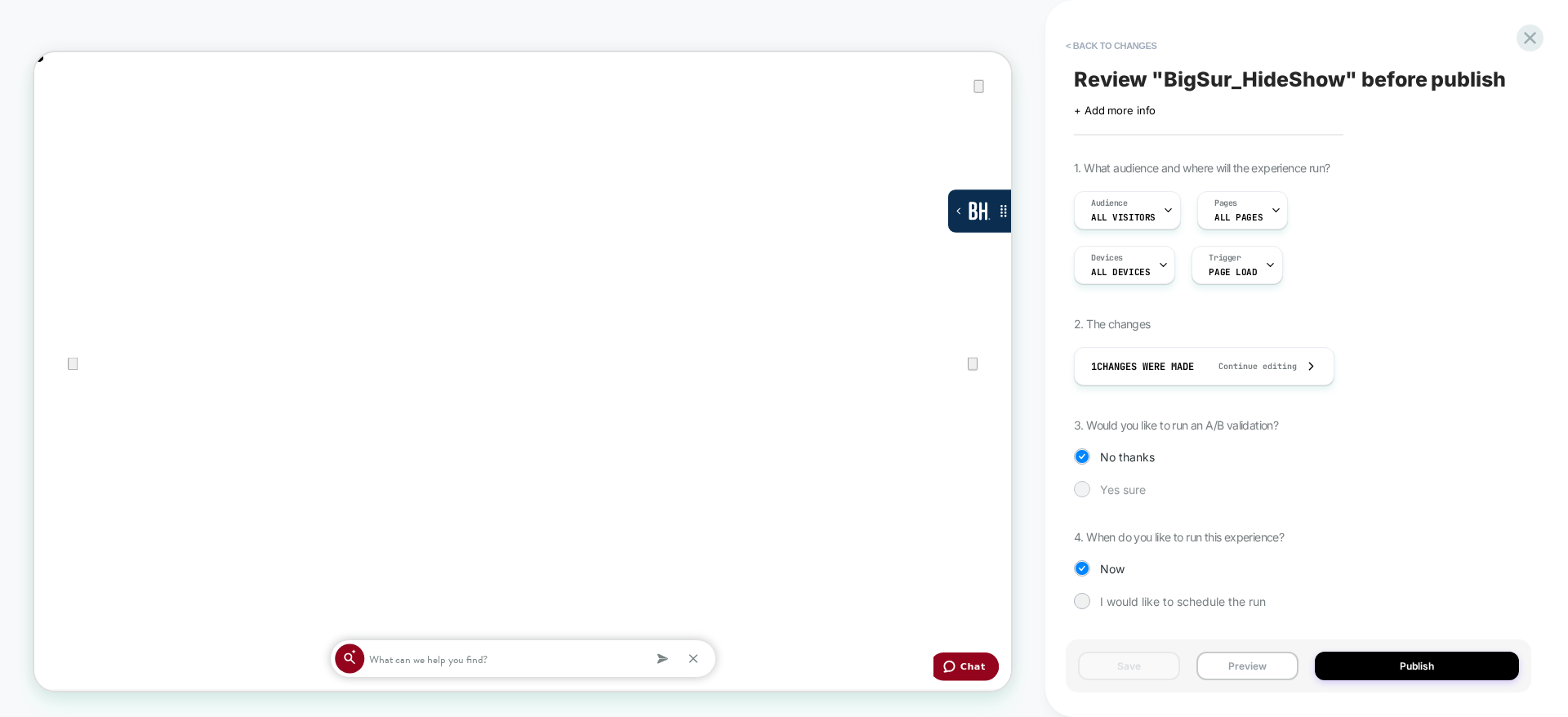
click at [1136, 493] on span "Yes sure" at bounding box center [1123, 489] width 46 height 14
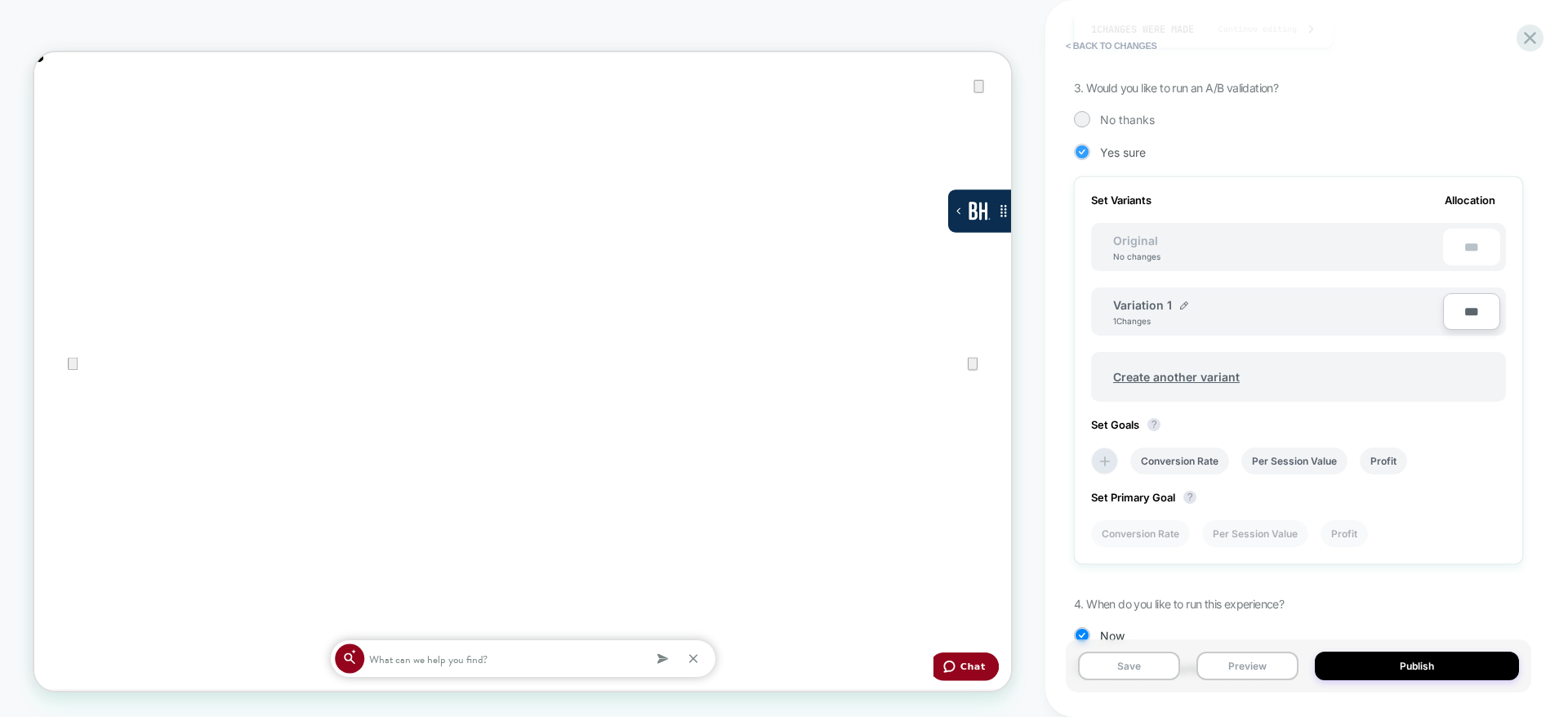
scroll to position [403, 0]
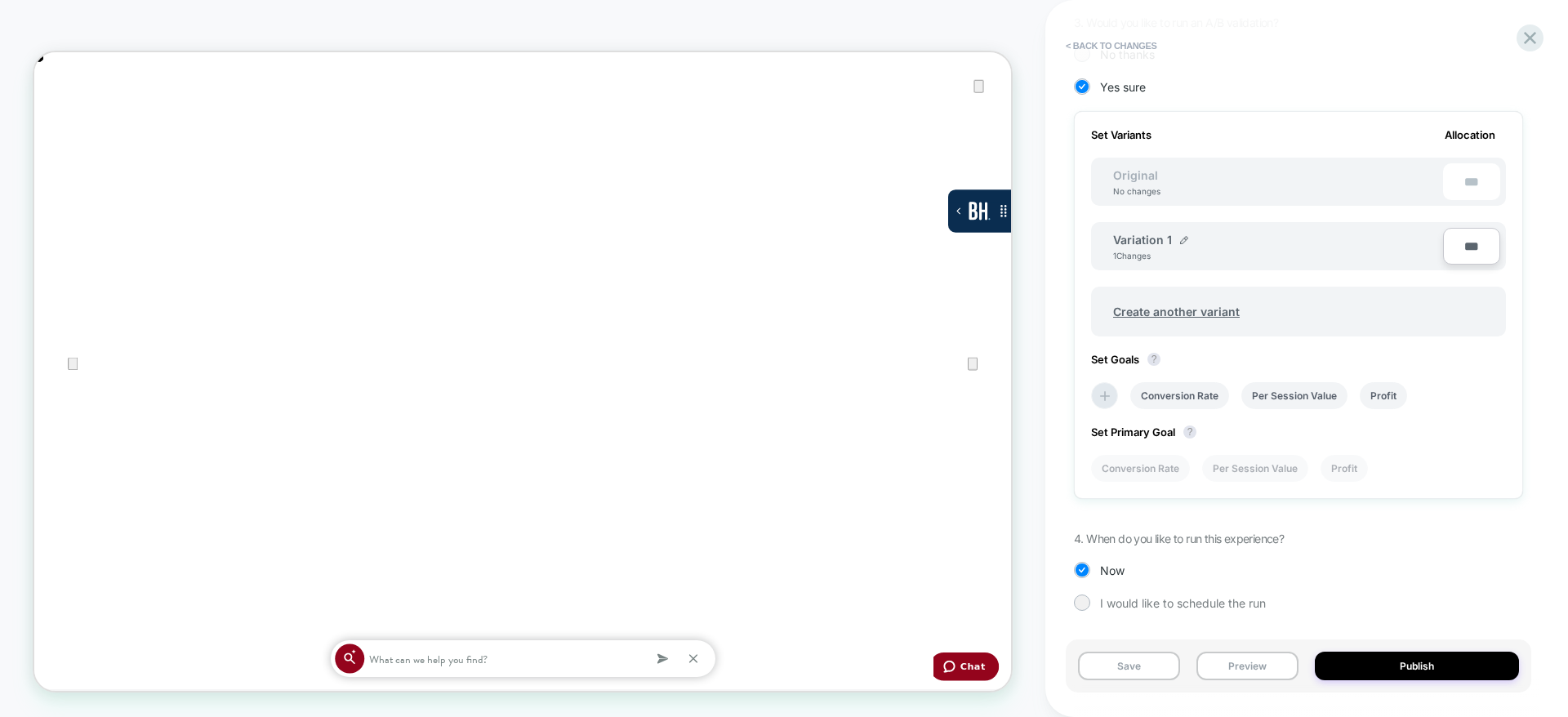
click at [1190, 244] on div "Variation 1 1 Changes" at bounding box center [1278, 246] width 330 height 28
click at [1180, 236] on img at bounding box center [1184, 240] width 9 height 9
click at [1167, 248] on input "**********" at bounding box center [1173, 248] width 118 height 31
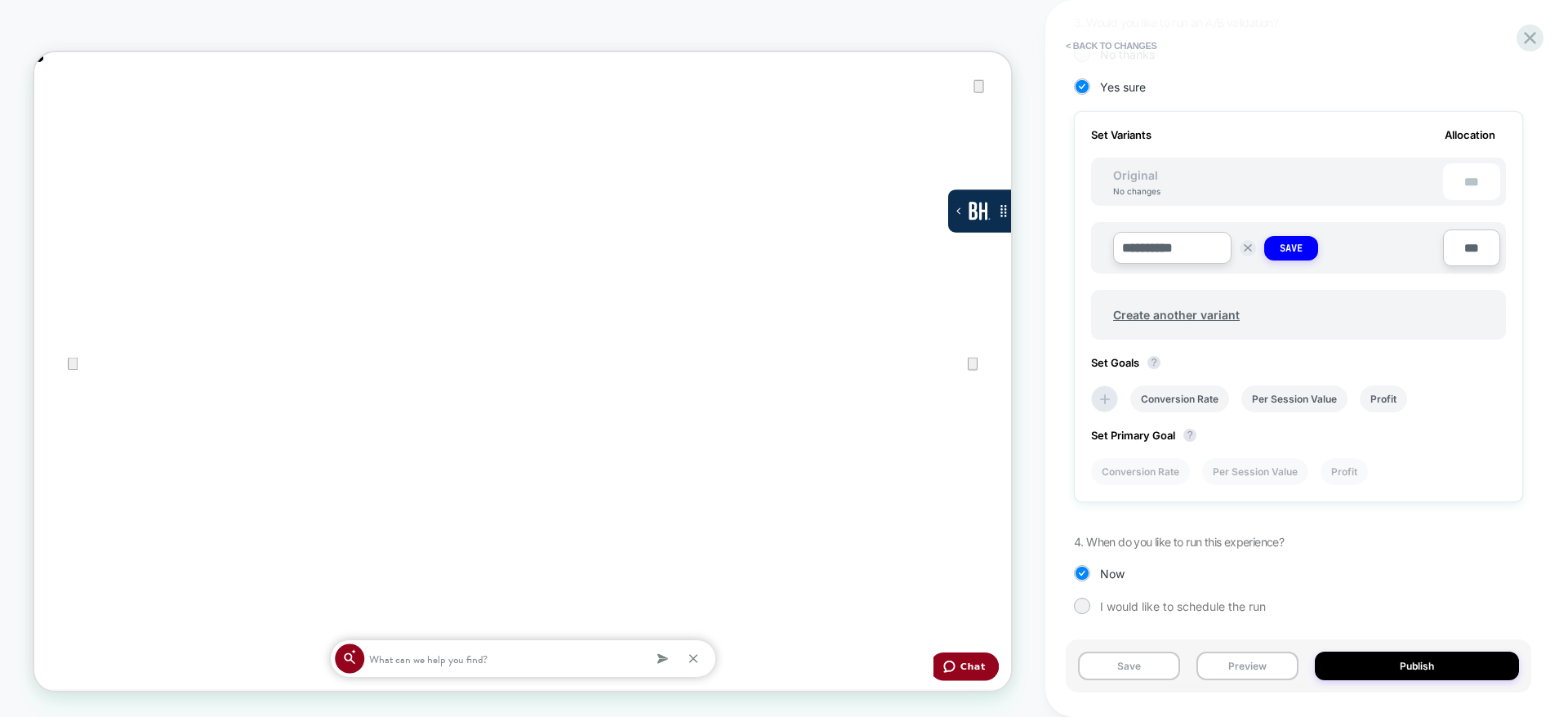
type input "**********"
click at [1288, 247] on strong "Save" at bounding box center [1292, 249] width 23 height 13
click at [1124, 664] on button "Save" at bounding box center [1129, 666] width 102 height 29
click at [1099, 408] on li at bounding box center [1105, 395] width 27 height 27
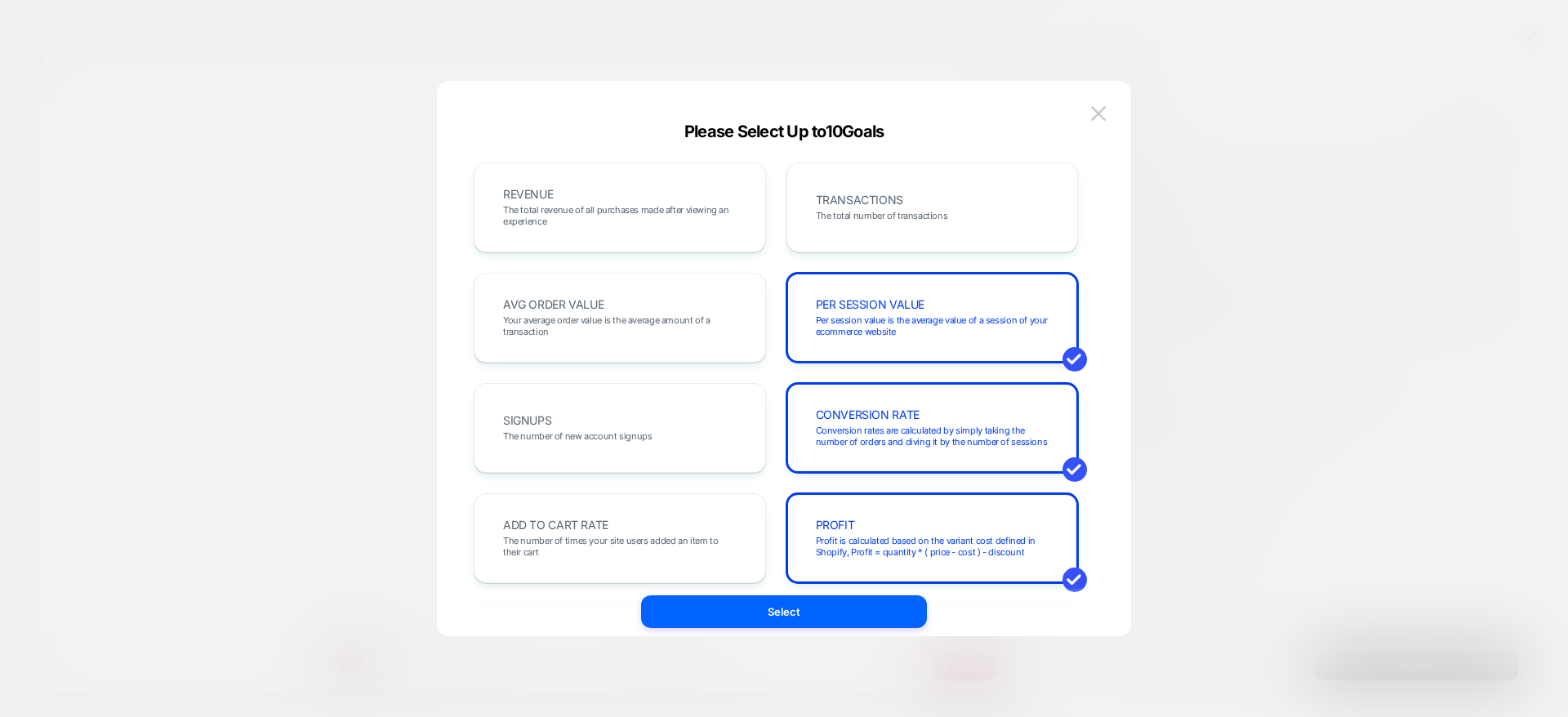
scroll to position [90, 0]
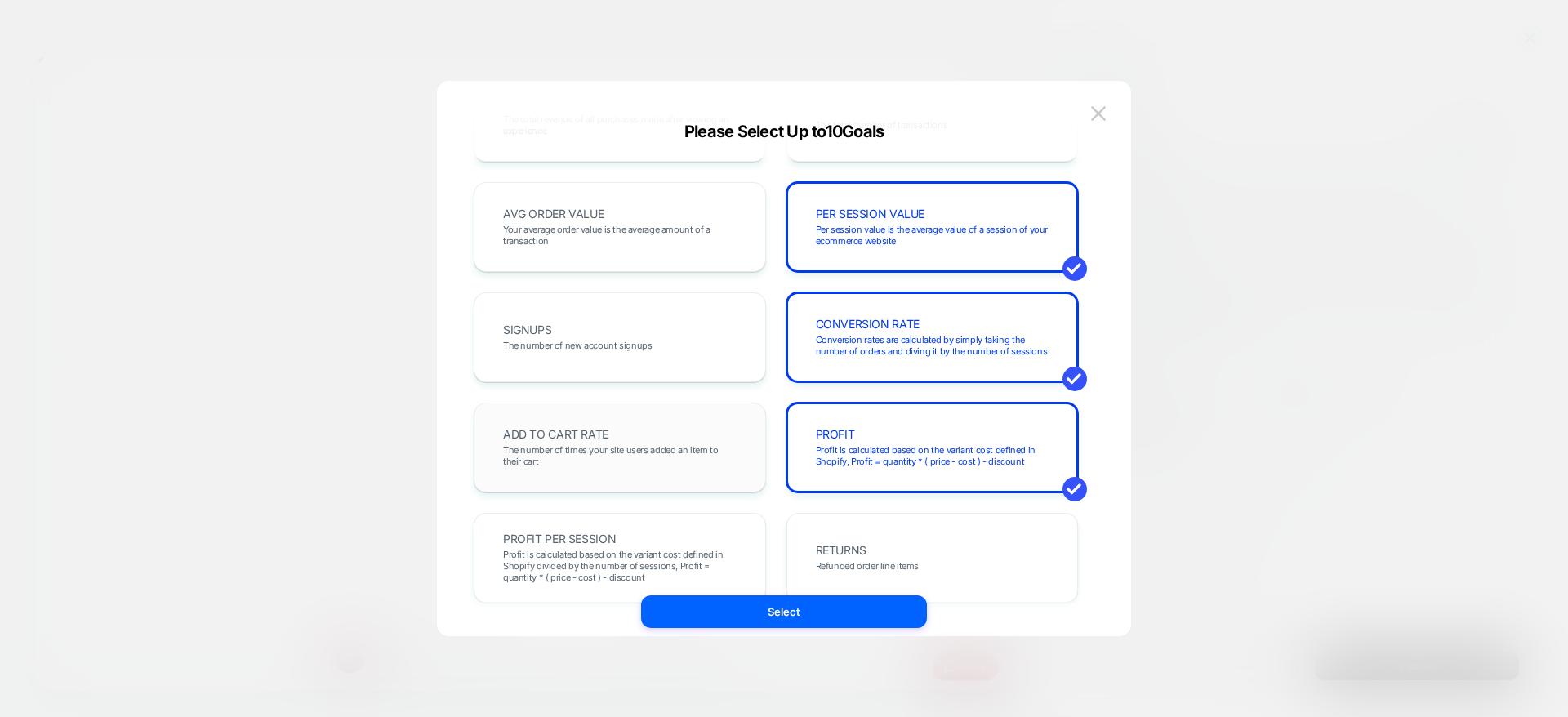
click at [649, 431] on div "ADD TO CART RATE The number of times your site users added an item to their cart" at bounding box center [619, 448] width 258 height 55
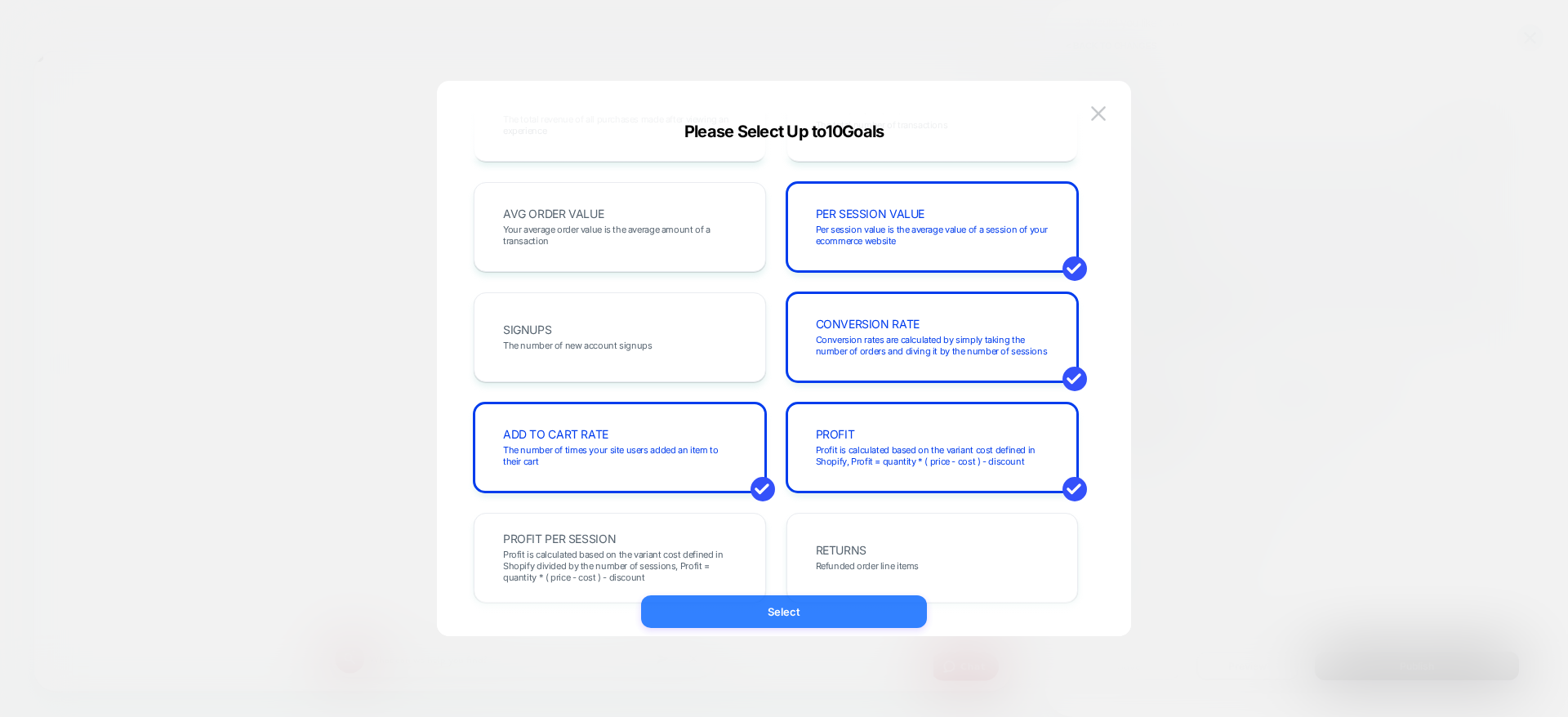
click at [745, 622] on button "Select" at bounding box center [784, 611] width 286 height 32
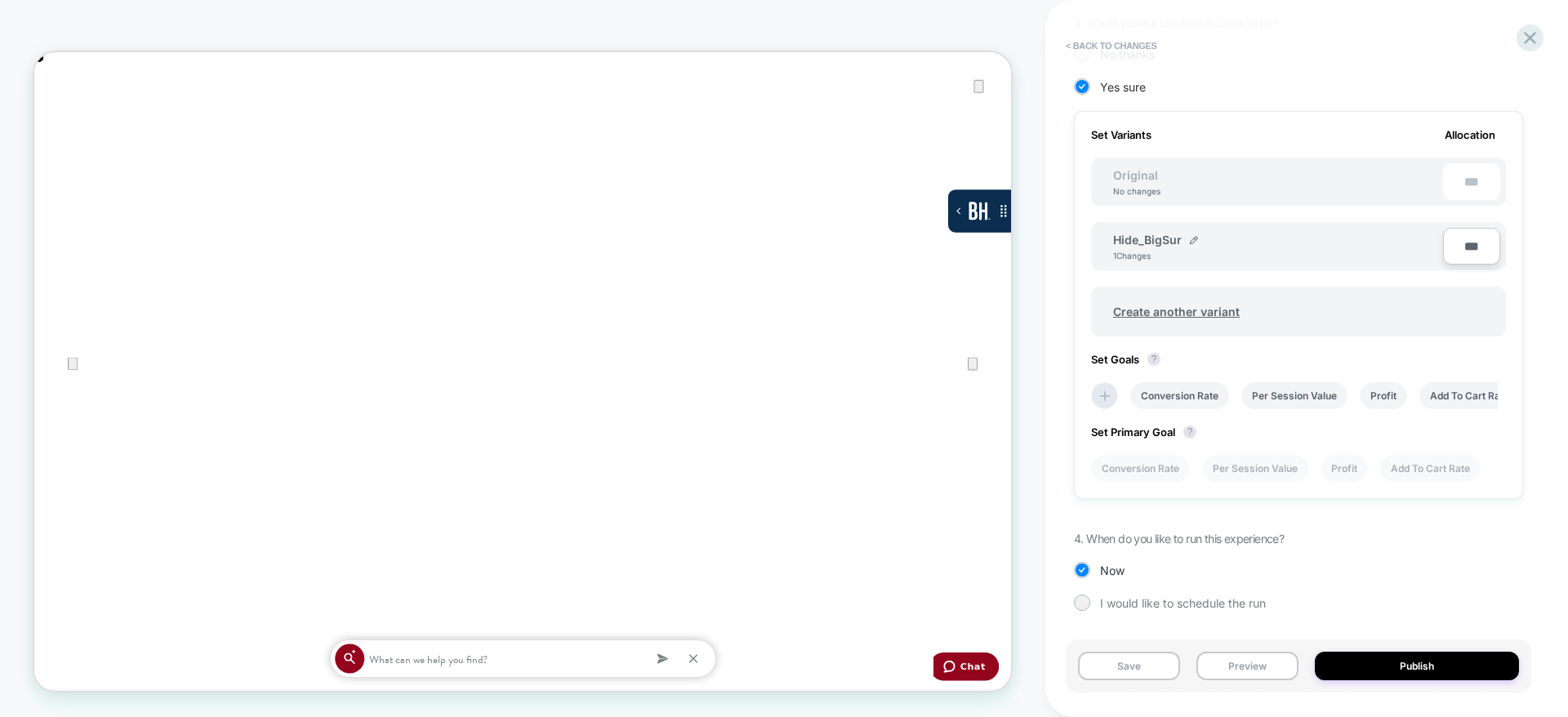
scroll to position [0, 1303]
click at [1438, 476] on li "Add To Cart Rate" at bounding box center [1430, 468] width 100 height 27
click at [1151, 667] on button "Save" at bounding box center [1129, 666] width 102 height 29
click at [1391, 668] on button "Publish" at bounding box center [1417, 666] width 204 height 29
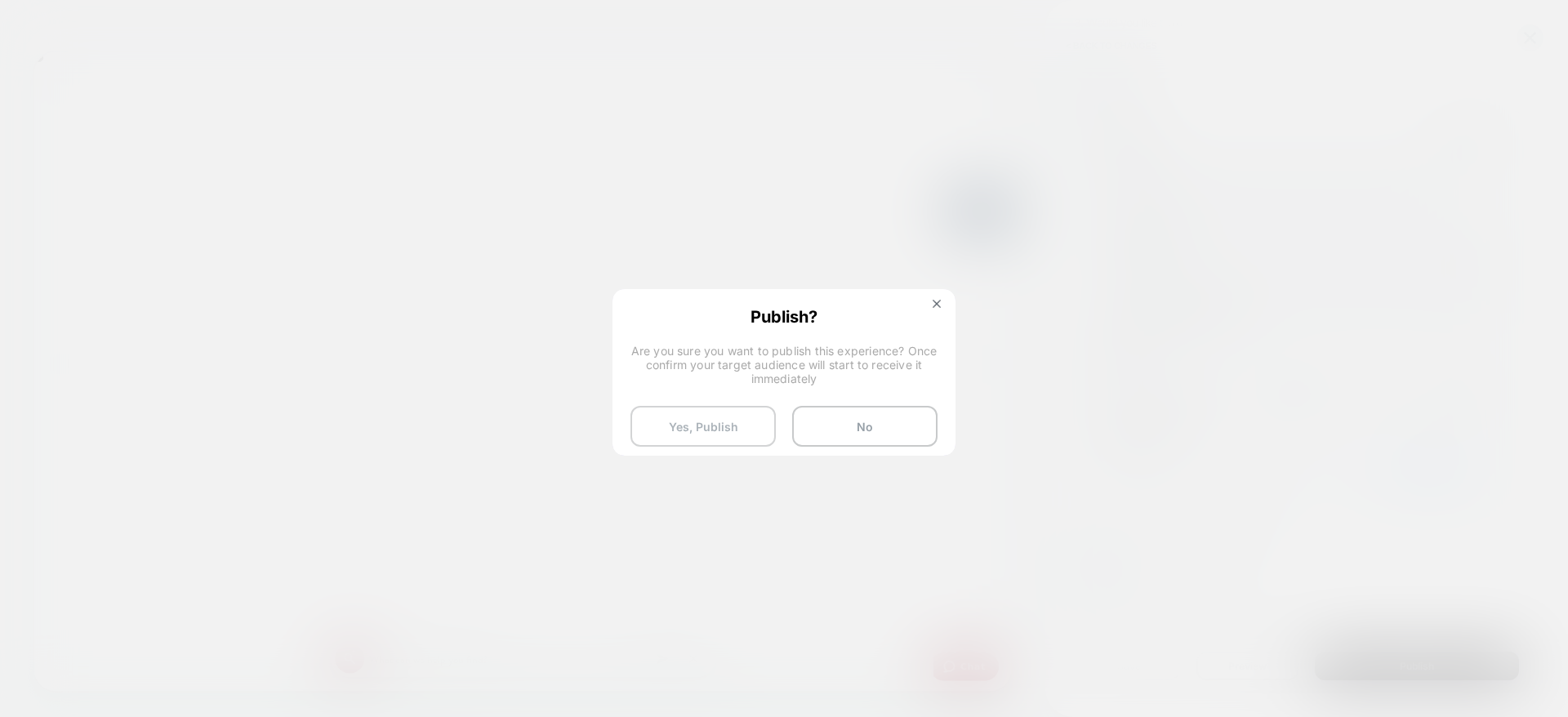
click at [685, 440] on button "Yes, Publish" at bounding box center [703, 426] width 146 height 41
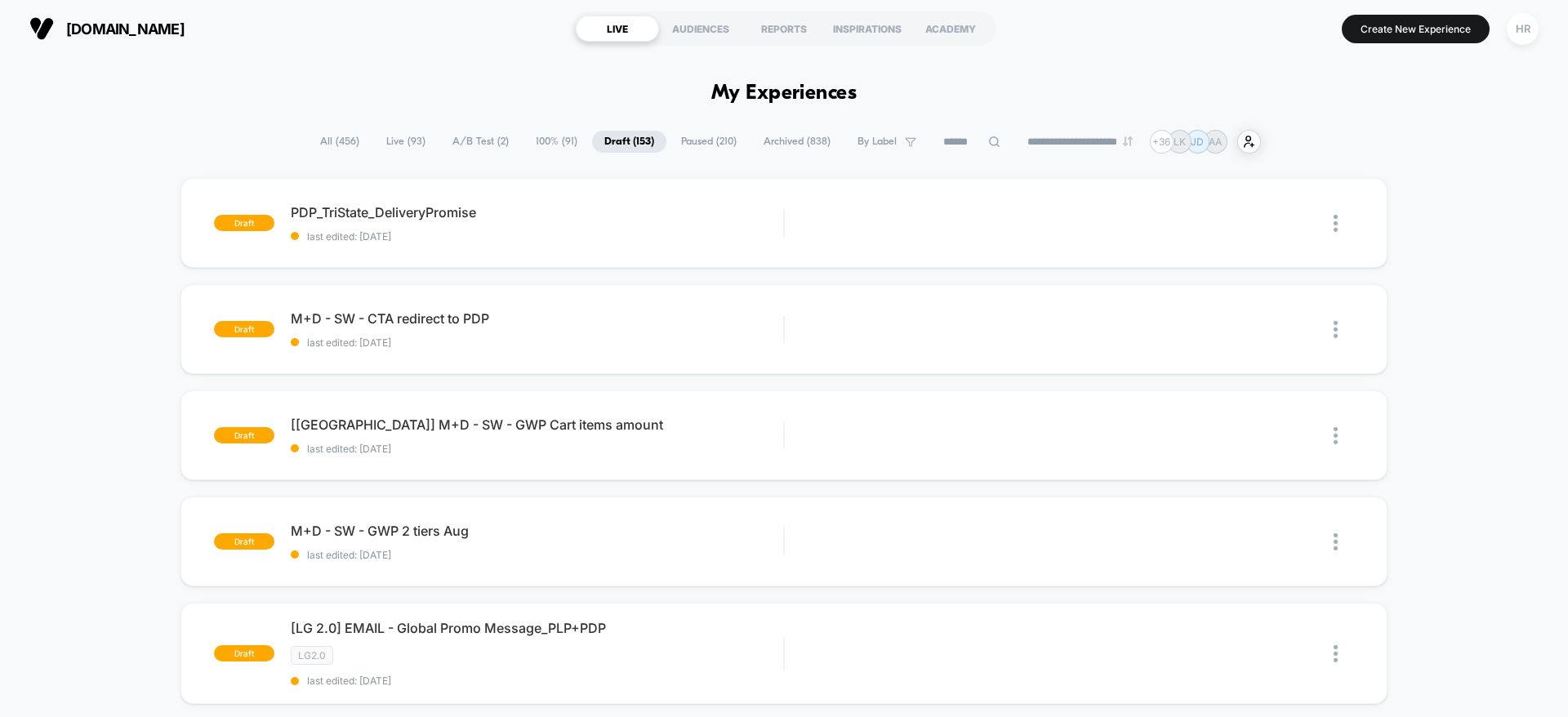
click at [462, 142] on span "A/B Test ( 2 )" at bounding box center [480, 141] width 81 height 22
